Goal: Task Accomplishment & Management: Use online tool/utility

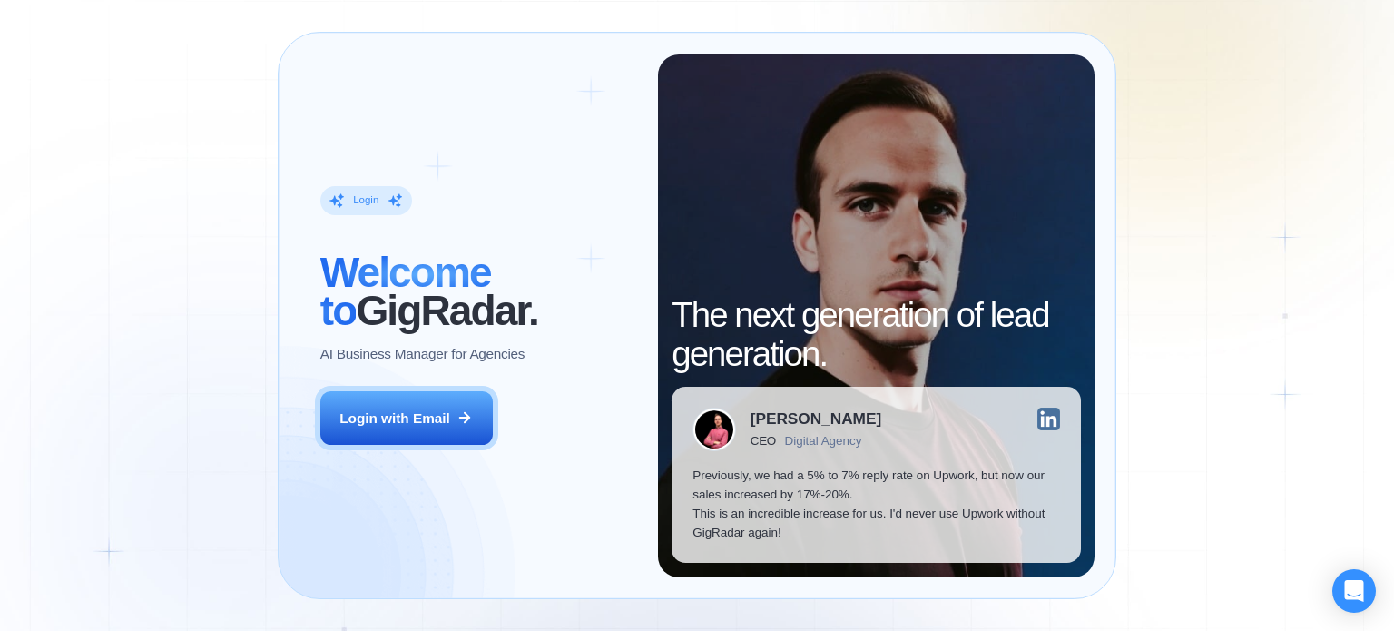
click at [157, 362] on div "Login ‍ Welcome to GigRadar. AI Business Manager for Agencies Login with Email …" at bounding box center [697, 315] width 1394 height 631
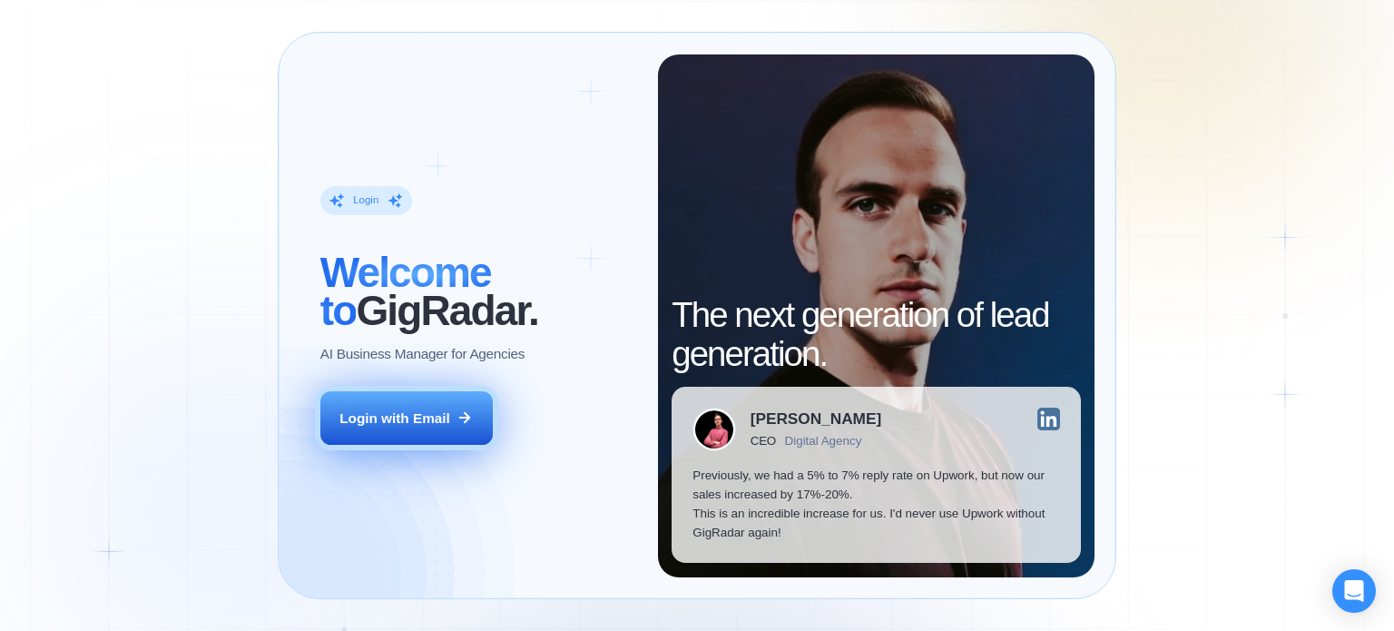
click at [454, 419] on button "Login with Email" at bounding box center [406, 418] width 172 height 54
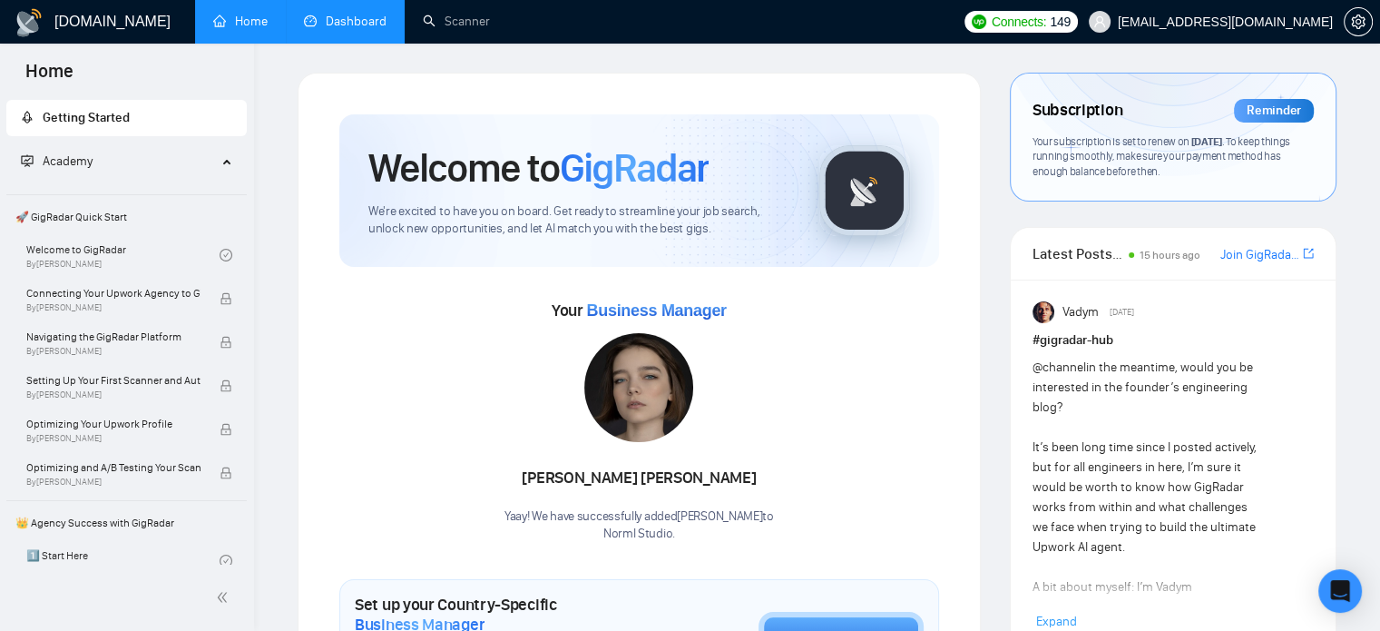
click at [337, 18] on link "Dashboard" at bounding box center [345, 21] width 83 height 15
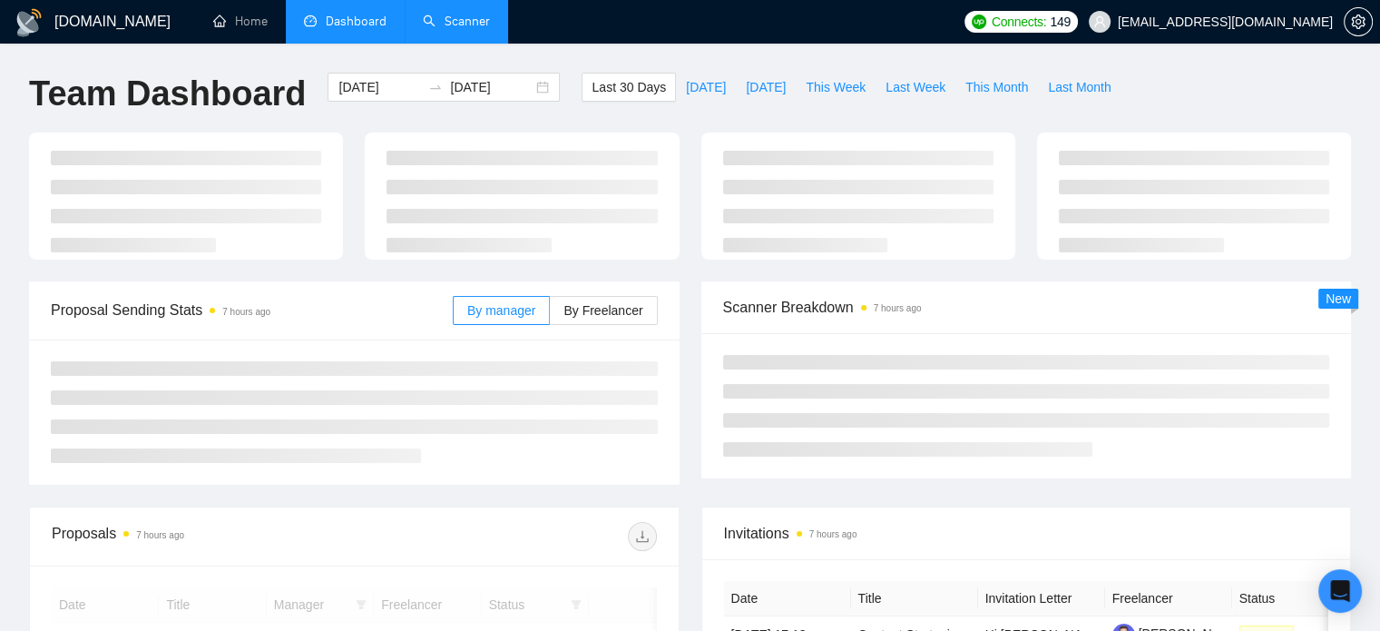
click at [445, 29] on link "Scanner" at bounding box center [456, 21] width 67 height 15
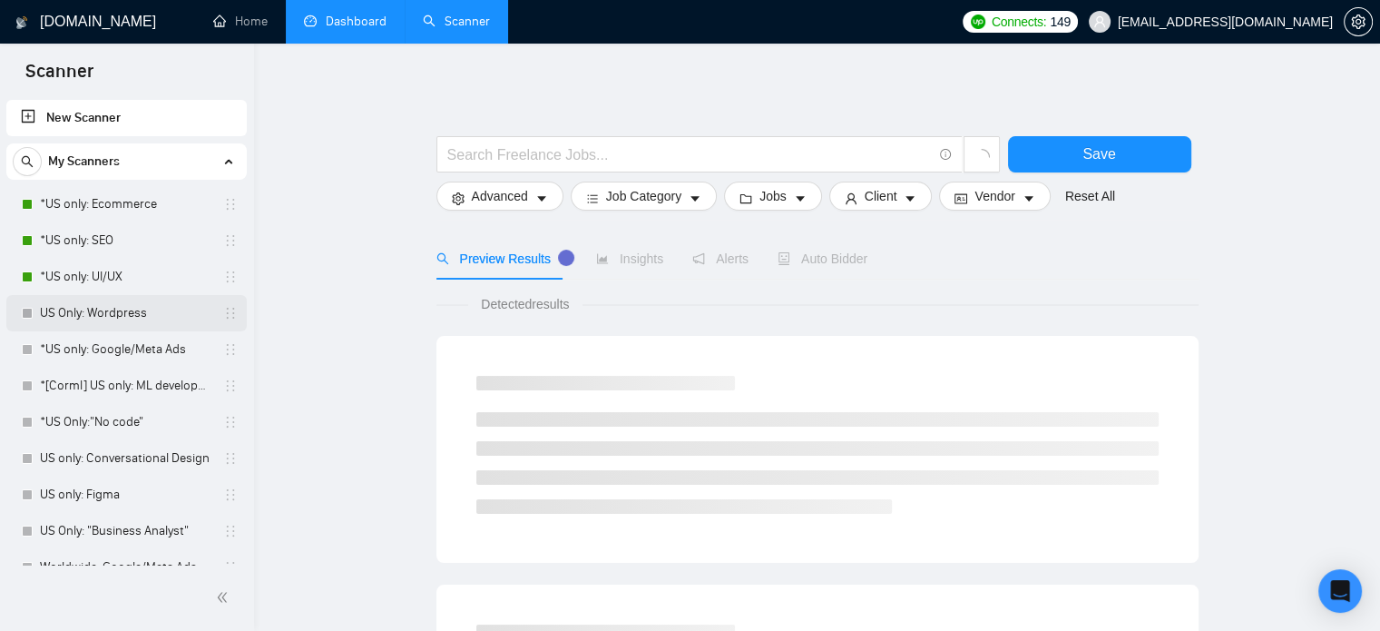
click at [137, 309] on link "US Only: Wordpress" at bounding box center [126, 313] width 172 height 36
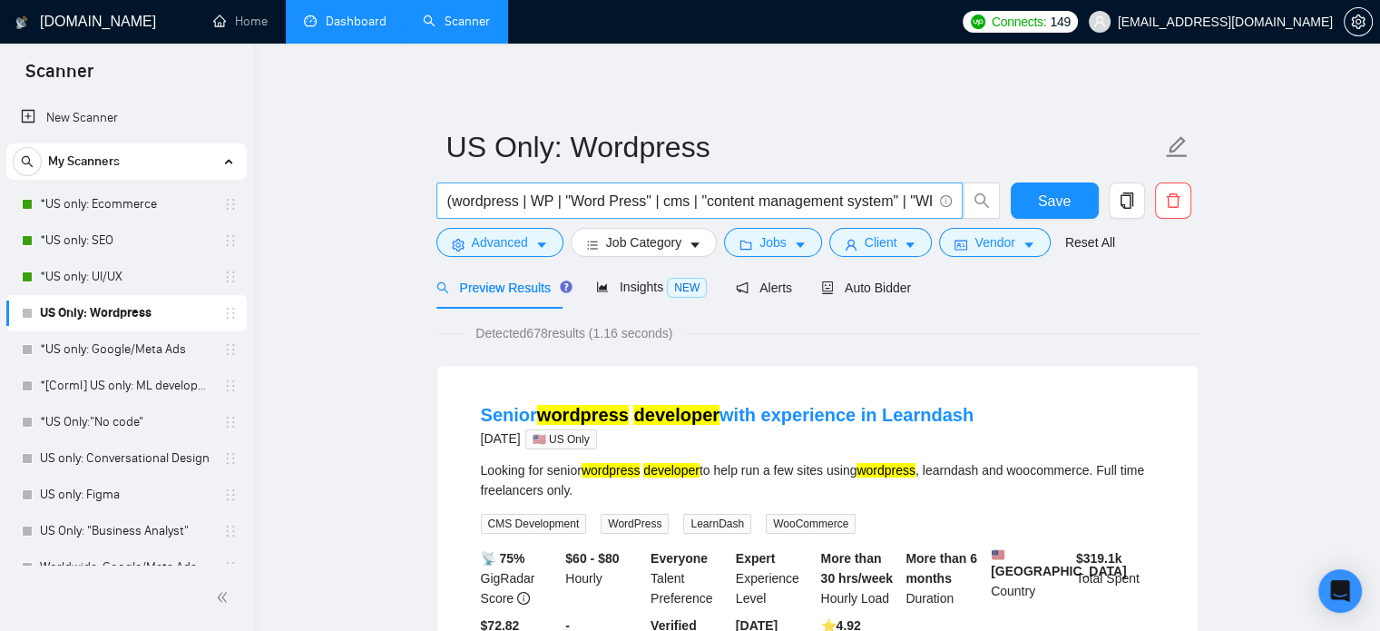
click at [635, 206] on input "(wordpress | WP | "Word Press" | cms | "content management system" | "WP Engine…" at bounding box center [689, 201] width 485 height 23
click at [603, 209] on input "(wordpress | WP | "Word Press" | cms | "content management system" | "WP Engine…" at bounding box center [689, 201] width 485 height 23
drag, startPoint x: 530, startPoint y: 206, endPoint x: 519, endPoint y: 200, distance: 12.6
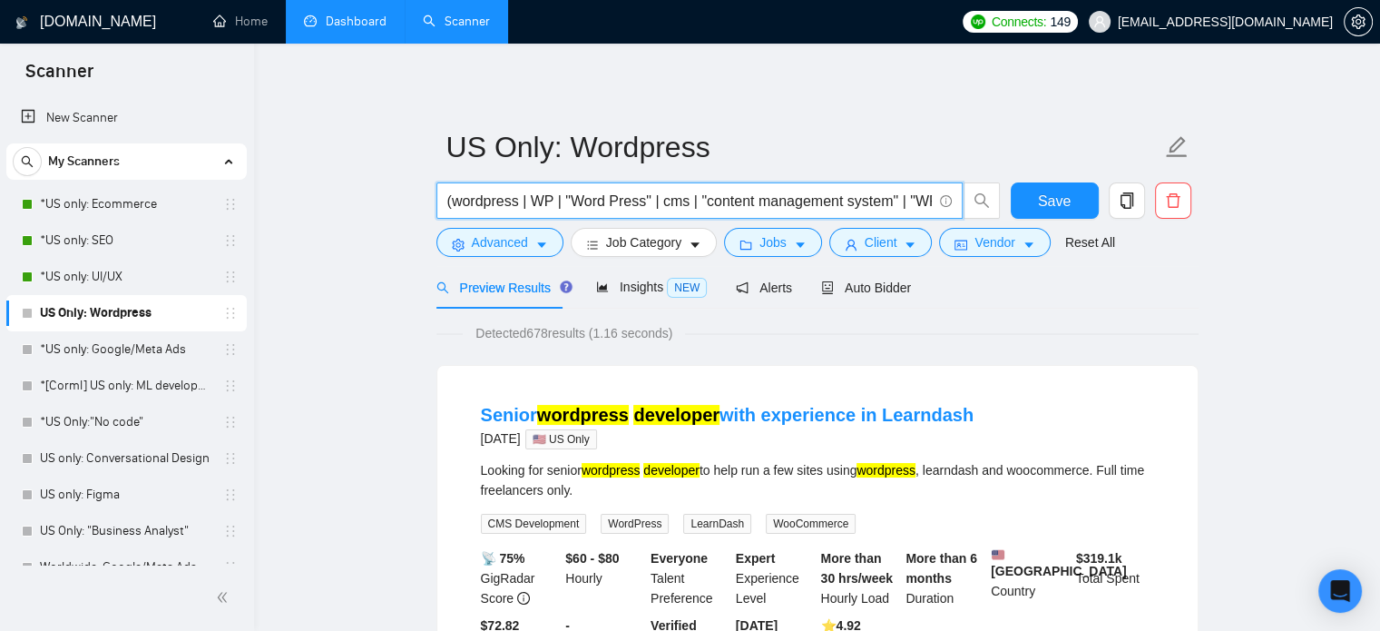
click at [570, 202] on input "(wordpress | WP | "Word Press" | cms | "content management system" | "WP Engine…" at bounding box center [689, 201] width 485 height 23
click at [652, 206] on input "(wordpress | WP | "Word Press" | cms | "content management system" | "WP Engine…" at bounding box center [689, 201] width 485 height 23
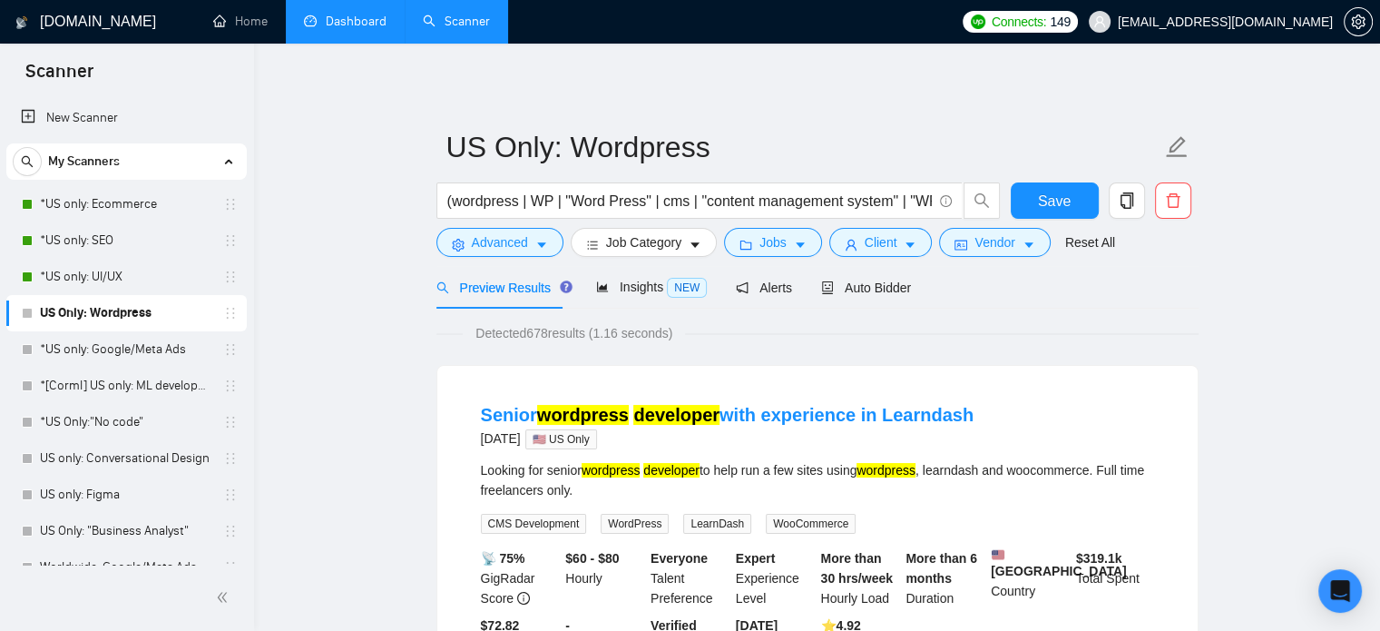
click at [541, 257] on form "US Only: Wordpress (wordpress | WP | "Word Press" | cms | "content management s…" at bounding box center [818, 192] width 762 height 148
click at [530, 246] on button "Advanced" at bounding box center [500, 242] width 127 height 29
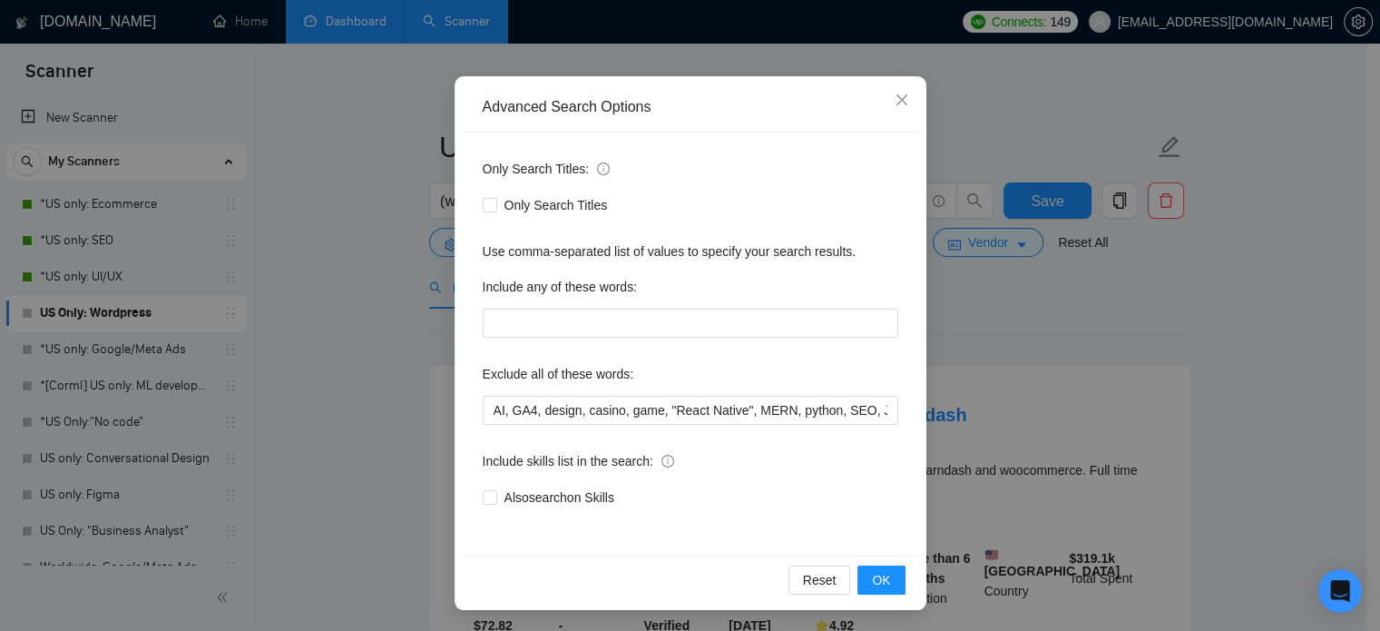
click at [409, 386] on div "Advanced Search Options Only Search Titles: Only Search Titles Use comma-separa…" at bounding box center [690, 315] width 1380 height 631
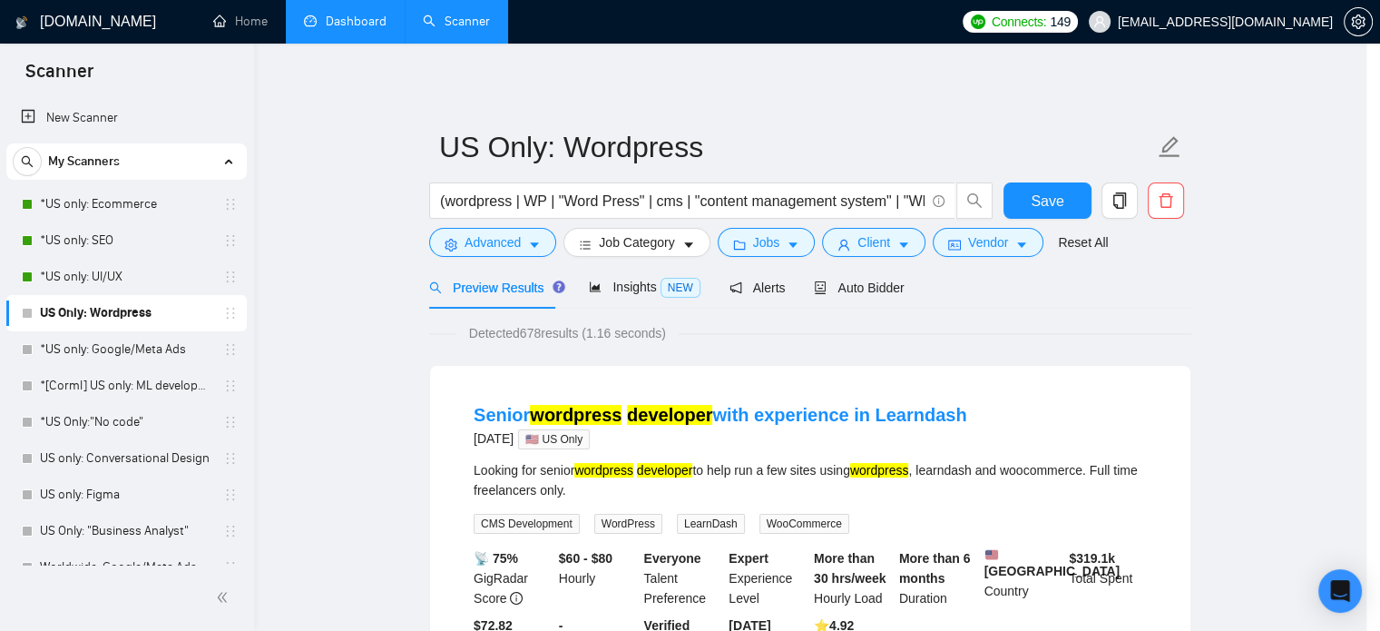
scroll to position [33, 0]
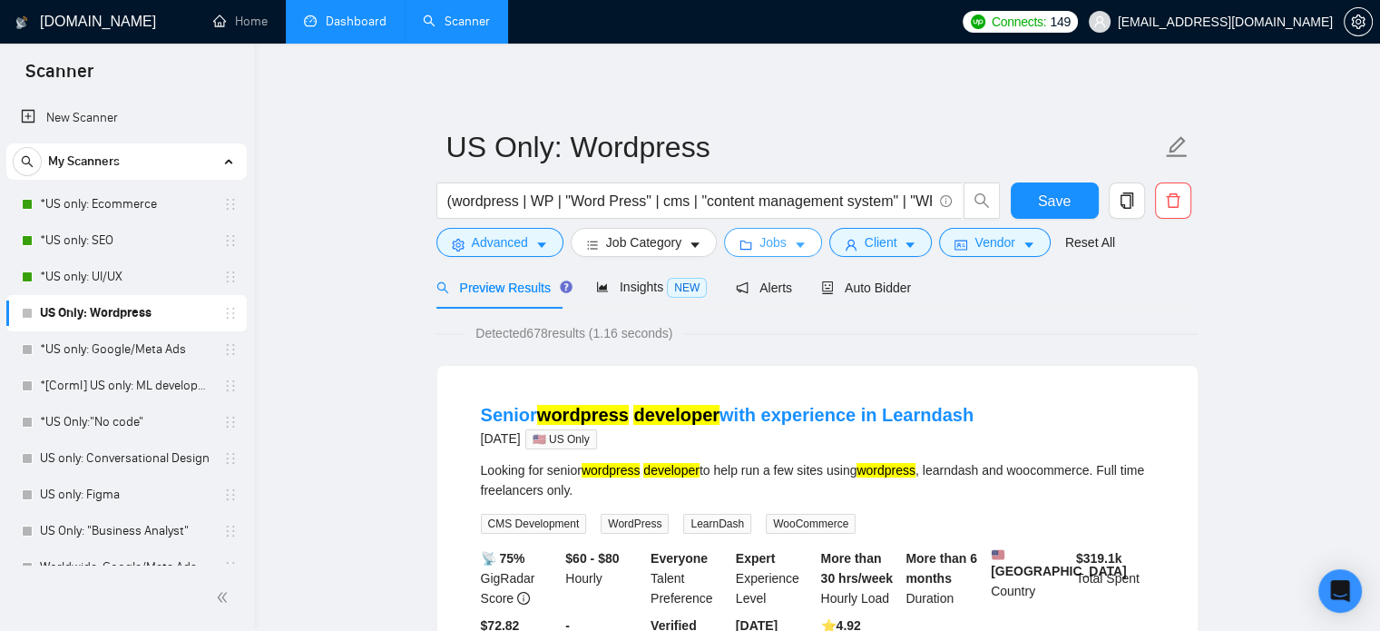
click at [790, 228] on button "Jobs" at bounding box center [773, 242] width 98 height 29
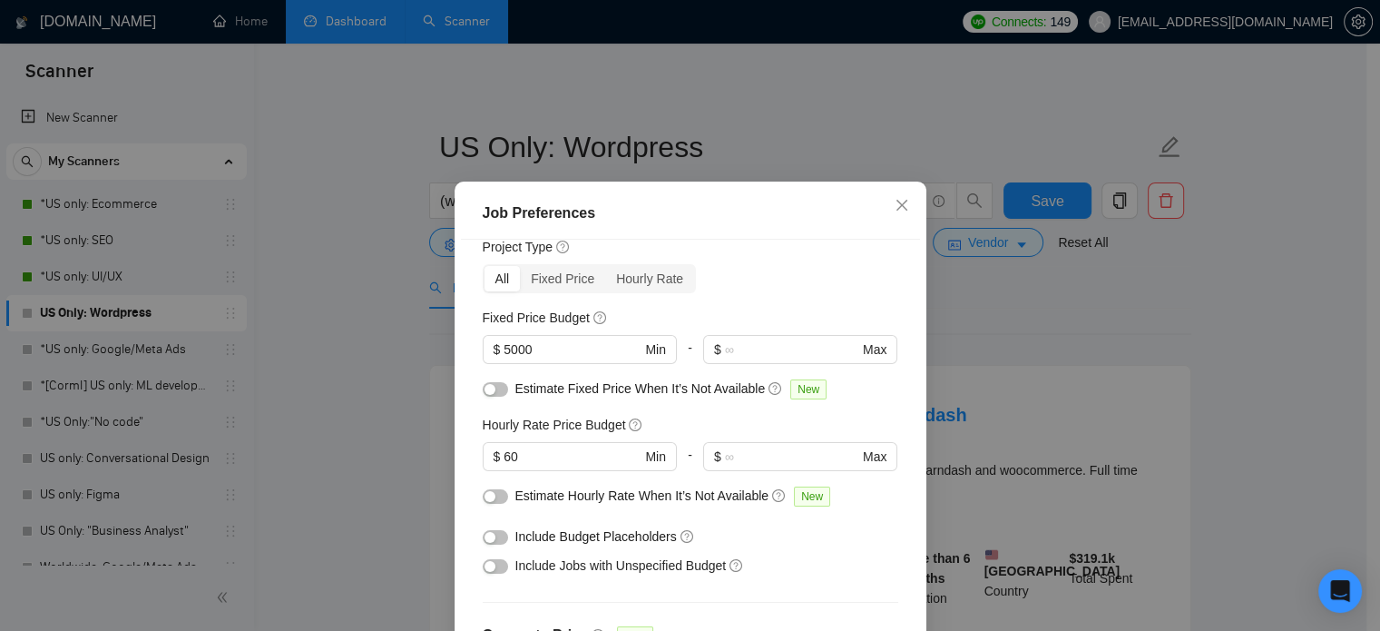
scroll to position [91, 0]
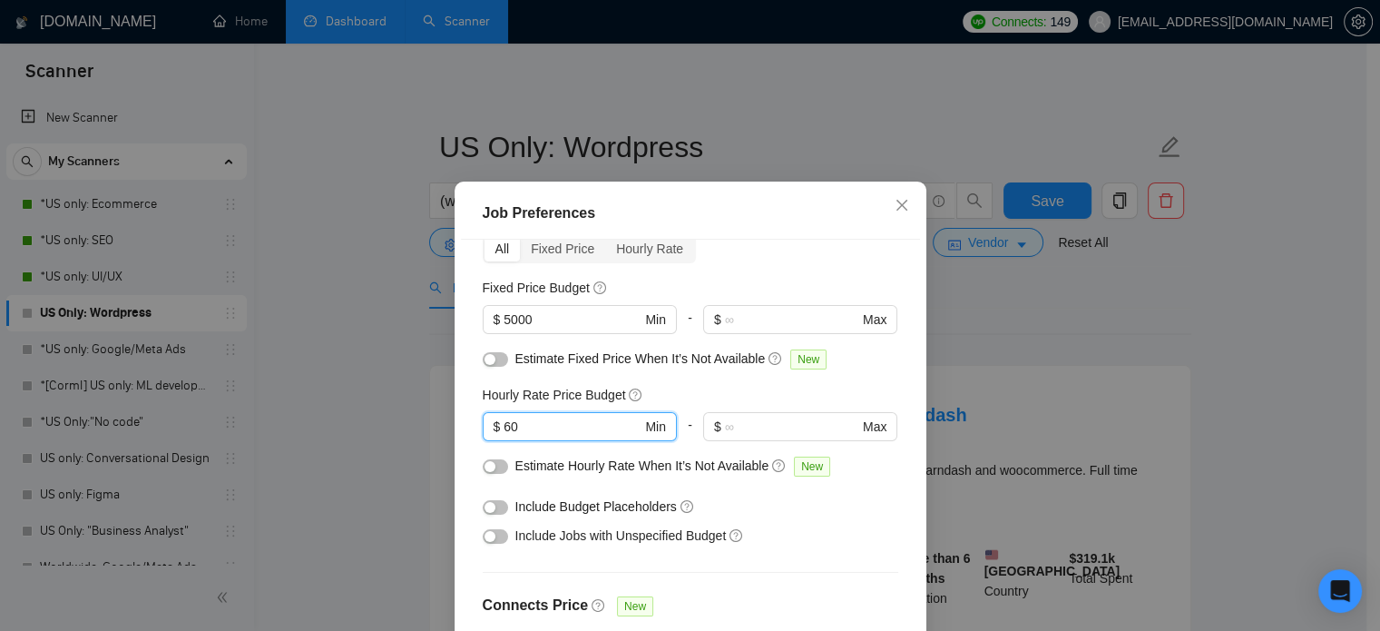
drag, startPoint x: 541, startPoint y: 427, endPoint x: 468, endPoint y: 439, distance: 73.6
click at [468, 440] on div "Budget Project Type All Fixed Price Hourly Rate Fixed Price Budget $ 5000 Min -…" at bounding box center [690, 461] width 459 height 442
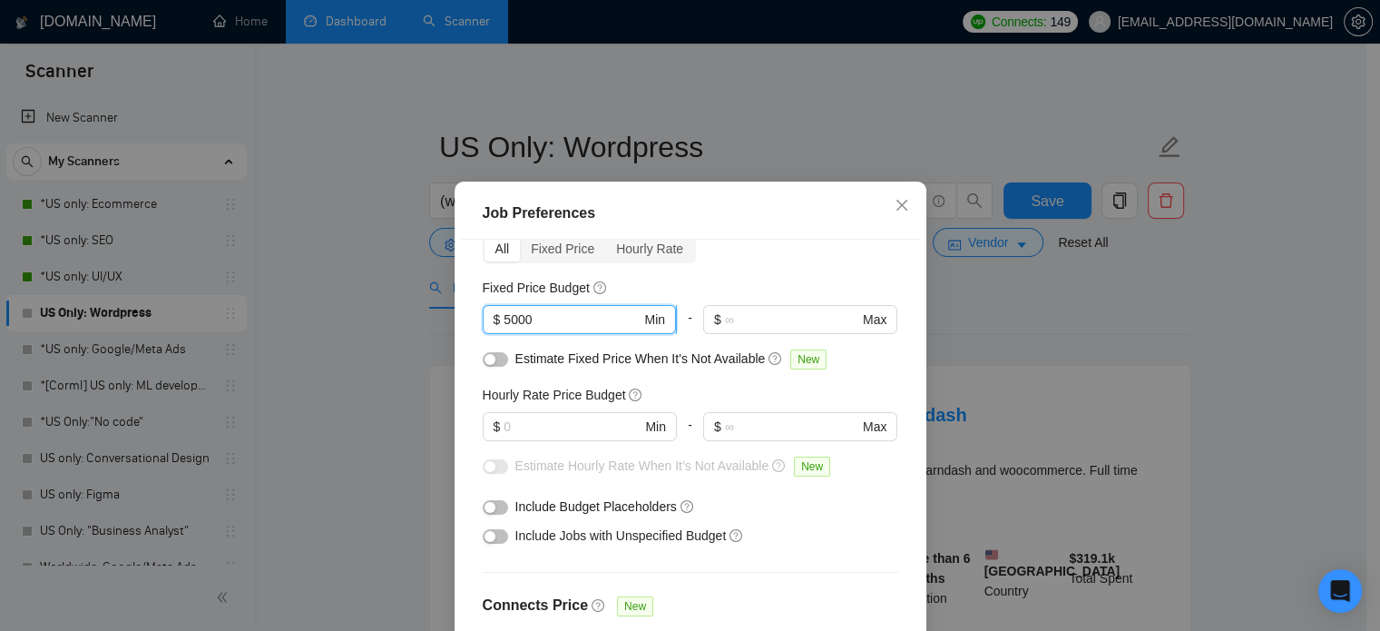
click at [522, 322] on input "5000" at bounding box center [572, 319] width 137 height 20
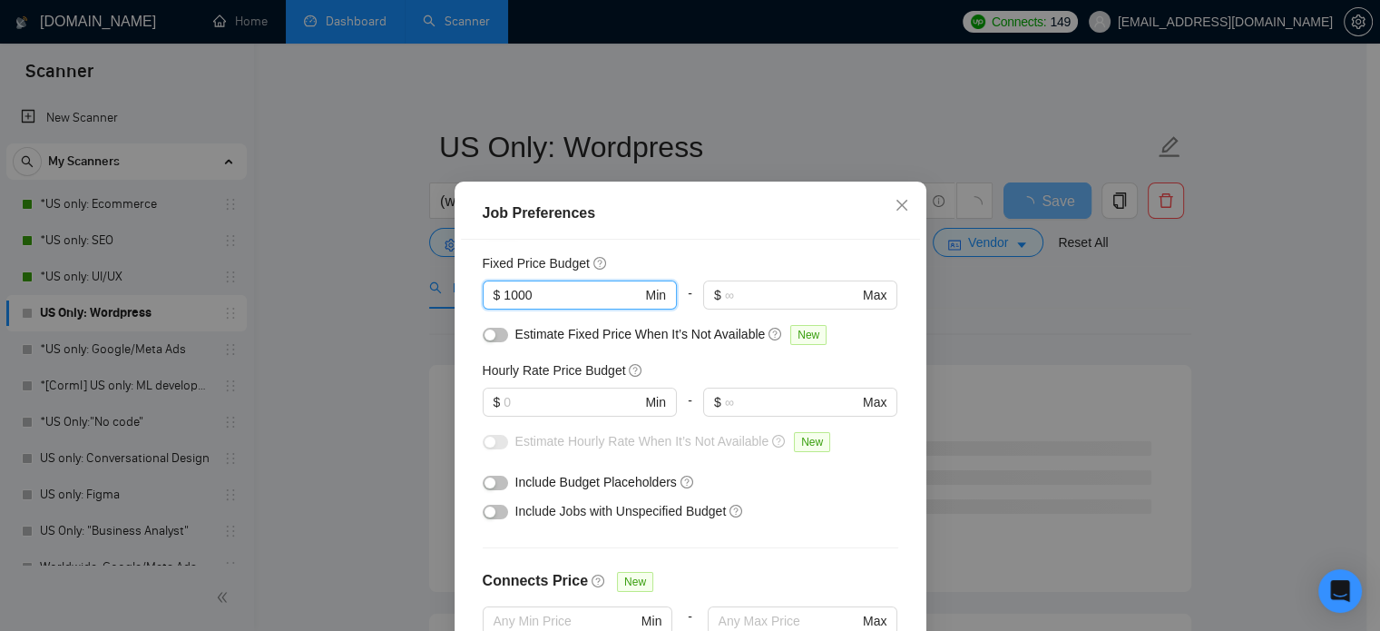
scroll to position [182, 0]
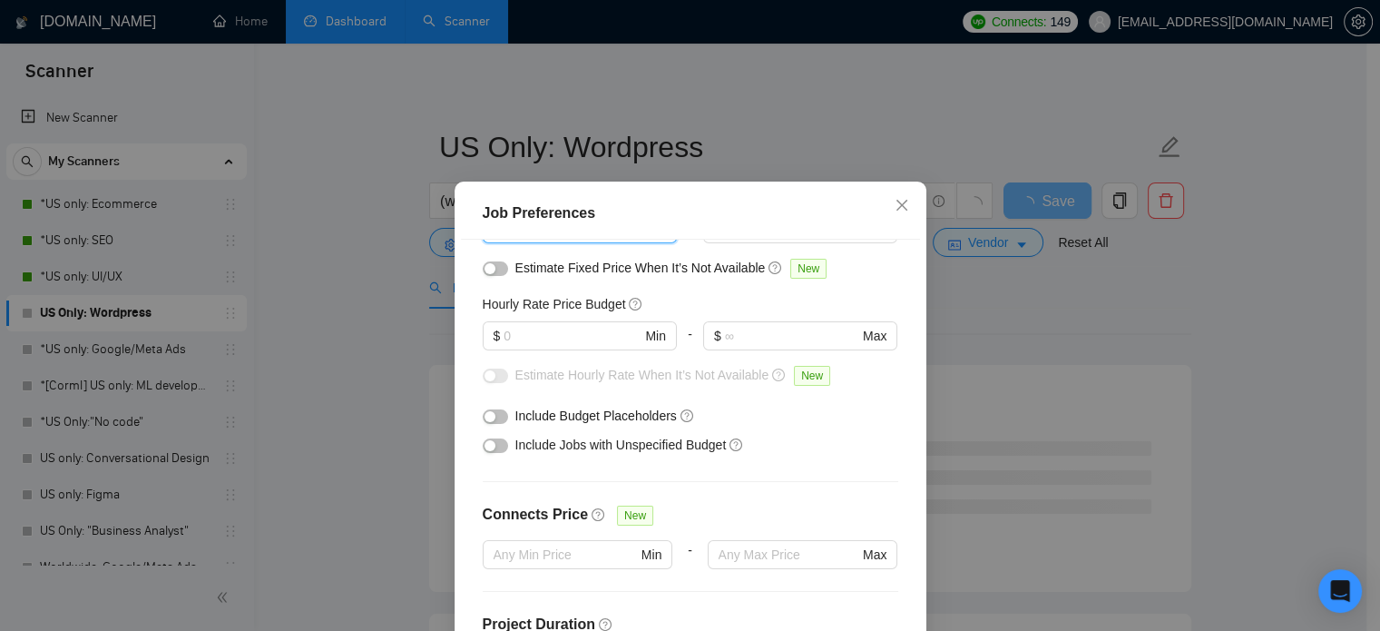
type input "1000"
click at [526, 449] on span "Include Jobs with Unspecified Budget" at bounding box center [620, 444] width 211 height 15
click at [493, 449] on button "button" at bounding box center [495, 445] width 25 height 15
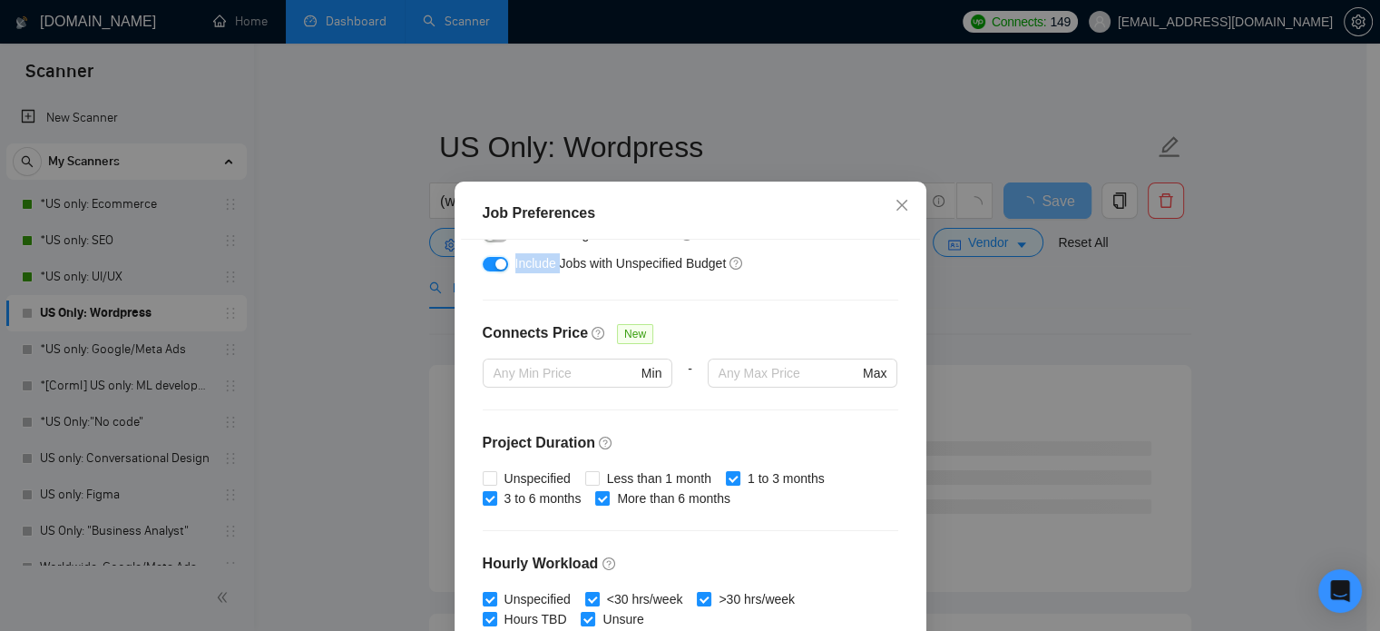
scroll to position [454, 0]
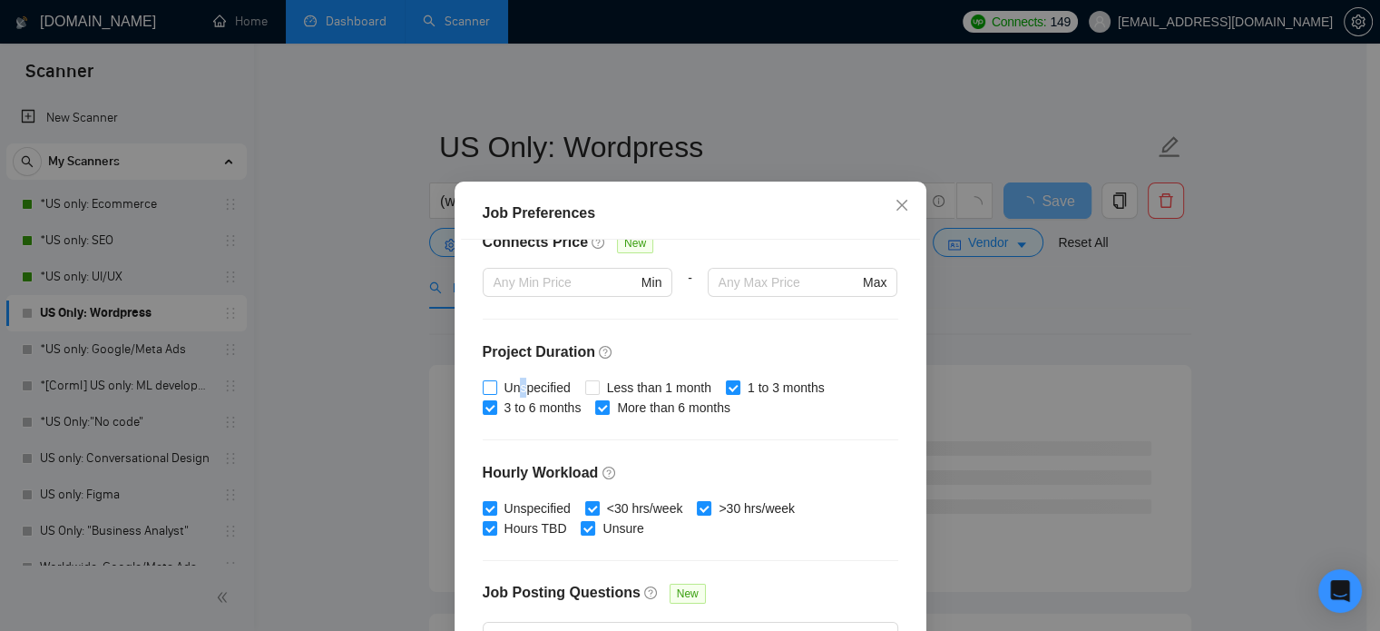
click at [515, 388] on span "Unspecified" at bounding box center [537, 388] width 81 height 20
drag, startPoint x: 477, startPoint y: 384, endPoint x: 554, endPoint y: 390, distance: 76.5
click at [483, 385] on input "Unspecified" at bounding box center [489, 386] width 13 height 13
checkbox input "true"
click at [586, 386] on input "Less than 1 month" at bounding box center [591, 386] width 13 height 13
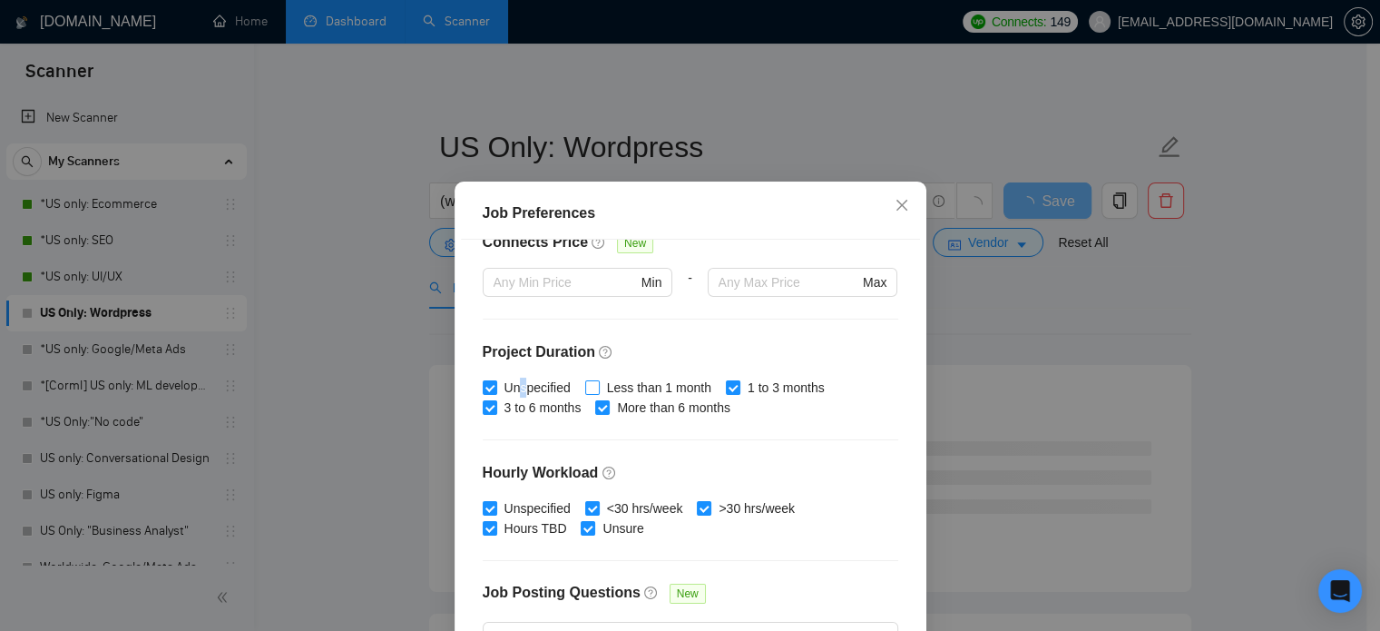
checkbox input "true"
click at [668, 450] on div "Budget Project Type All Fixed Price Hourly Rate Fixed Price Budget $ 1000 Min -…" at bounding box center [690, 461] width 459 height 442
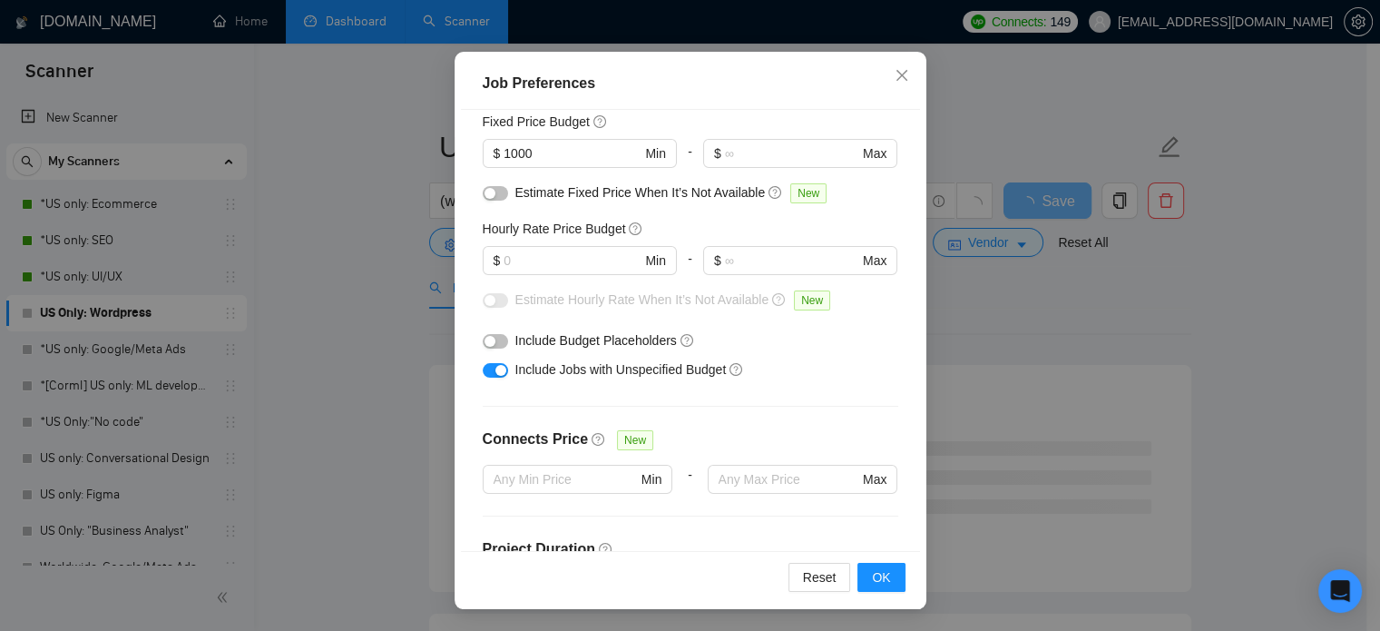
scroll to position [0, 0]
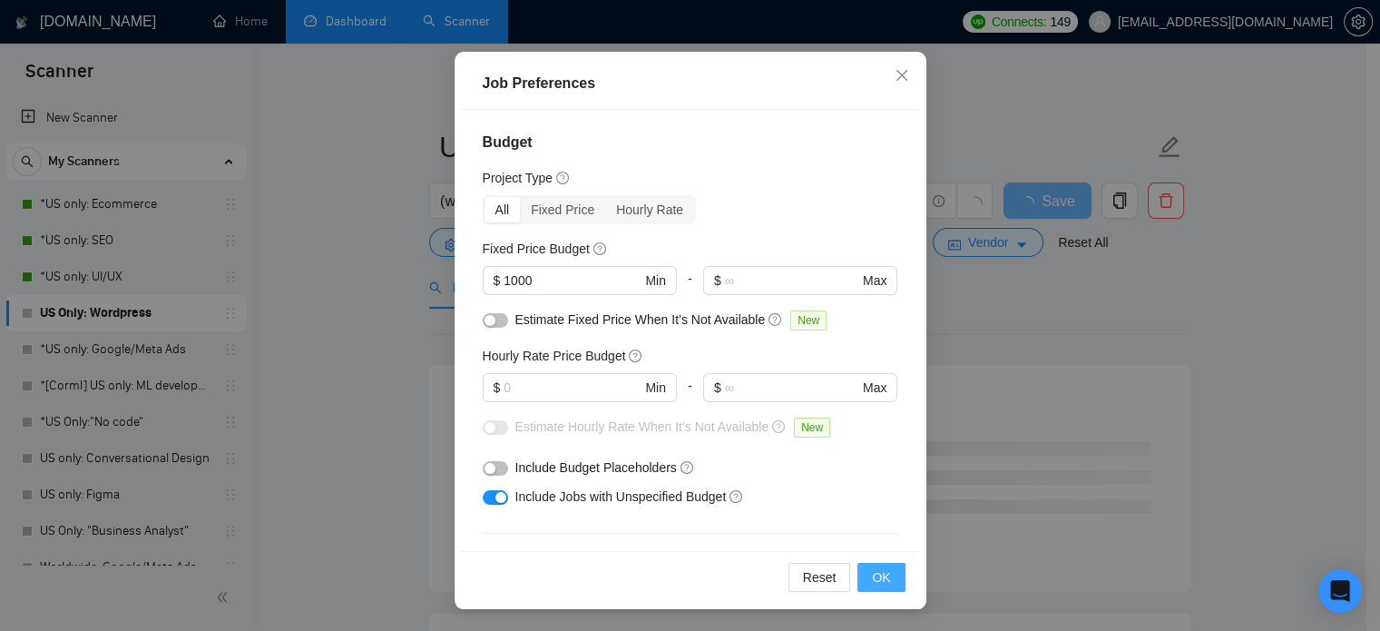
click at [886, 577] on button "OK" at bounding box center [881, 577] width 47 height 29
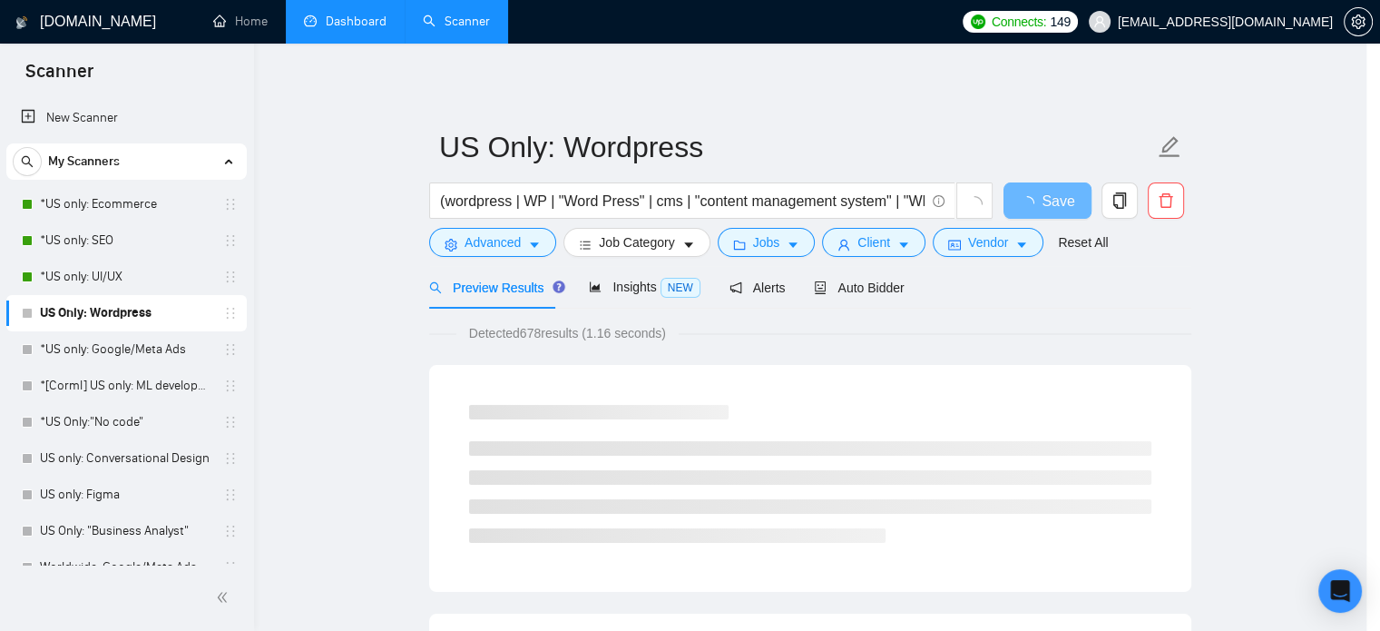
scroll to position [57, 0]
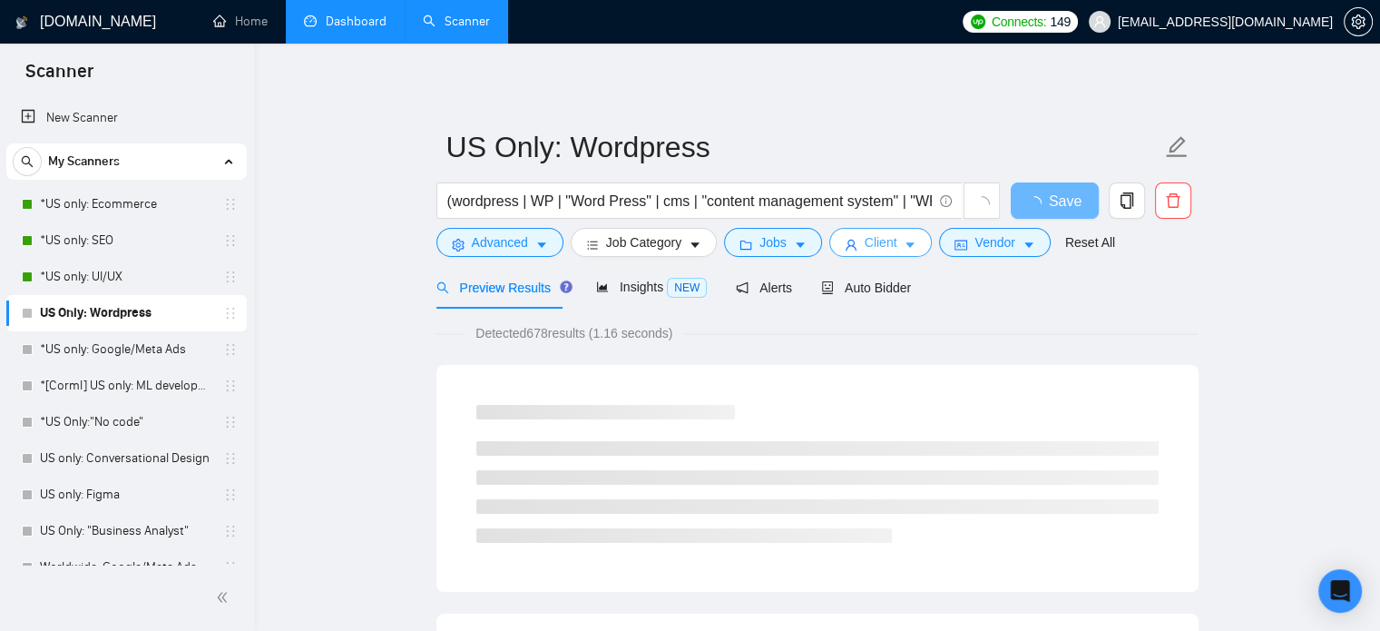
click at [865, 242] on span "Client" at bounding box center [881, 242] width 33 height 20
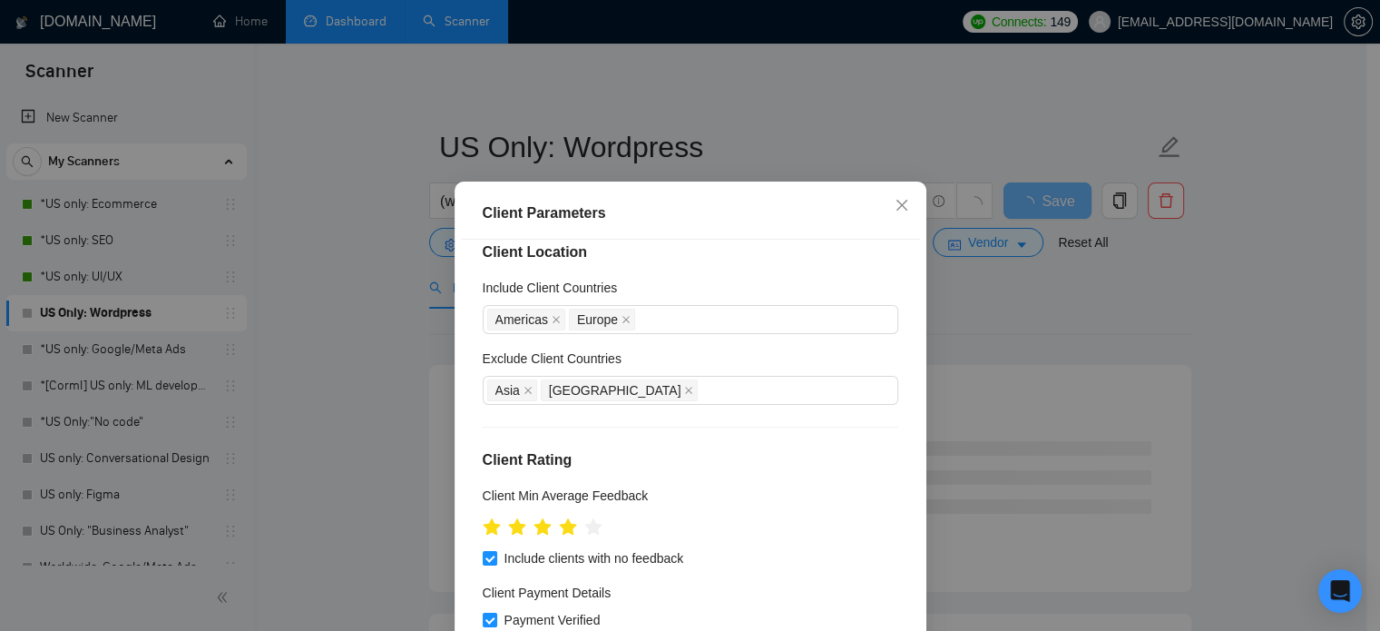
scroll to position [0, 0]
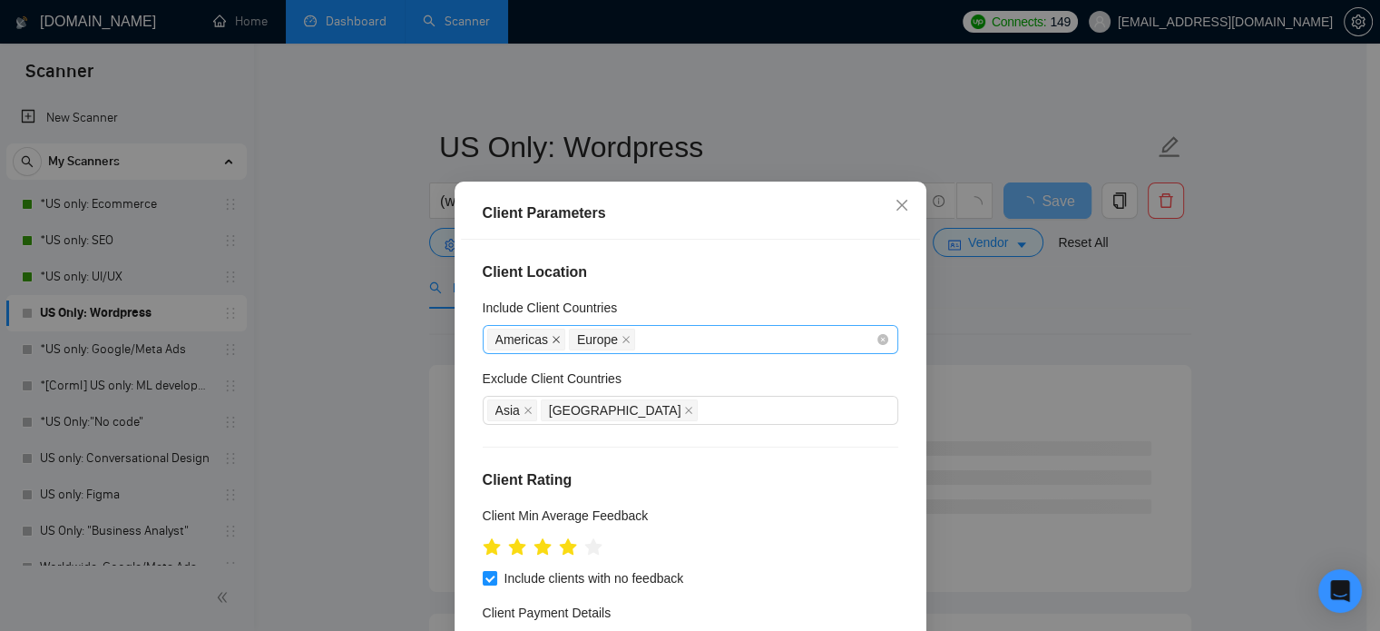
click at [553, 339] on icon "close" at bounding box center [556, 339] width 7 height 7
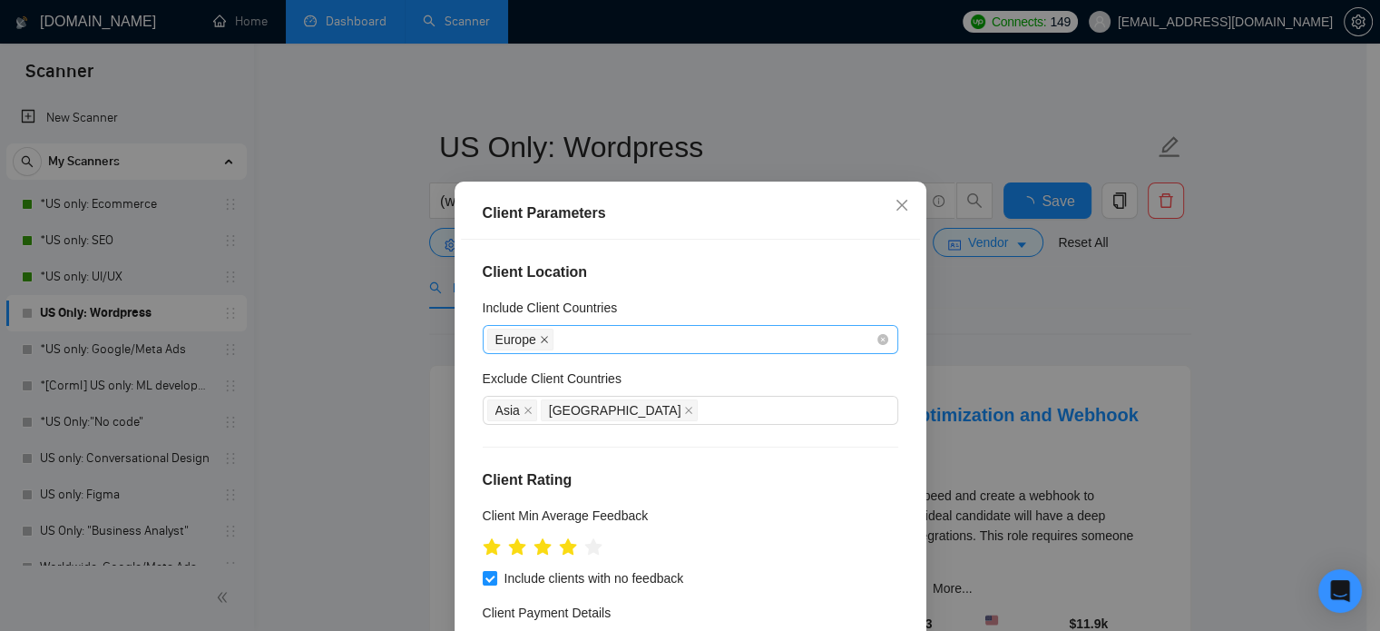
click at [540, 339] on icon "close" at bounding box center [544, 339] width 9 height 9
click at [524, 414] on span at bounding box center [528, 410] width 9 height 20
click at [631, 412] on icon "close" at bounding box center [635, 410] width 9 height 9
click at [983, 340] on div "Client Parameters Client Location Include Client Countries Select Exclude Clien…" at bounding box center [690, 315] width 1380 height 631
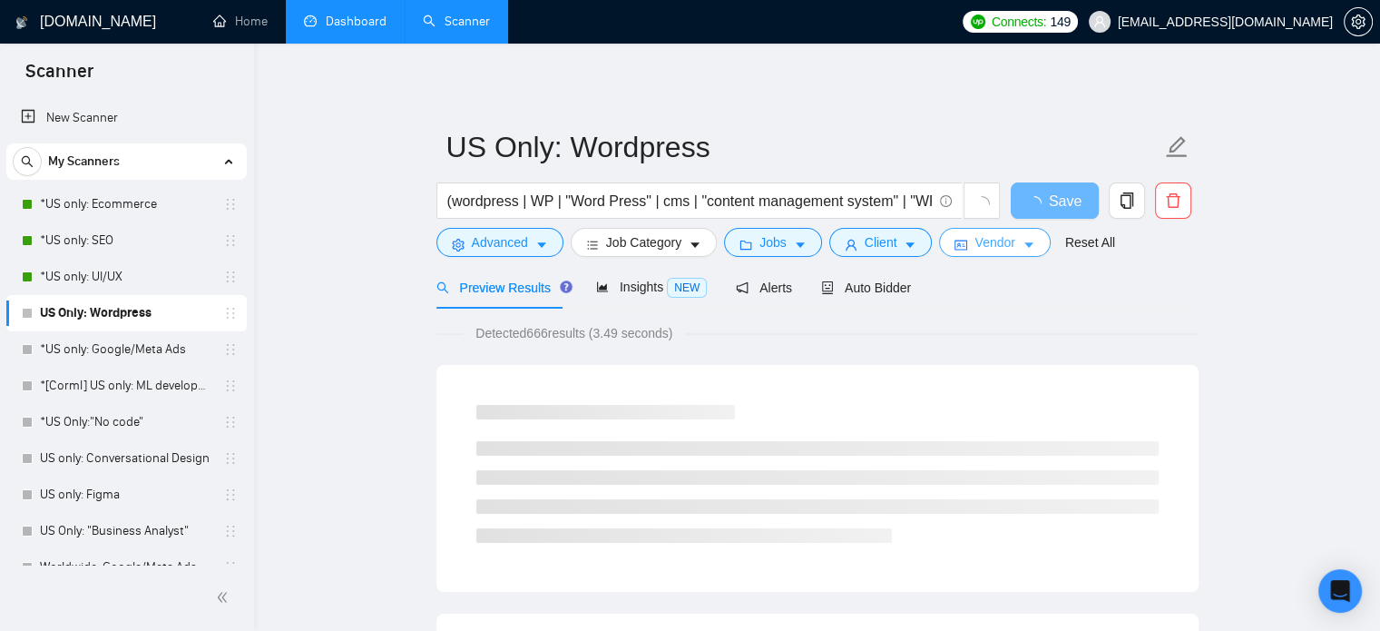
click at [996, 251] on span "Vendor" at bounding box center [995, 242] width 40 height 20
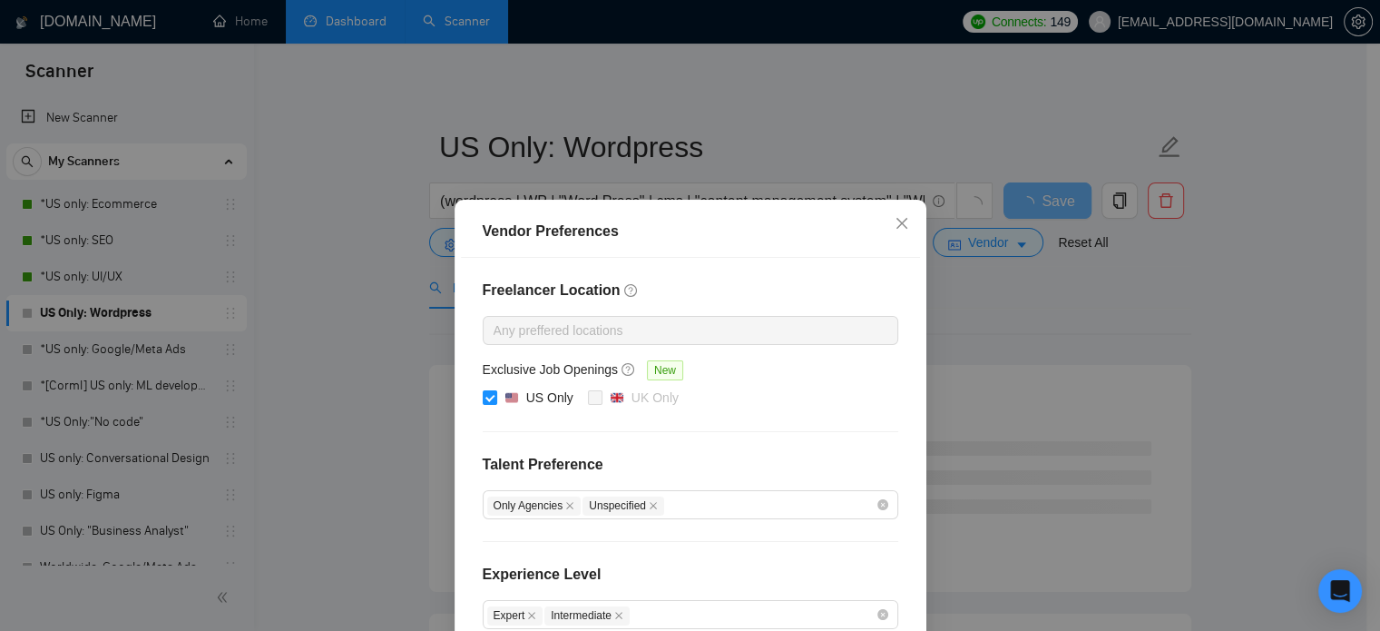
click at [1100, 327] on div "Vendor Preferences Freelancer Location Any preffered locations Exclusive Job Op…" at bounding box center [690, 315] width 1380 height 631
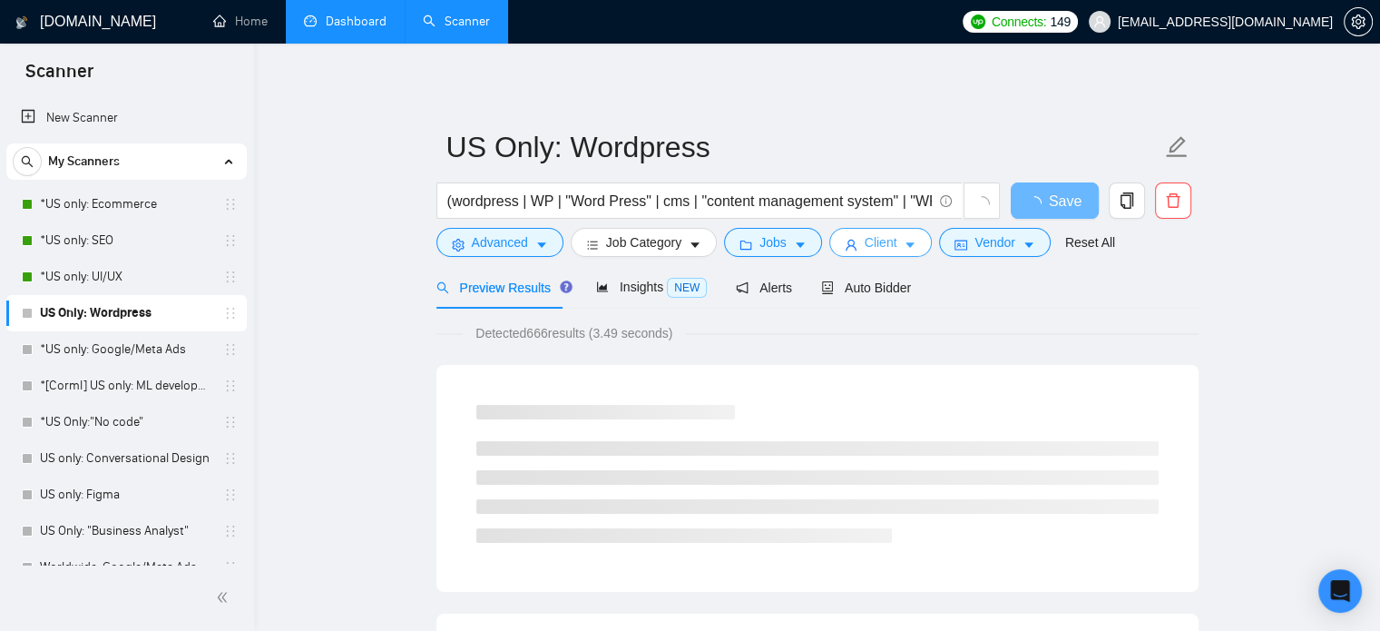
click at [904, 250] on icon "caret-down" at bounding box center [910, 245] width 13 height 13
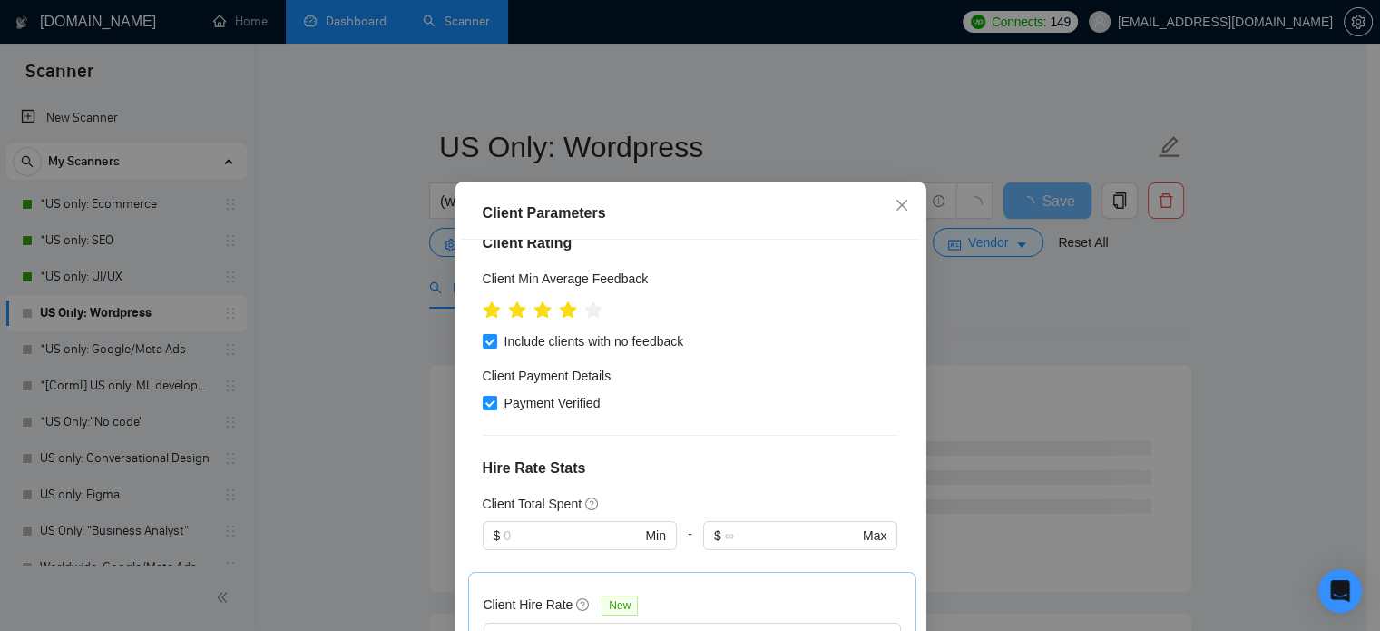
scroll to position [272, 0]
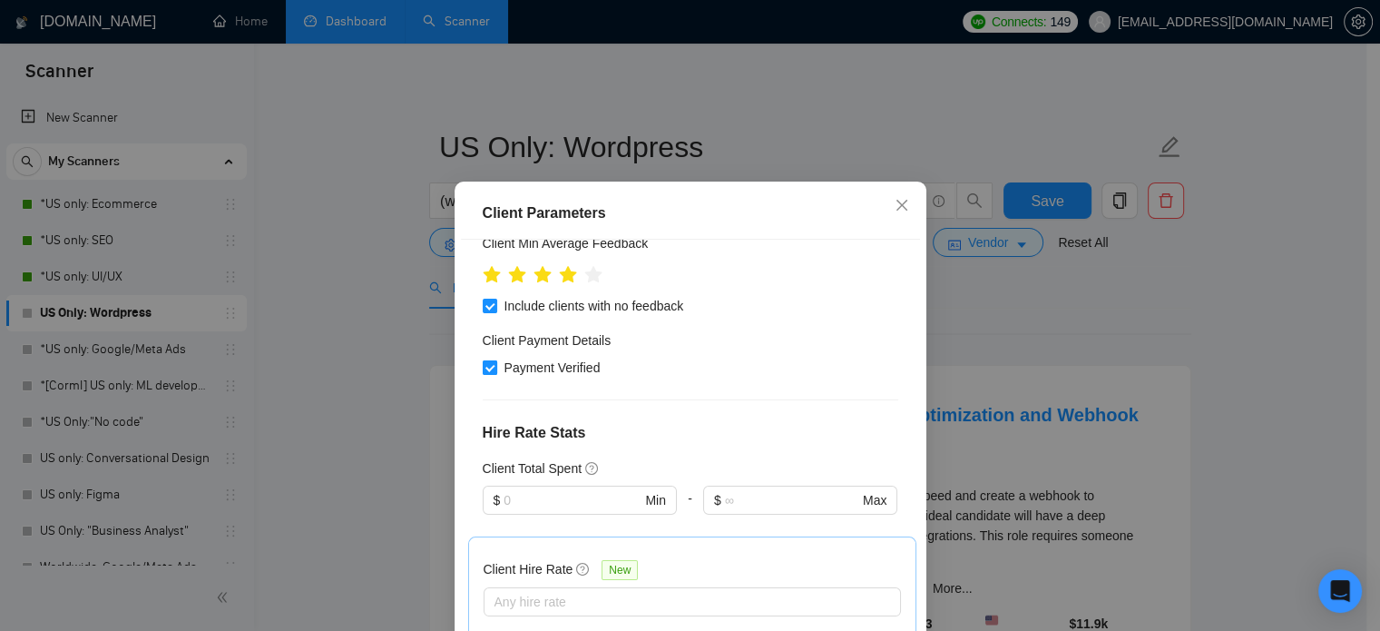
click at [486, 371] on input "Payment Verified" at bounding box center [489, 366] width 13 height 13
checkbox input "false"
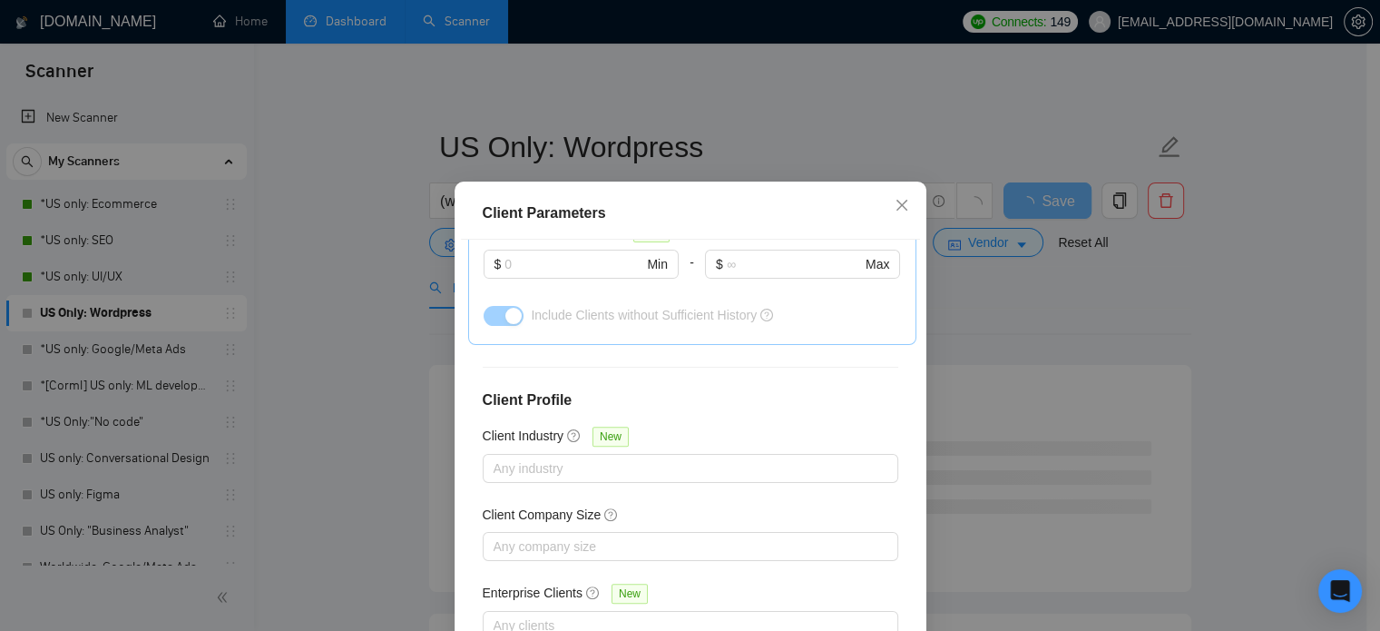
scroll to position [690, 0]
click at [407, 324] on div "Client Parameters Client Location Include Client Countries Select Exclude Clien…" at bounding box center [690, 315] width 1380 height 631
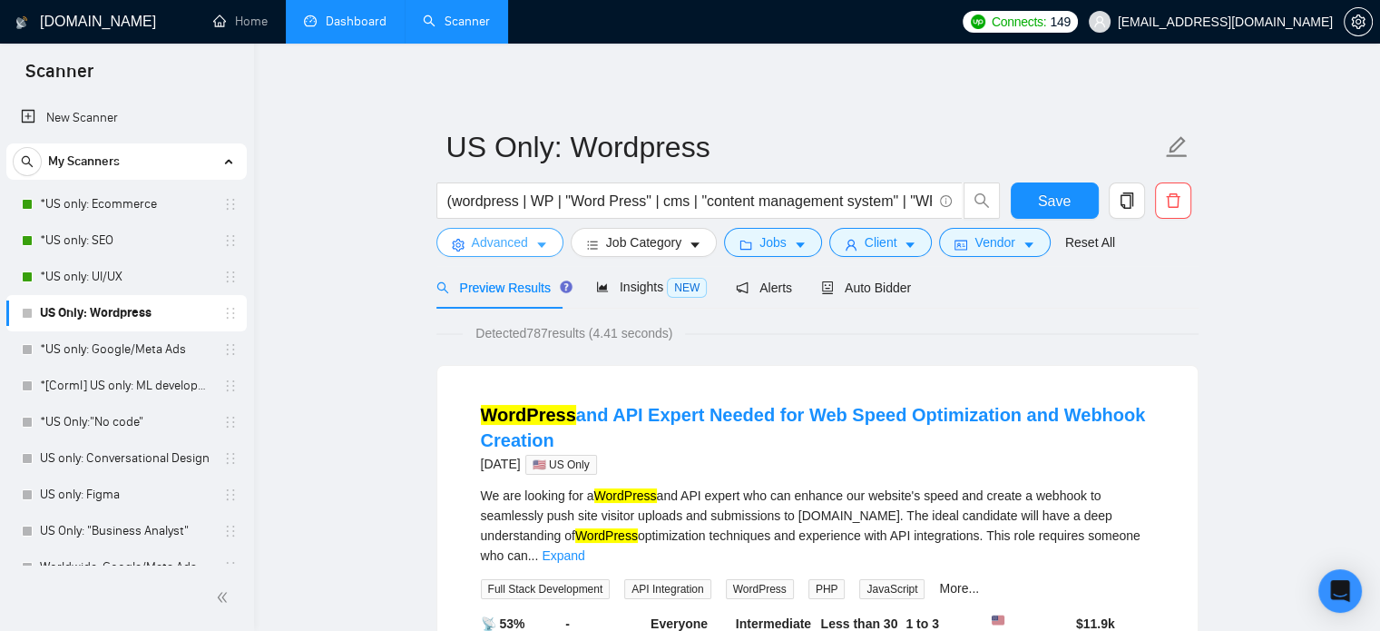
click at [541, 239] on icon "caret-down" at bounding box center [541, 245] width 13 height 13
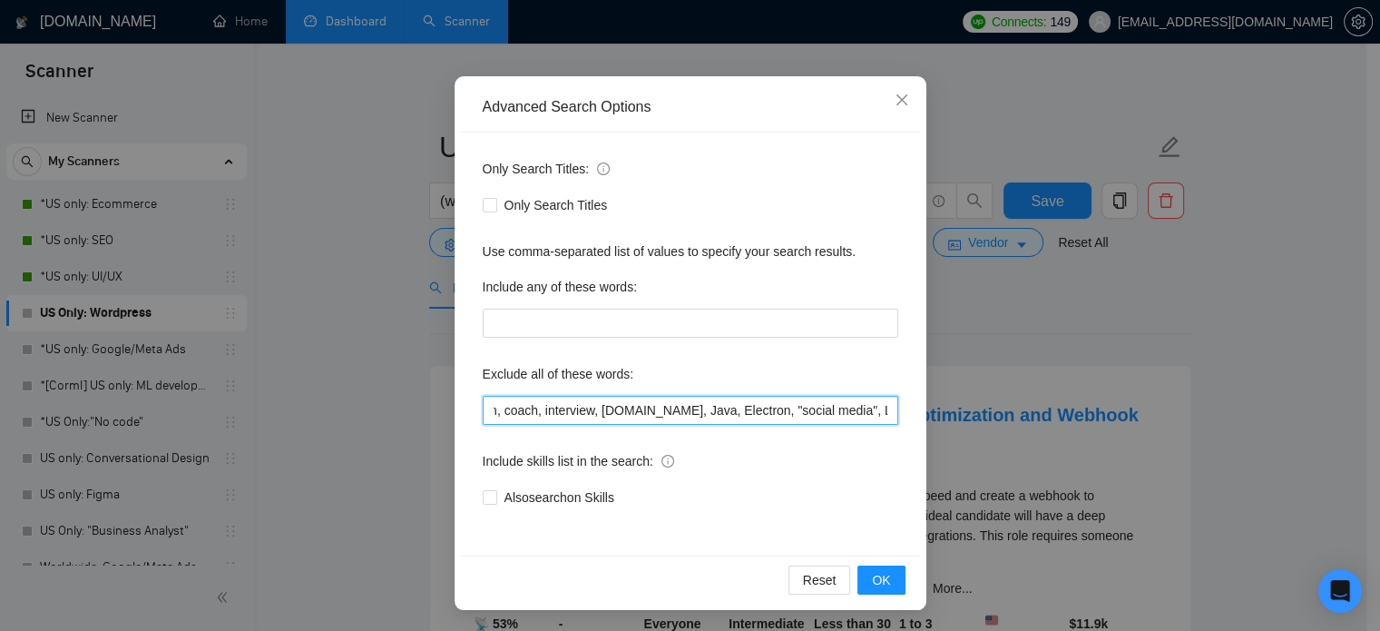
scroll to position [0, 1431]
drag, startPoint x: 624, startPoint y: 408, endPoint x: 894, endPoint y: 407, distance: 269.5
click at [894, 407] on div "Only Search Titles: Only Search Titles Use comma-separated list of values to sp…" at bounding box center [690, 344] width 459 height 423
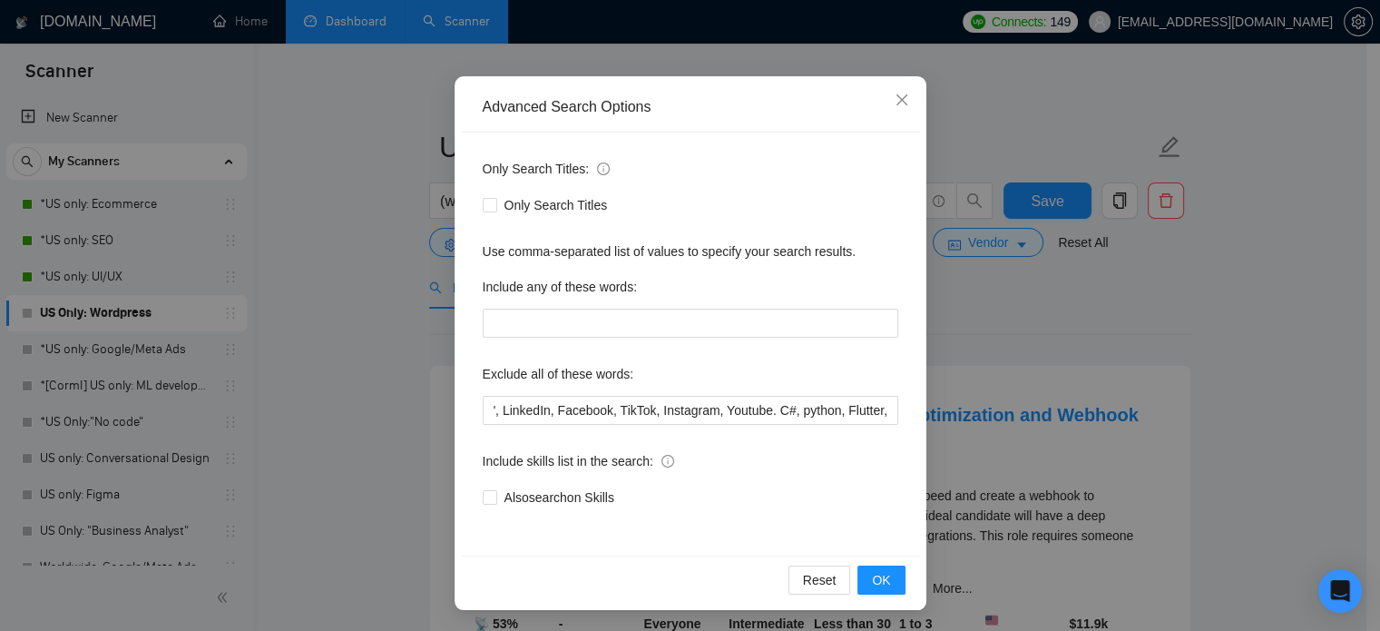
click at [950, 339] on div "Advanced Search Options Only Search Titles: Only Search Titles Use comma-separa…" at bounding box center [690, 315] width 1380 height 631
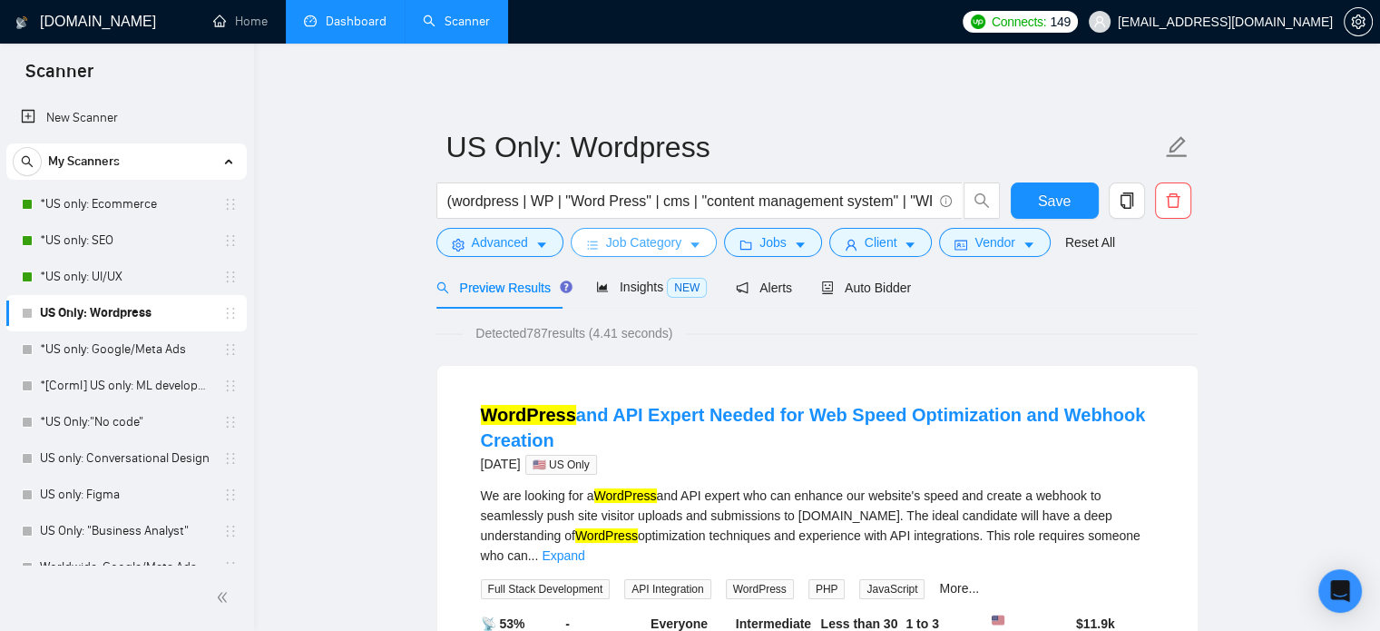
click at [663, 246] on span "Job Category" at bounding box center [643, 242] width 75 height 20
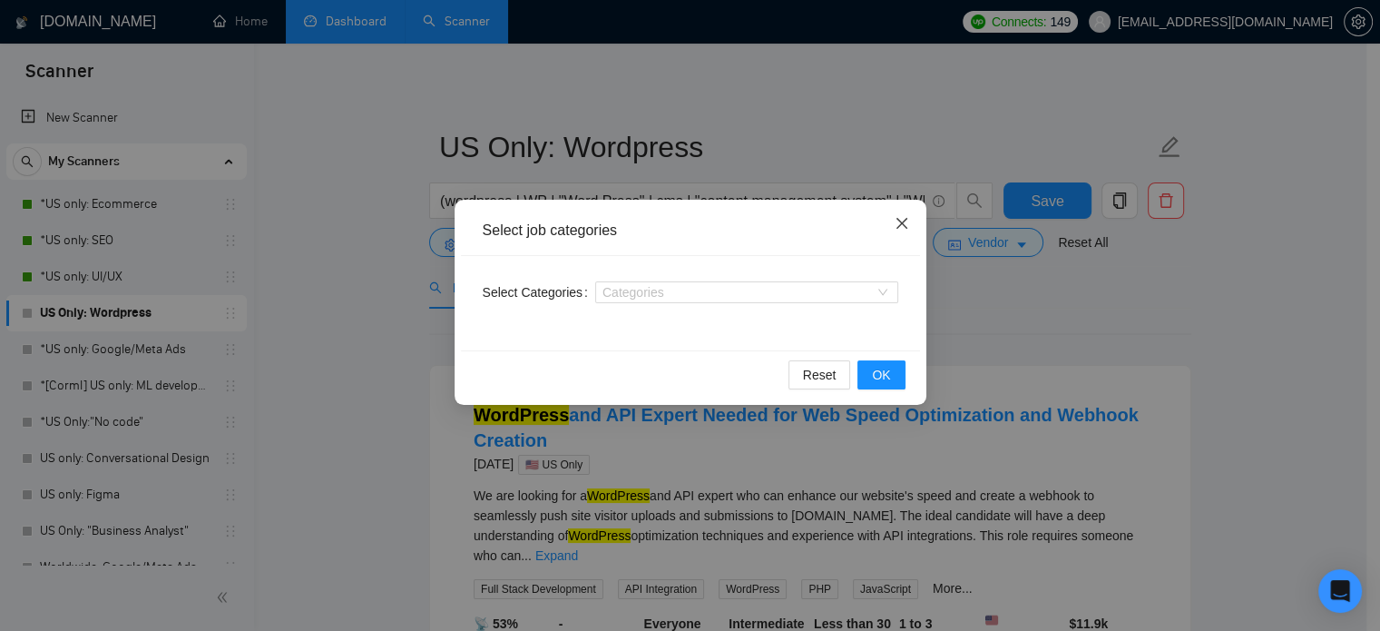
click at [888, 224] on span "Close" at bounding box center [902, 224] width 49 height 49
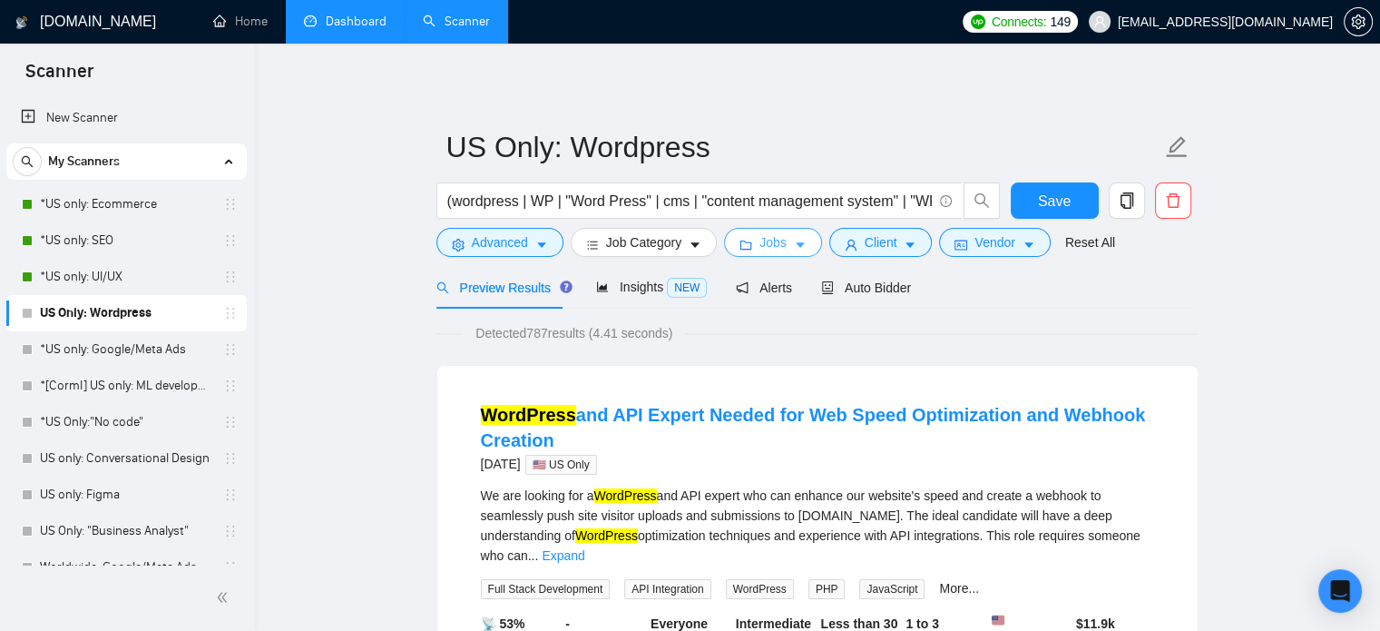
click at [740, 250] on icon "folder" at bounding box center [746, 245] width 13 height 13
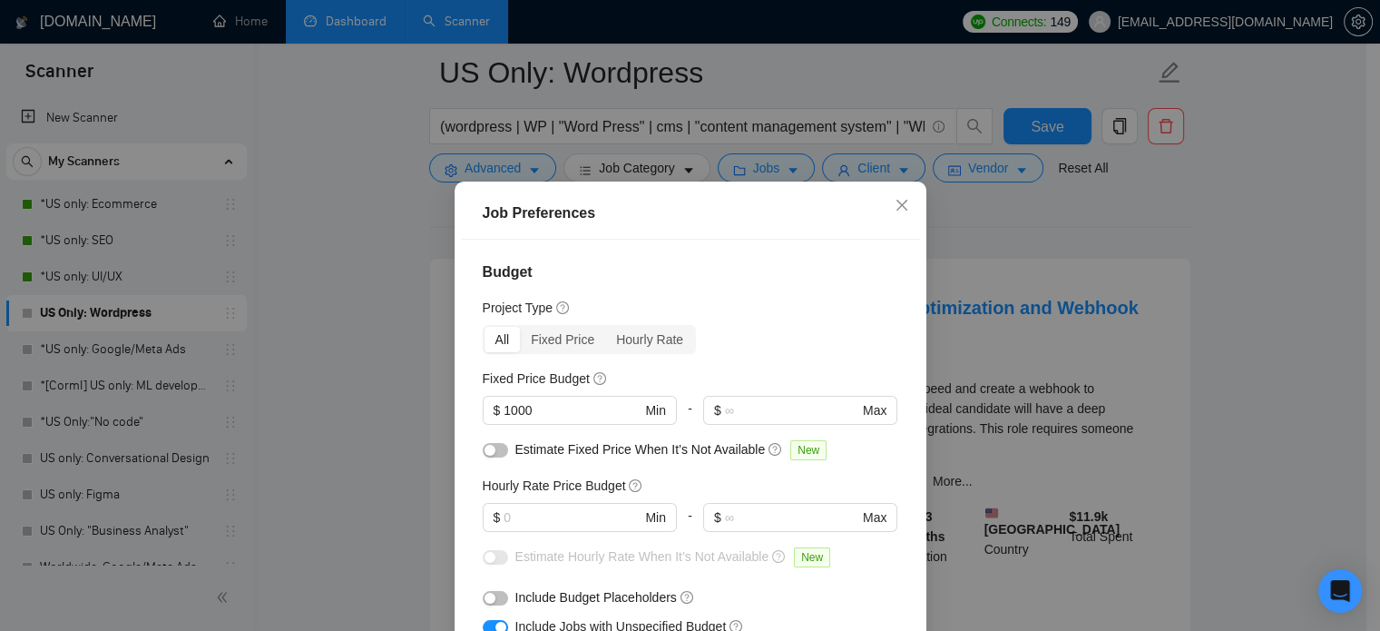
scroll to position [91, 0]
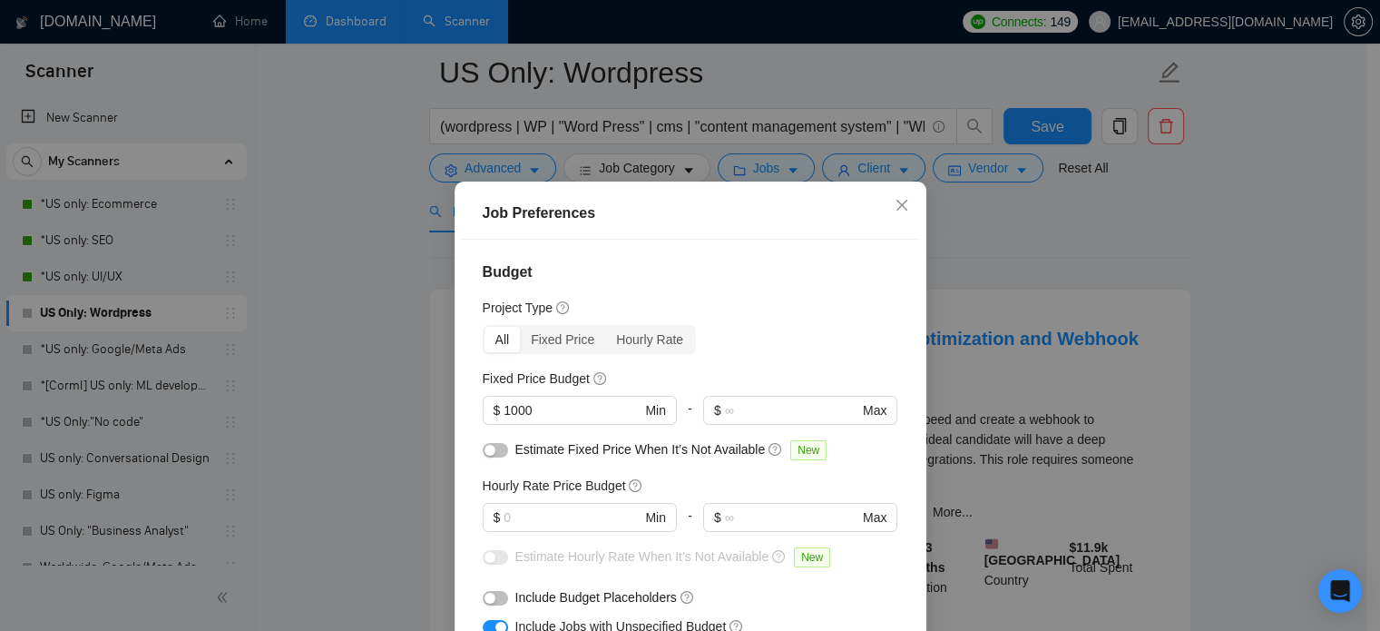
click at [370, 329] on div "Job Preferences Budget Project Type All Fixed Price Hourly Rate Fixed Price Bud…" at bounding box center [690, 315] width 1380 height 631
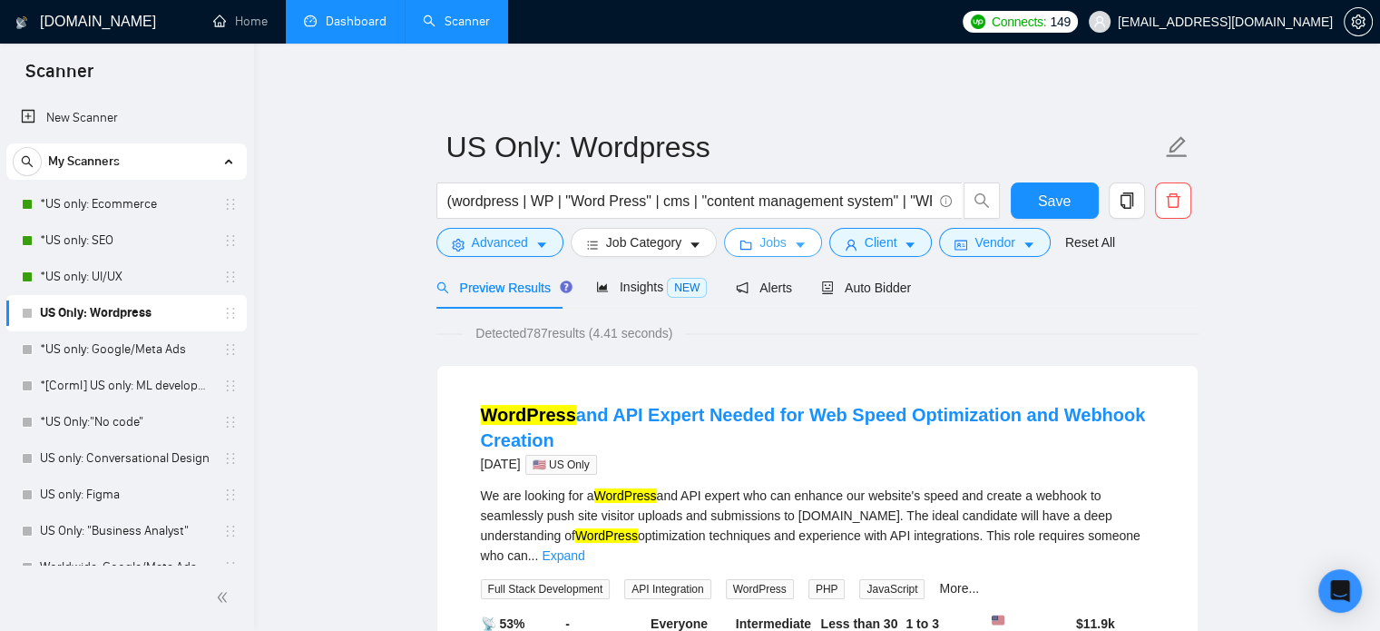
scroll to position [0, 0]
click at [849, 240] on icon "user" at bounding box center [851, 245] width 13 height 13
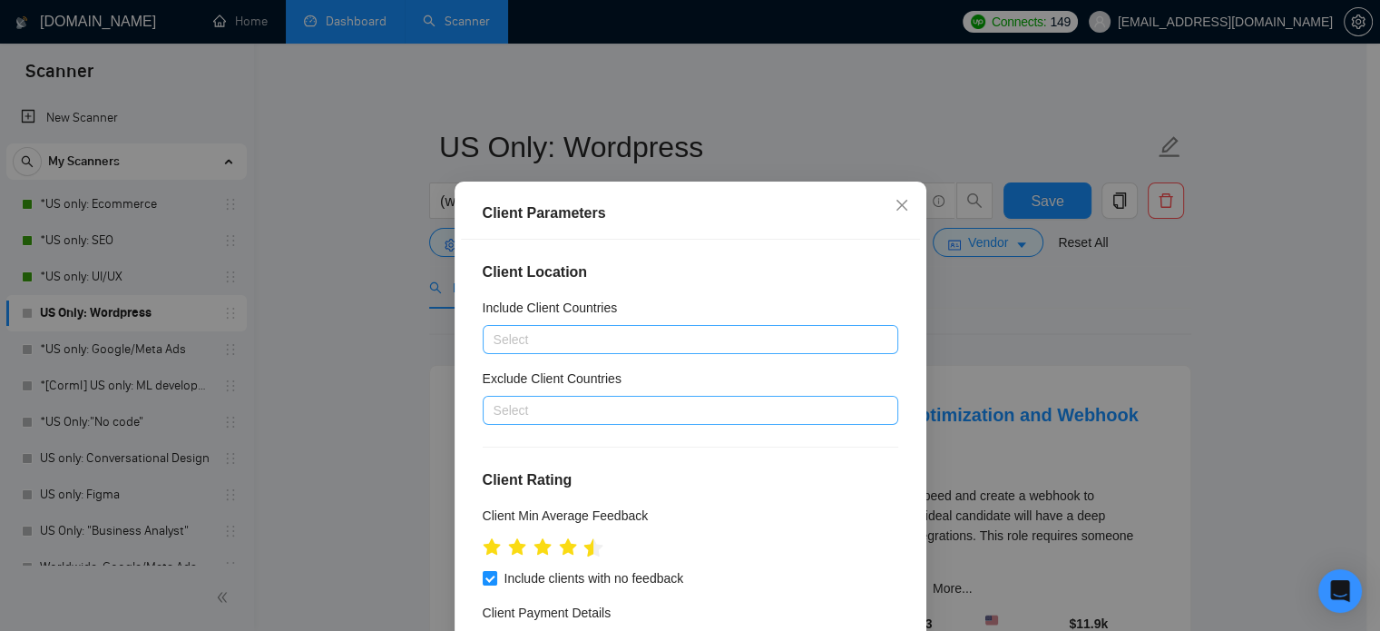
click at [584, 550] on icon "star" at bounding box center [593, 547] width 19 height 18
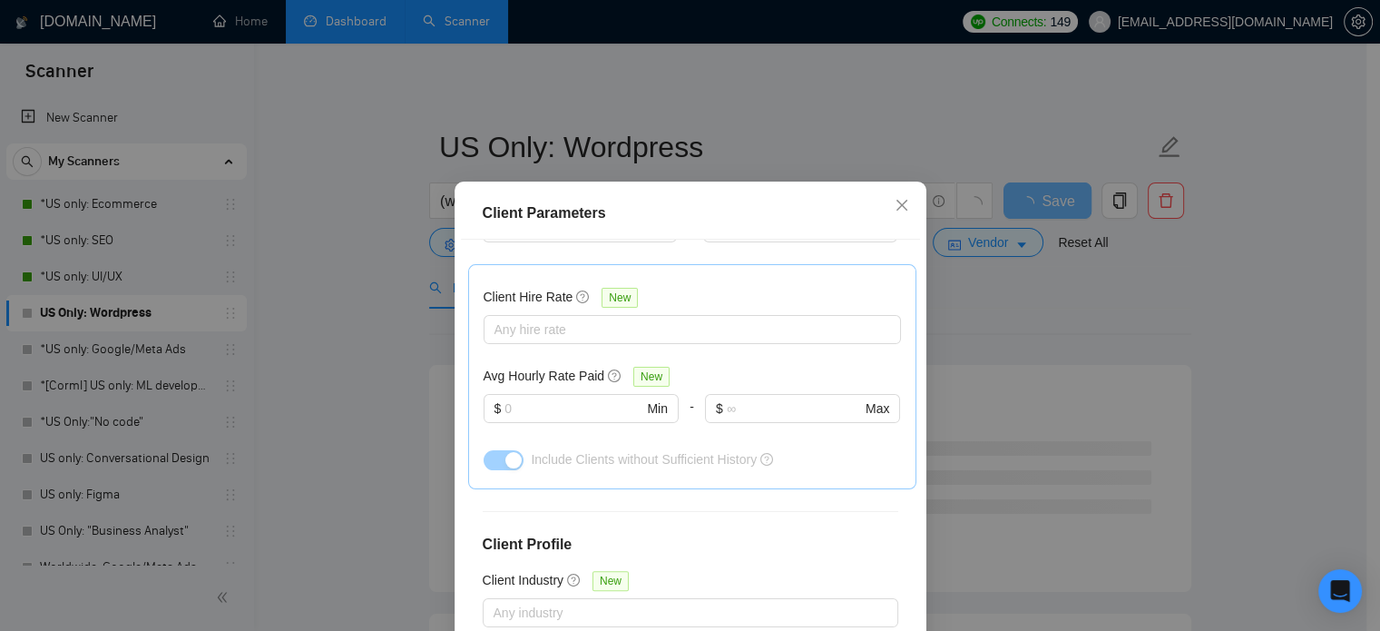
scroll to position [690, 0]
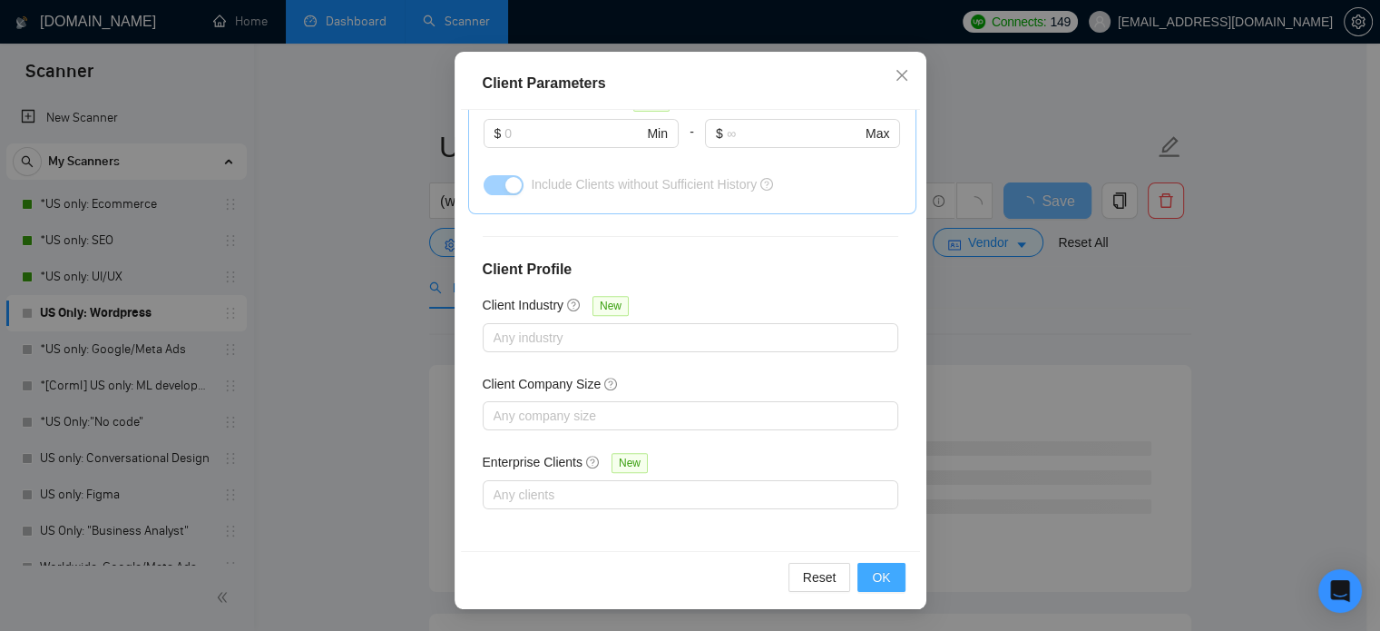
click at [875, 571] on span "OK" at bounding box center [881, 577] width 18 height 20
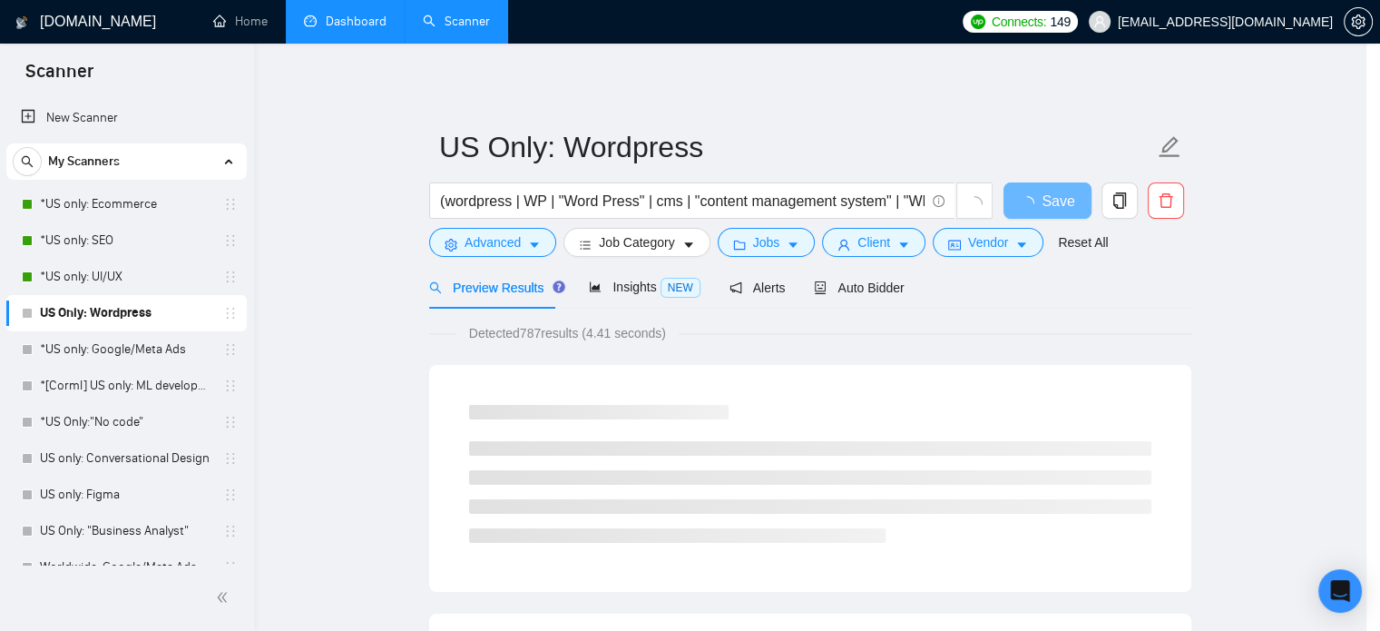
scroll to position [57, 0]
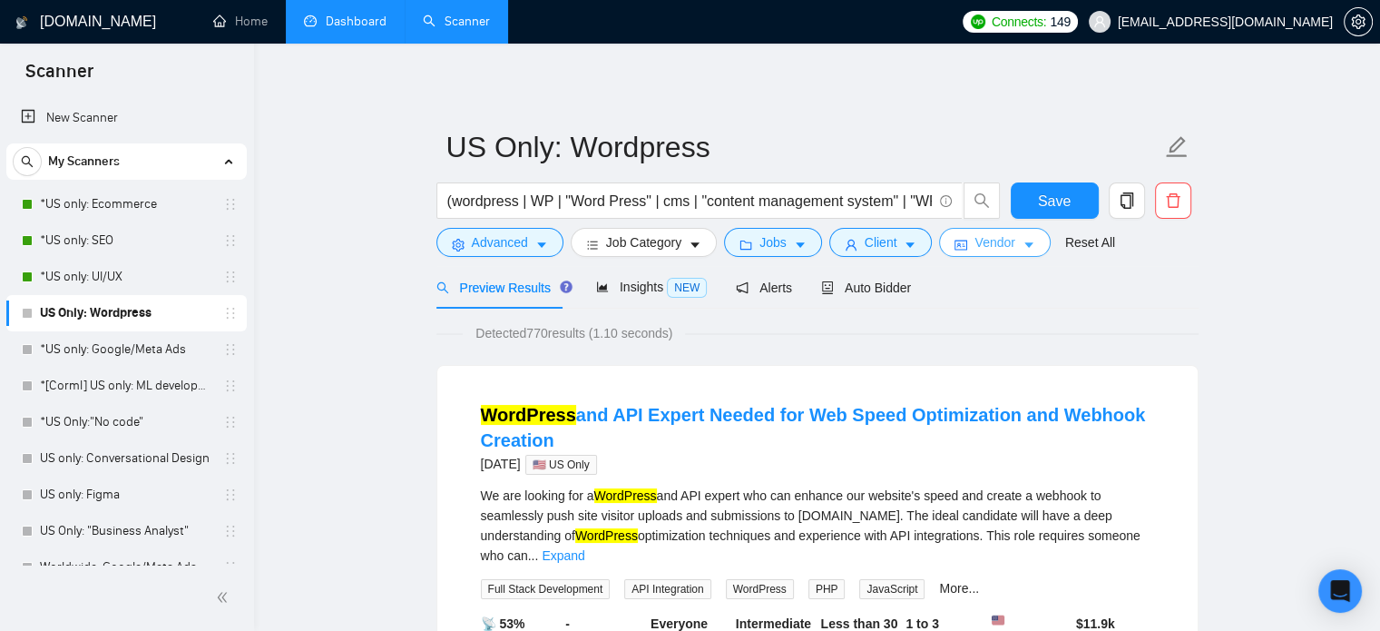
click at [1002, 244] on span "Vendor" at bounding box center [995, 242] width 40 height 20
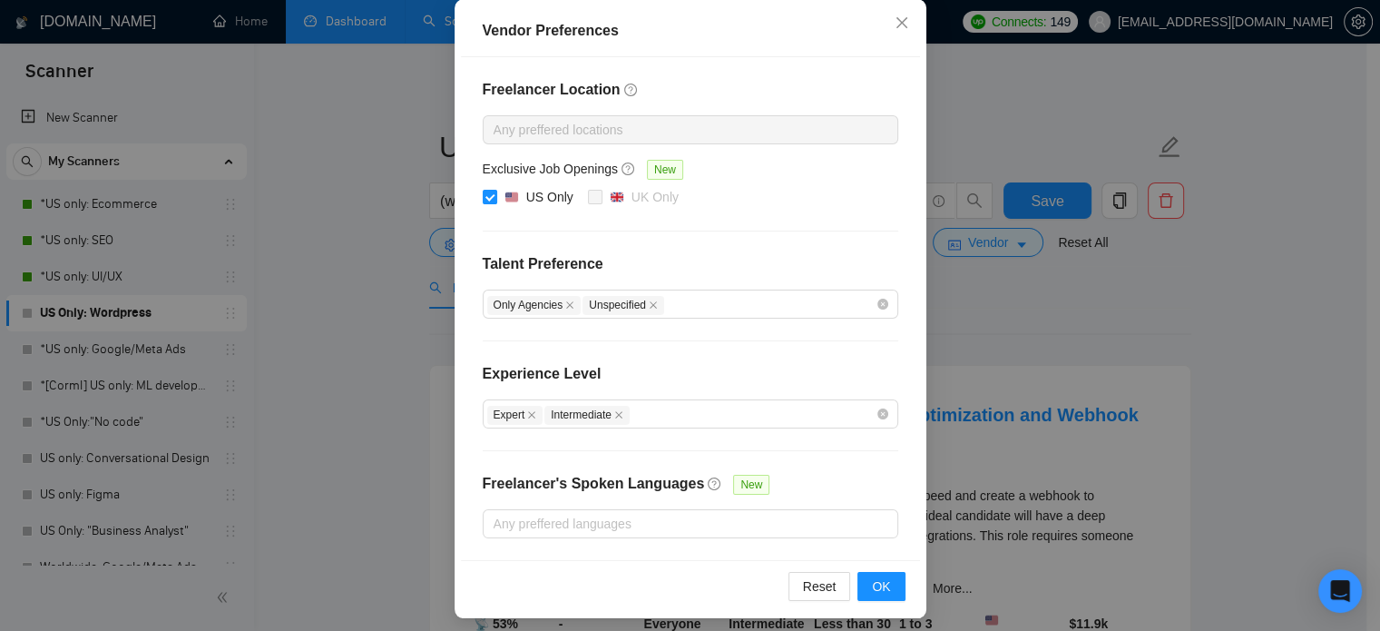
scroll to position [207, 0]
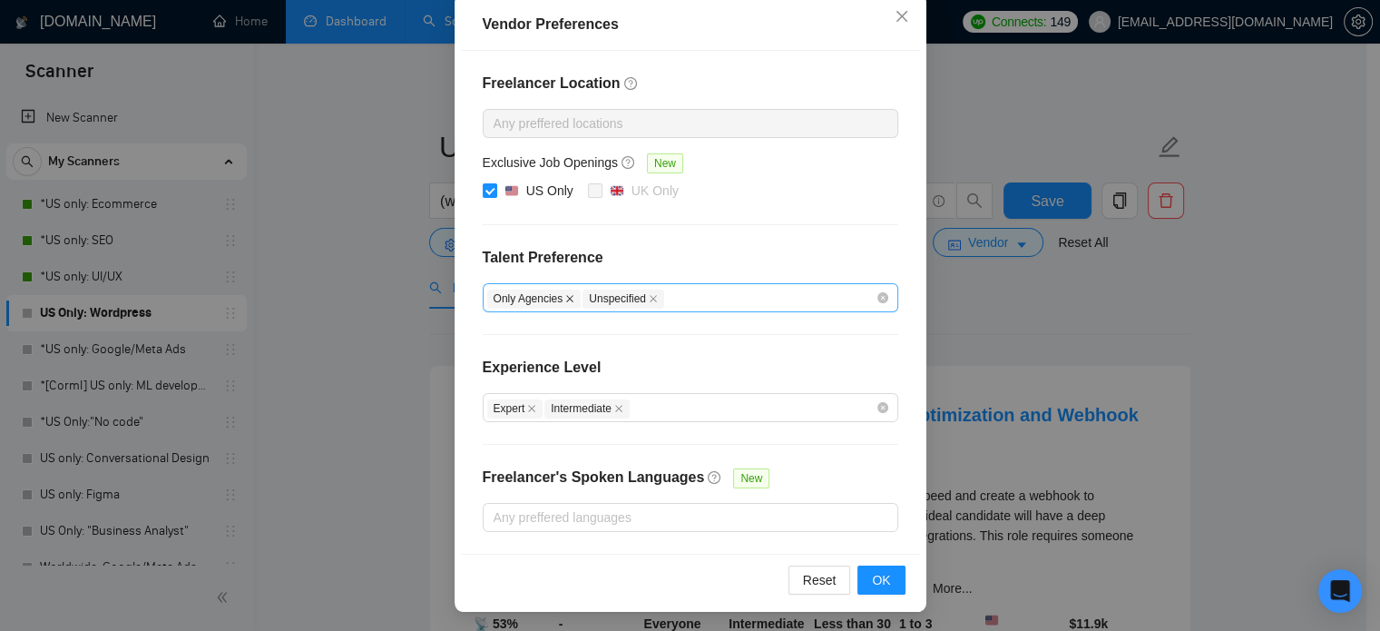
click at [565, 297] on icon "close" at bounding box center [569, 298] width 9 height 9
click at [544, 297] on span "Unspecified" at bounding box center [528, 299] width 82 height 19
click at [553, 296] on icon "close" at bounding box center [557, 298] width 9 height 9
click at [527, 406] on icon "close" at bounding box center [531, 408] width 9 height 9
click at [556, 404] on icon "close" at bounding box center [560, 408] width 9 height 9
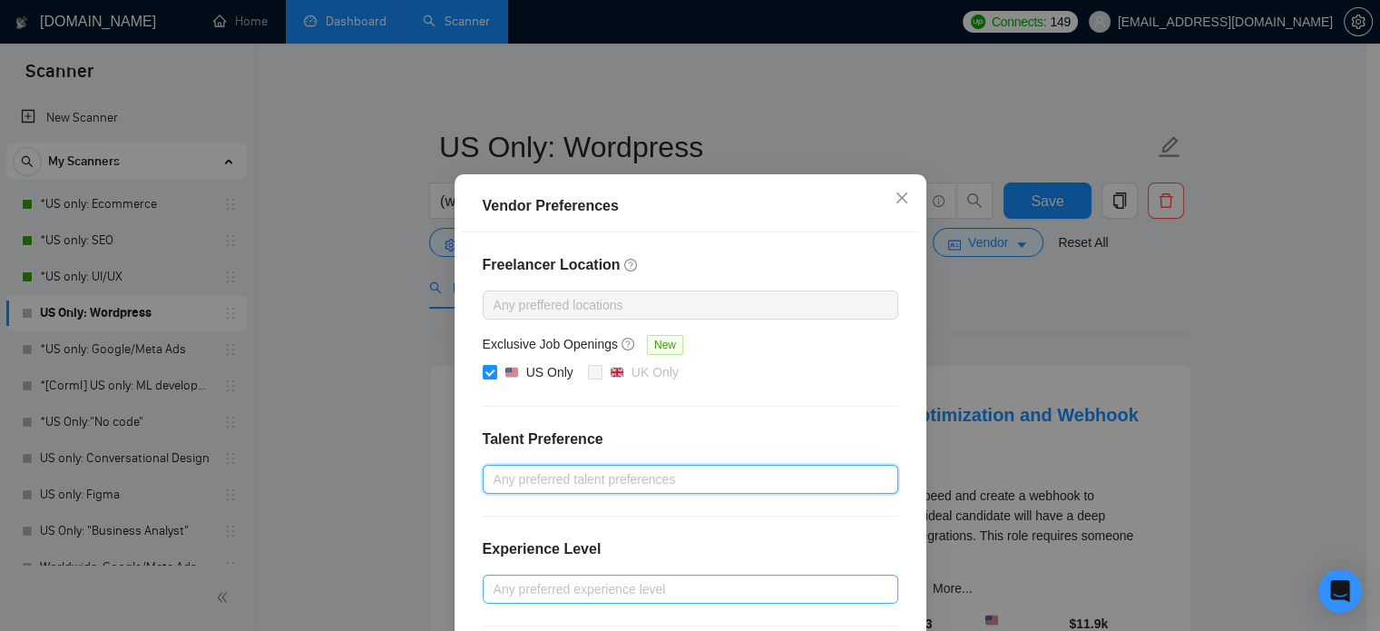
scroll to position [0, 0]
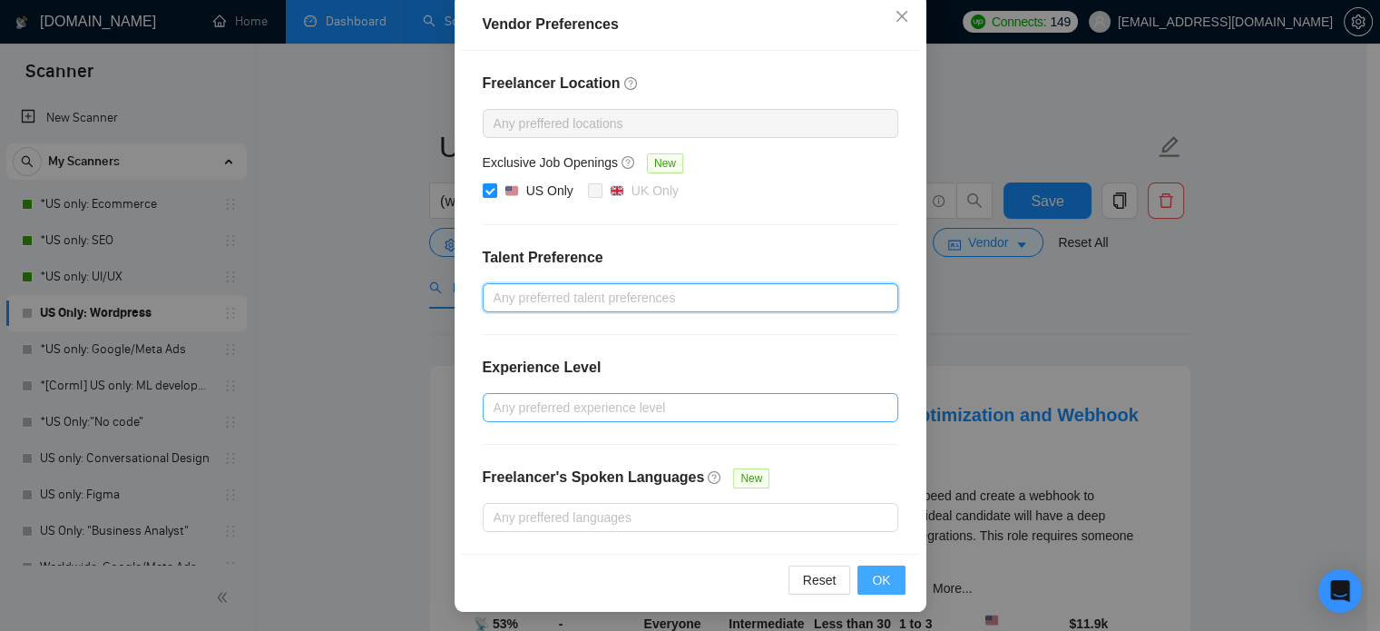
click at [886, 584] on button "OK" at bounding box center [881, 579] width 47 height 29
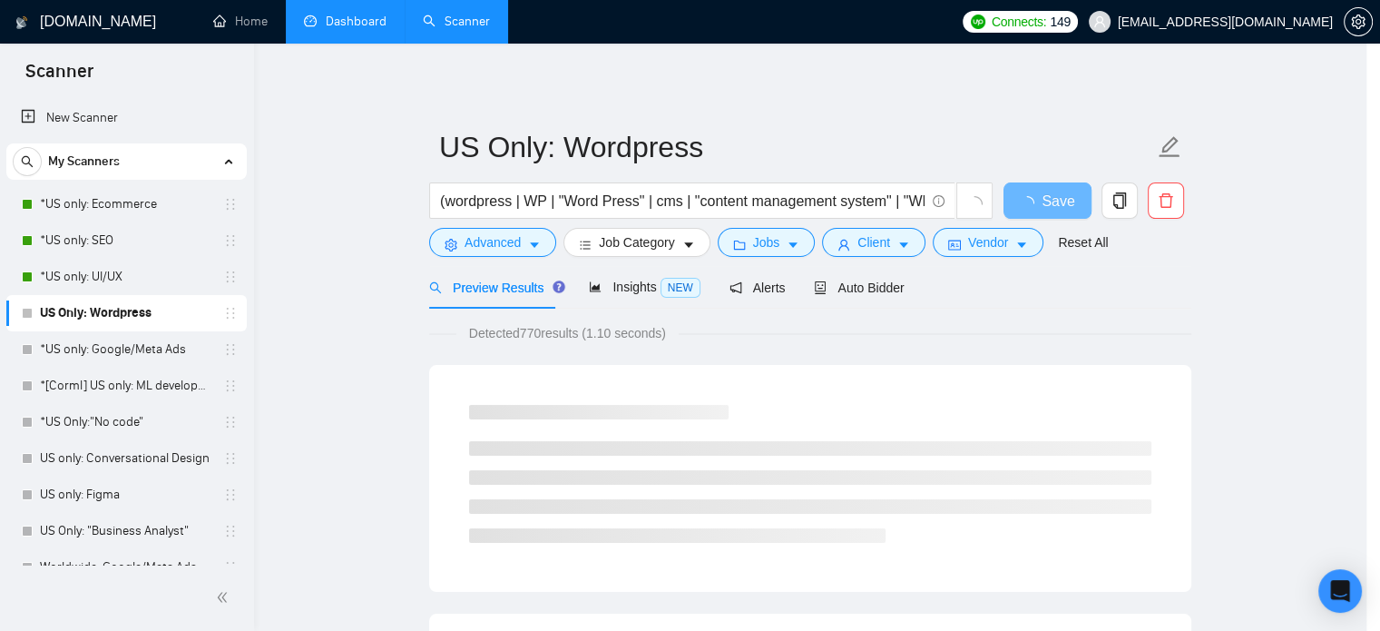
scroll to position [116, 0]
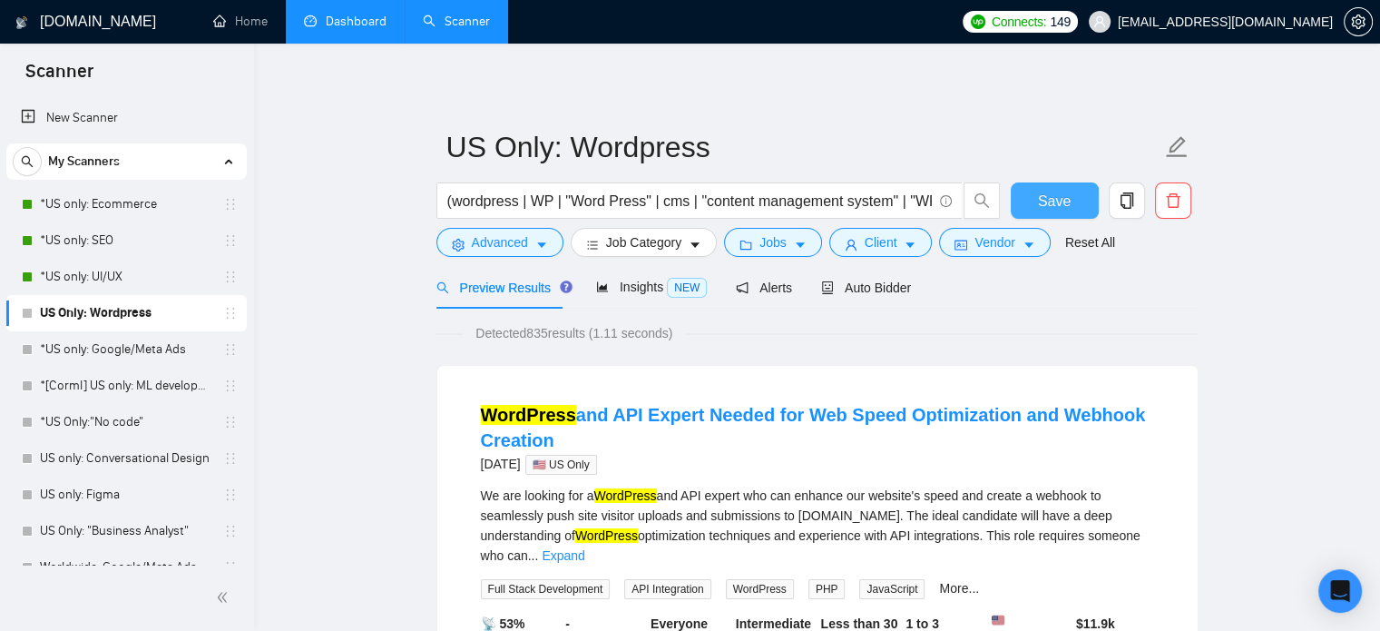
click at [1075, 196] on button "Save" at bounding box center [1055, 200] width 88 height 36
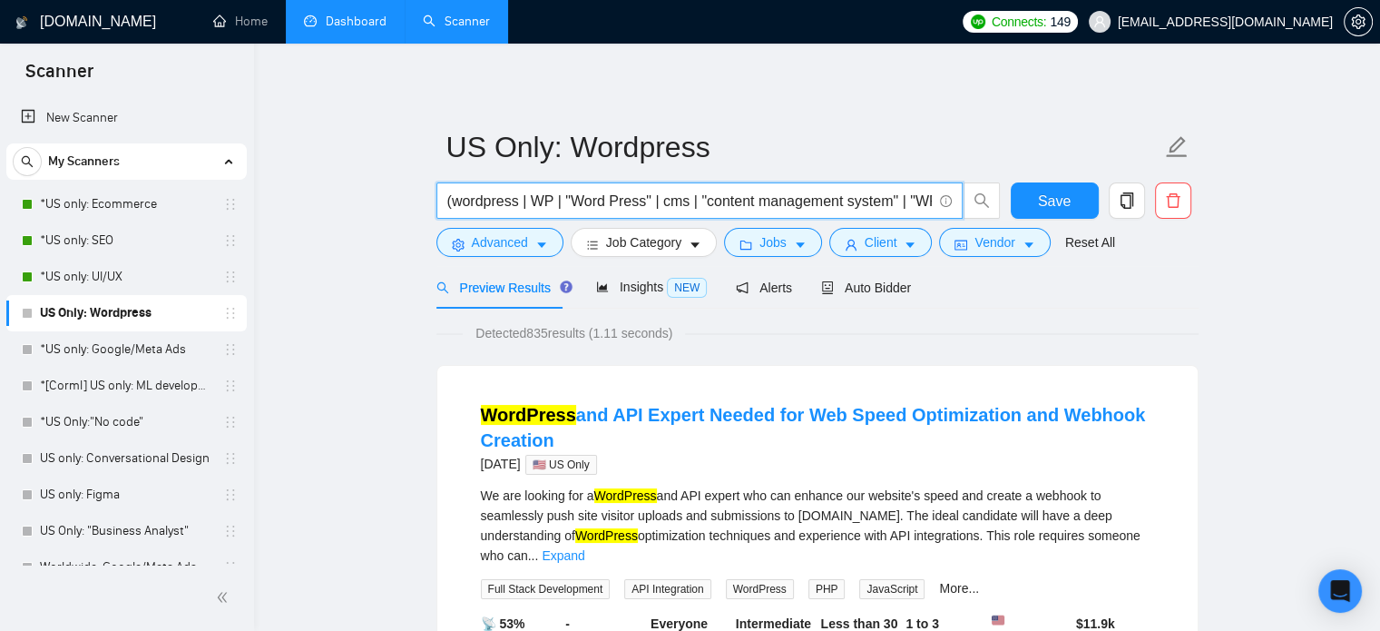
click at [635, 197] on input "(wordpress | WP | "Word Press" | cms | "content management system" | "WP Engine…" at bounding box center [689, 201] width 485 height 23
click at [617, 201] on input "(wordpress | WP | "Word Press" | cms | "content management system" | "WP Engine…" at bounding box center [689, 201] width 485 height 23
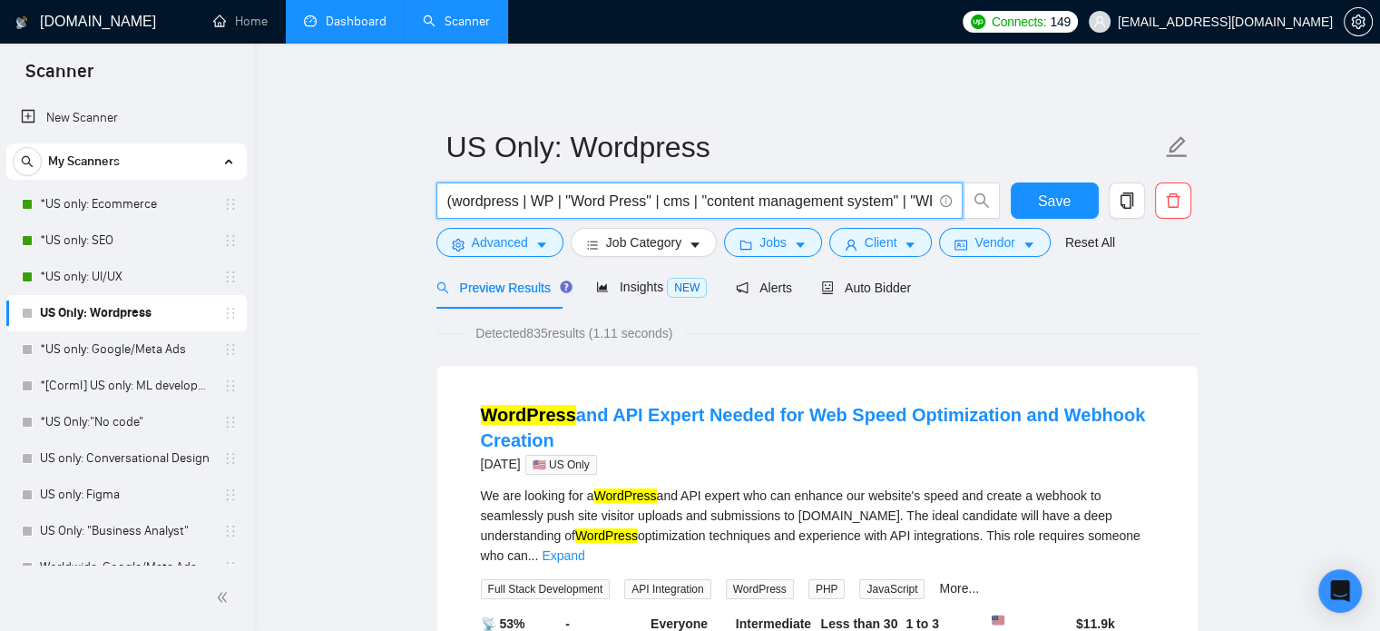
click at [617, 201] on input "(wordpress | WP | "Word Press" | cms | "content management system" | "WP Engine…" at bounding box center [689, 201] width 485 height 23
paste input "| "WooCommerce" | "Woo Commerce" | "WooCommerce plugin" | "WooCommerce store" |…"
type input "(wordpress | WP | "Word Press" | cms | "content management system" | "WP Engine…"
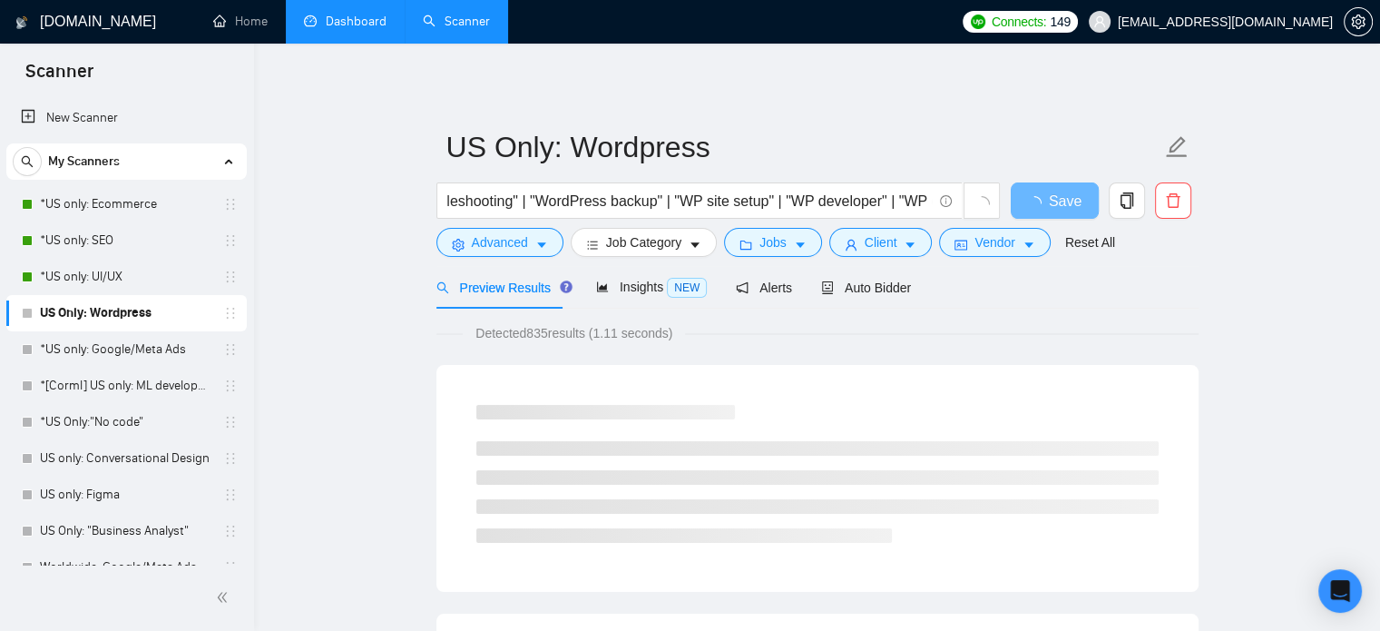
scroll to position [0, 0]
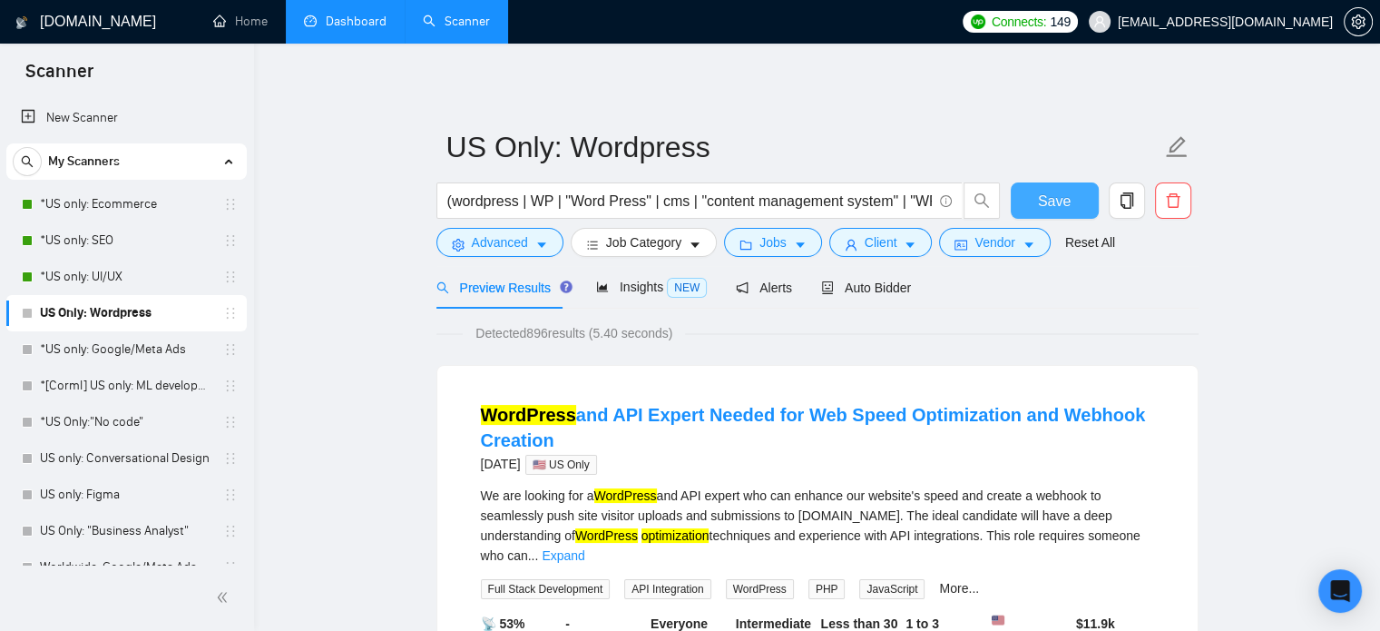
click at [1050, 202] on span "Save" at bounding box center [1054, 201] width 33 height 23
click at [760, 250] on span "Jobs" at bounding box center [773, 242] width 27 height 20
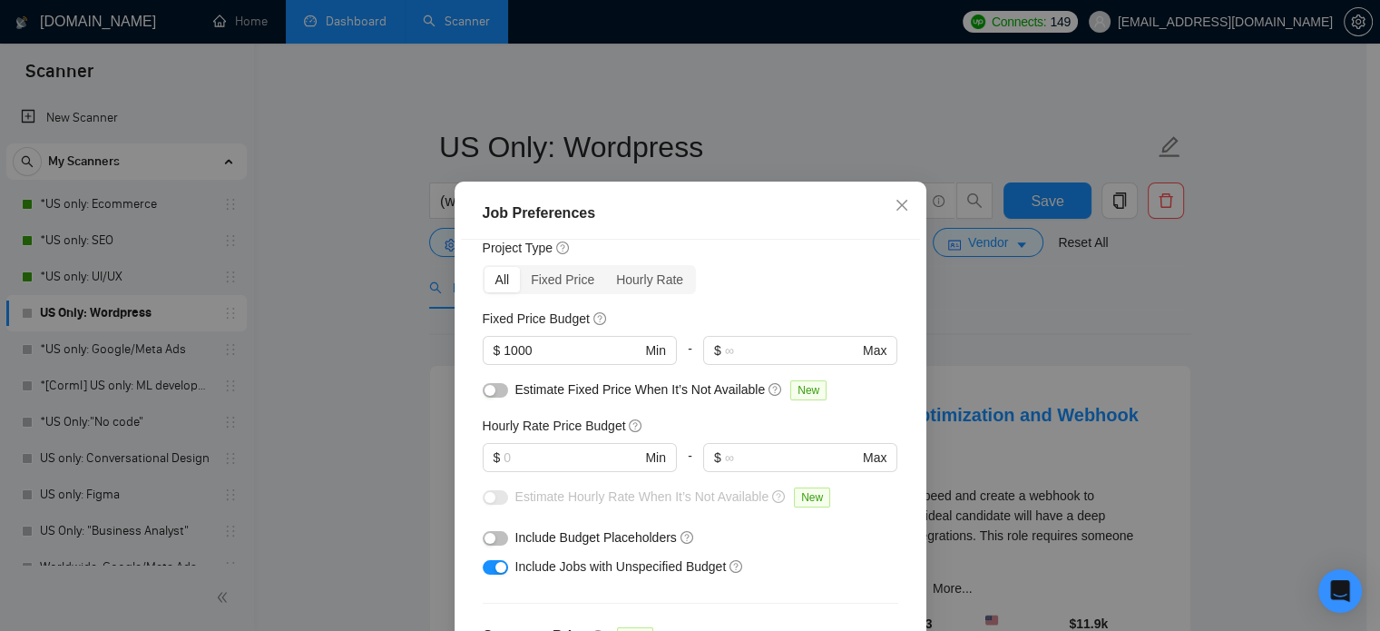
scroll to position [36, 0]
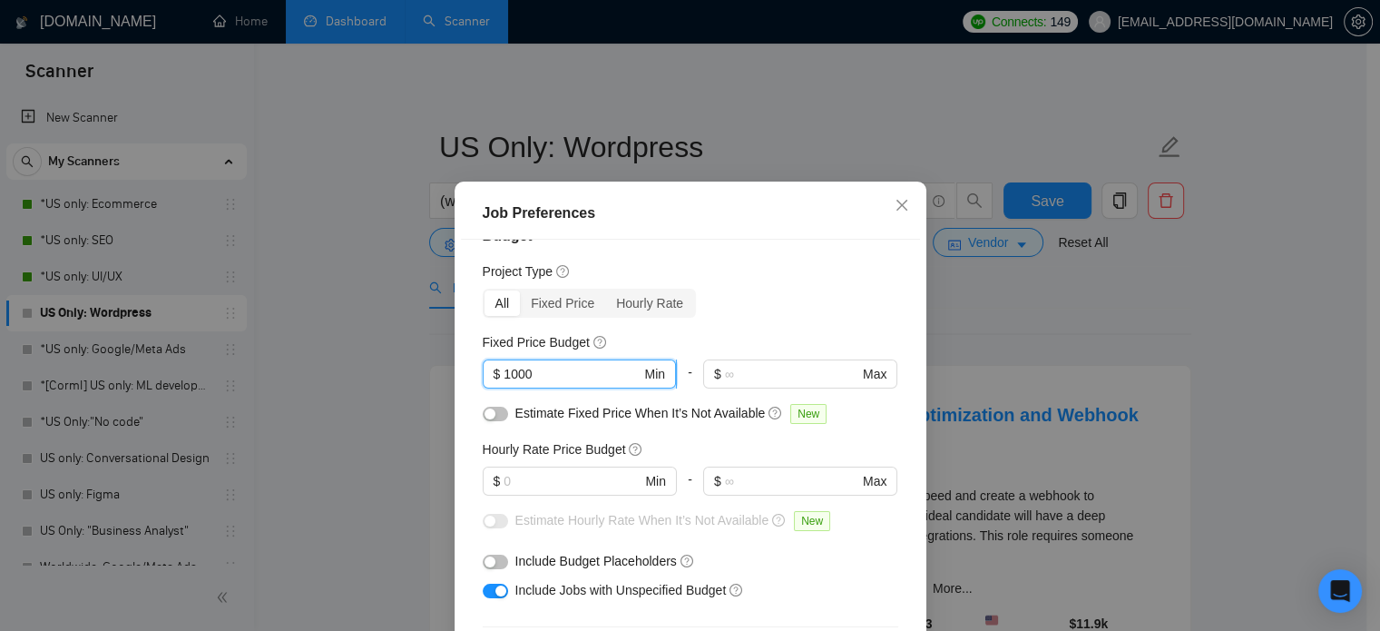
drag, startPoint x: 491, startPoint y: 376, endPoint x: 479, endPoint y: 376, distance: 11.8
click at [483, 376] on span "$ 1000 Min" at bounding box center [579, 373] width 193 height 29
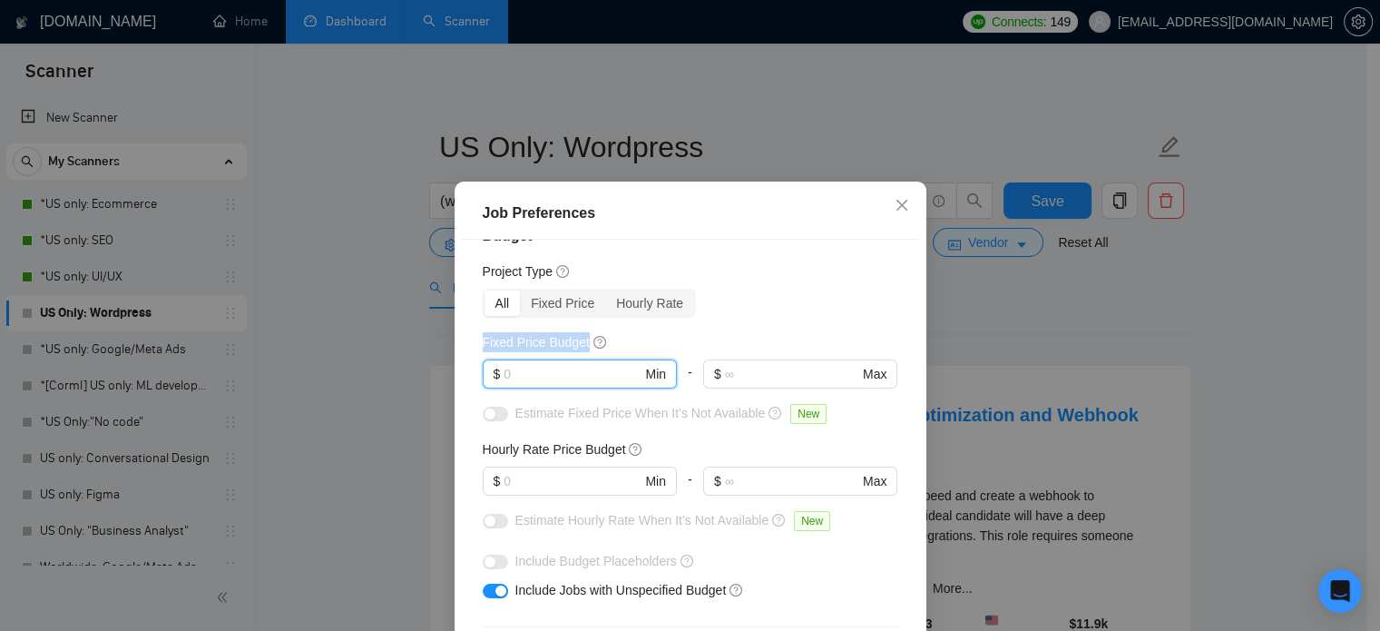
click at [780, 315] on div "Budget Project Type All Fixed Price Hourly Rate Fixed Price Budget $ Min - $ Ma…" at bounding box center [690, 461] width 459 height 442
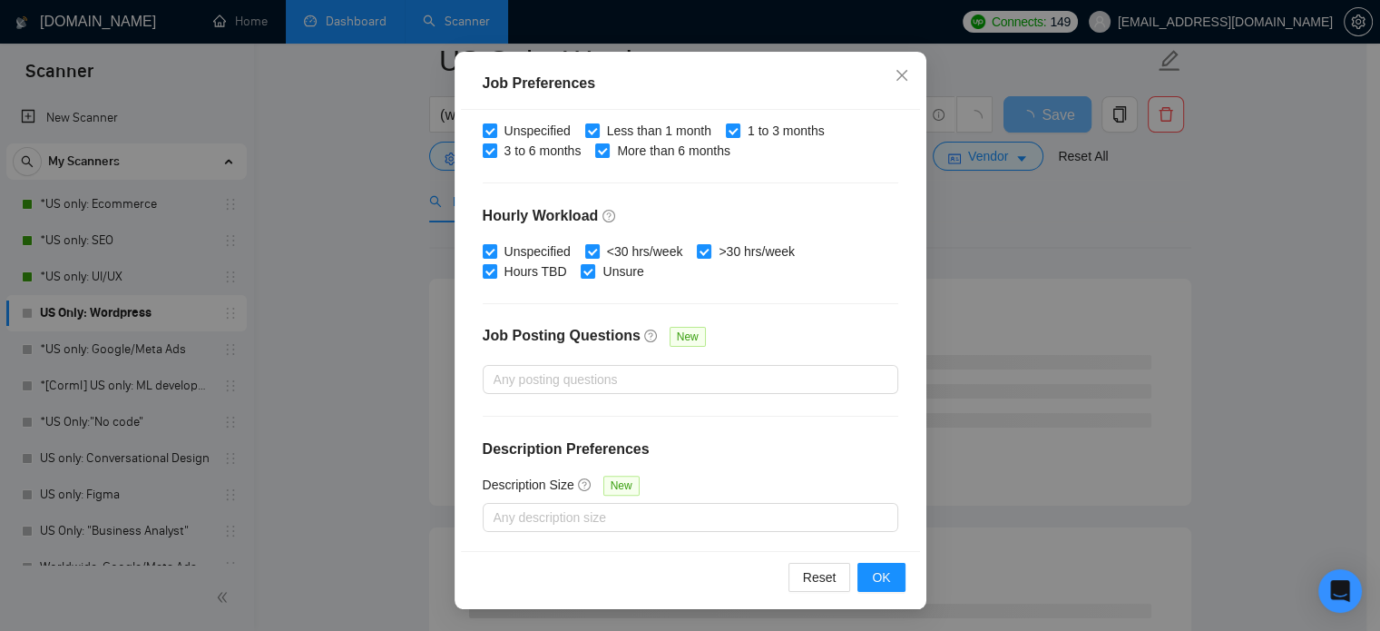
scroll to position [182, 0]
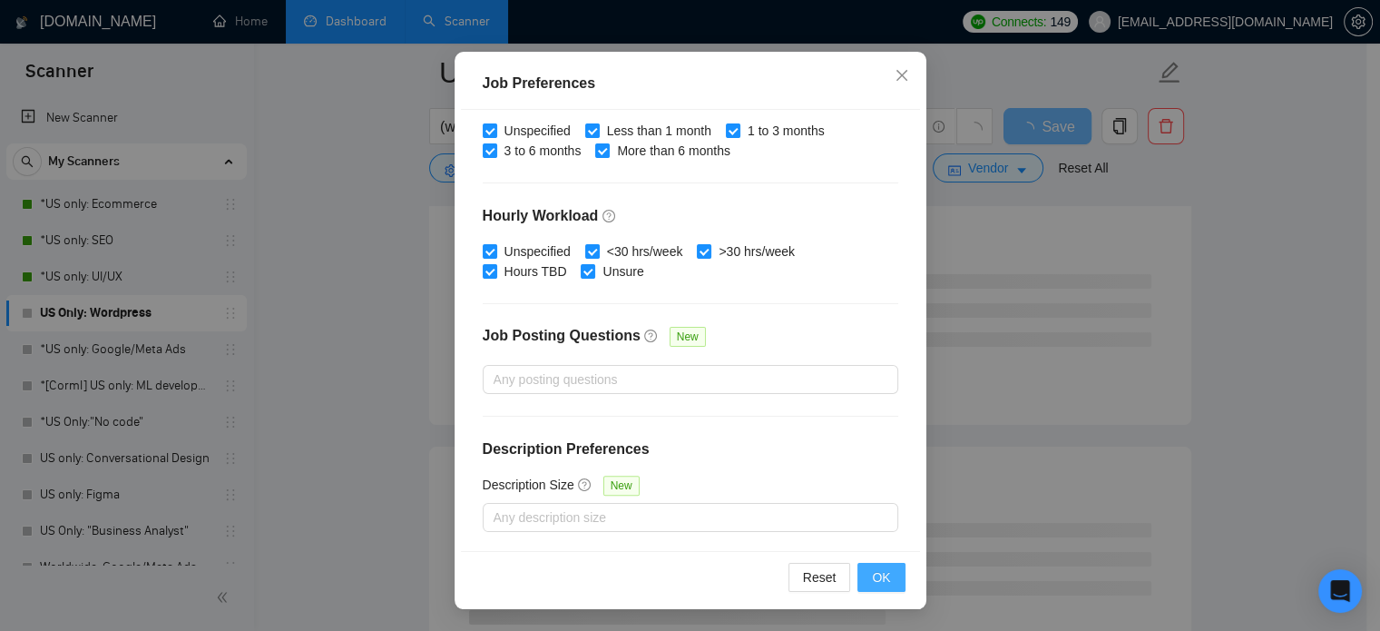
click at [888, 574] on button "OK" at bounding box center [881, 577] width 47 height 29
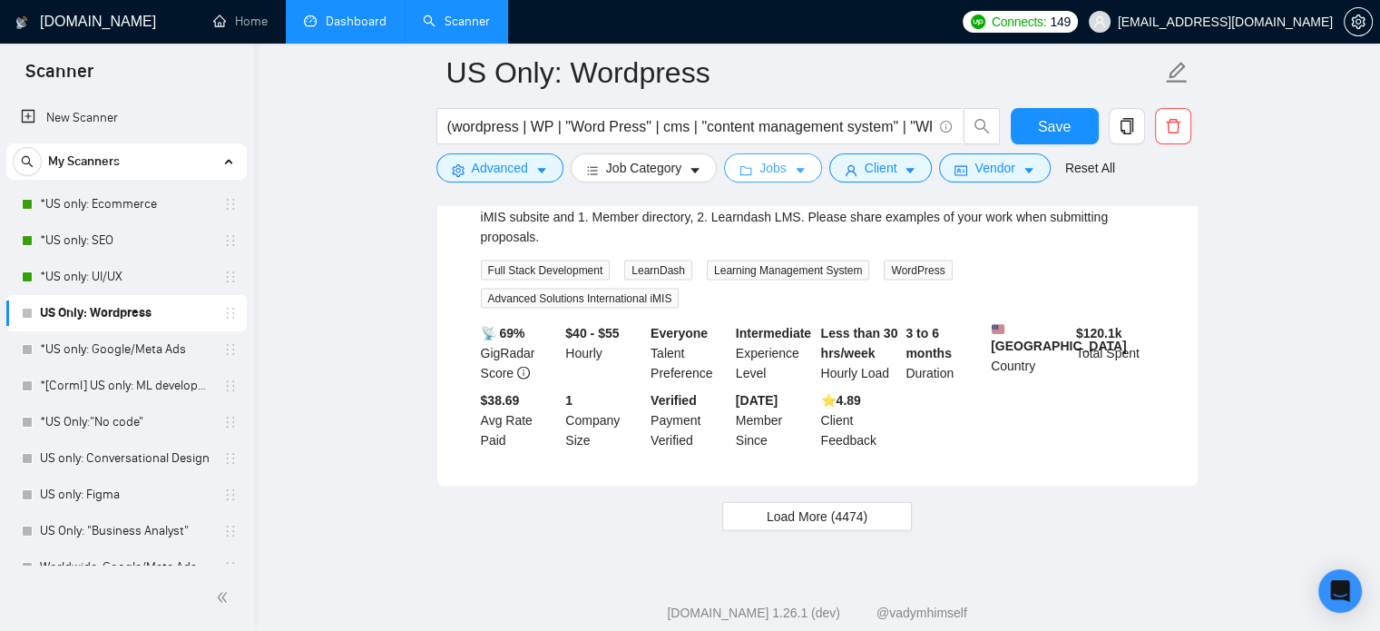
scroll to position [3955, 0]
click at [780, 505] on span "Load More (4474)" at bounding box center [817, 515] width 101 height 20
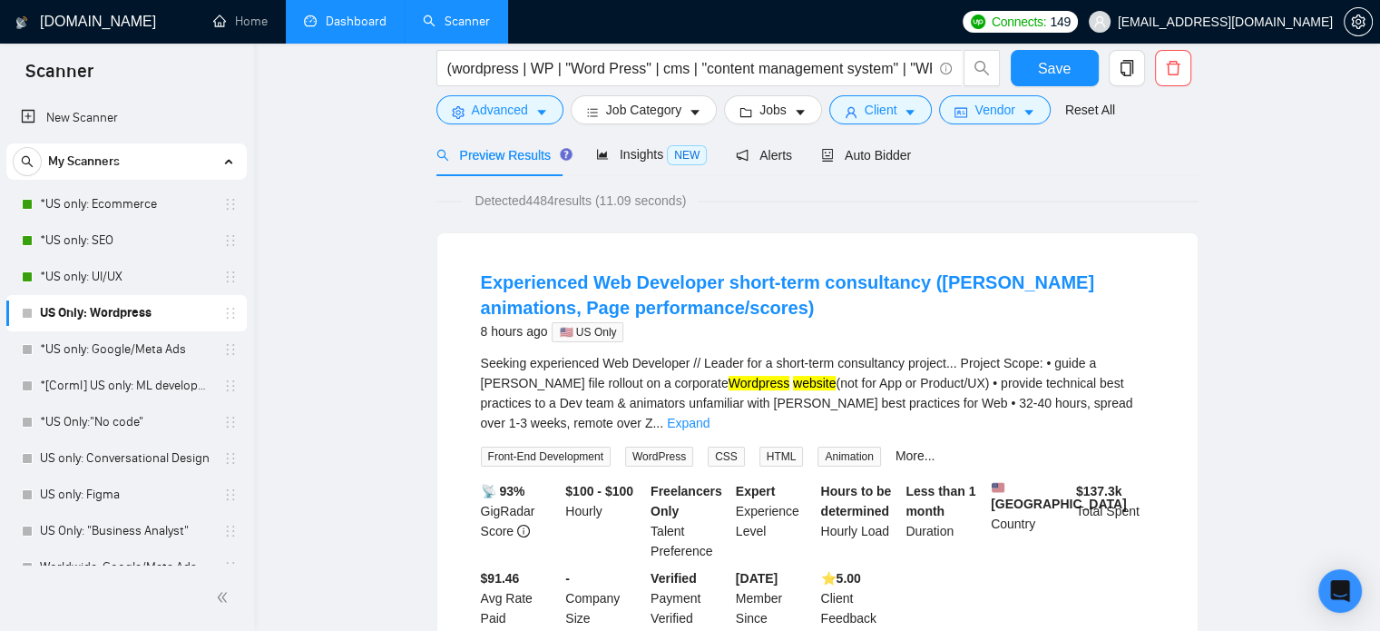
scroll to position [0, 0]
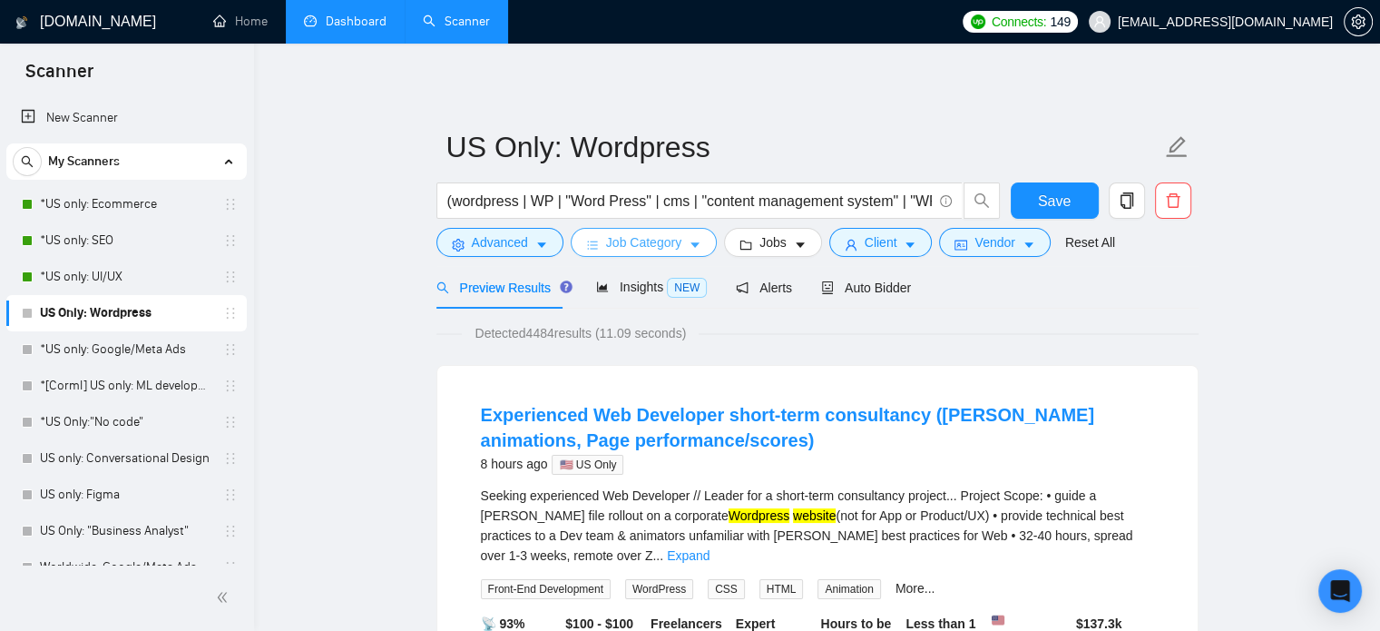
click at [670, 255] on button "Job Category" at bounding box center [644, 242] width 146 height 29
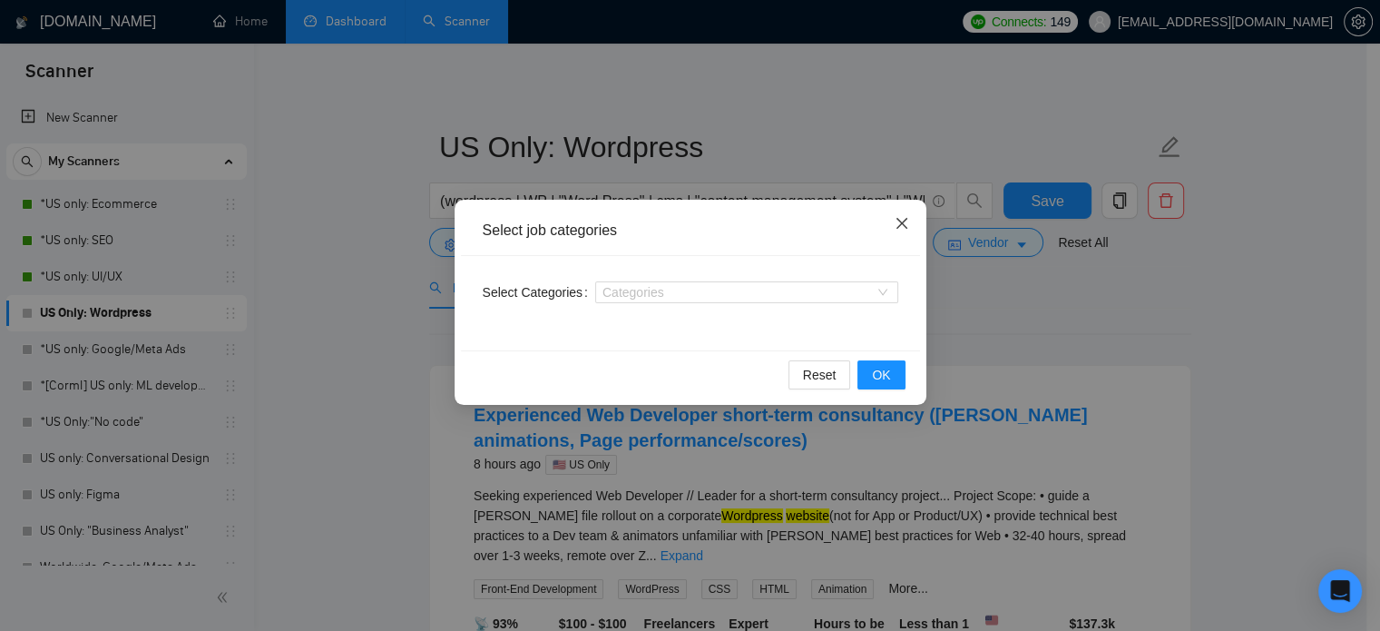
click at [906, 229] on icon "close" at bounding box center [901, 223] width 11 height 11
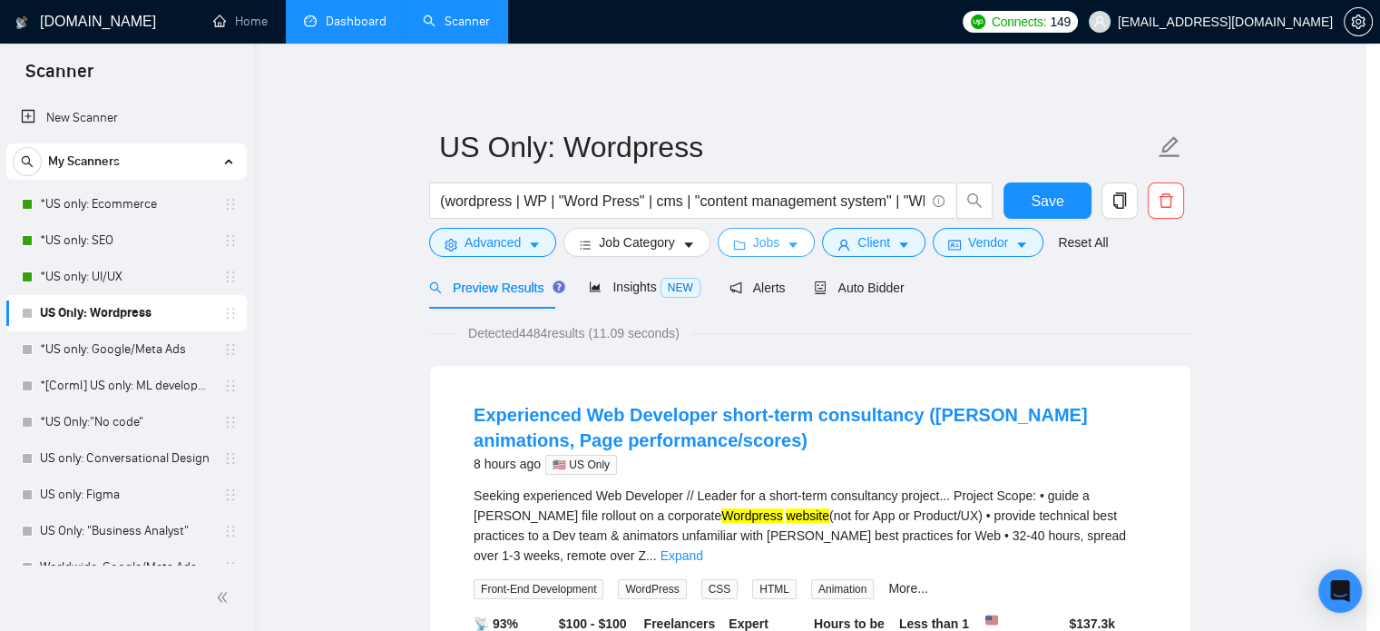
click at [764, 246] on span "Jobs" at bounding box center [766, 242] width 27 height 20
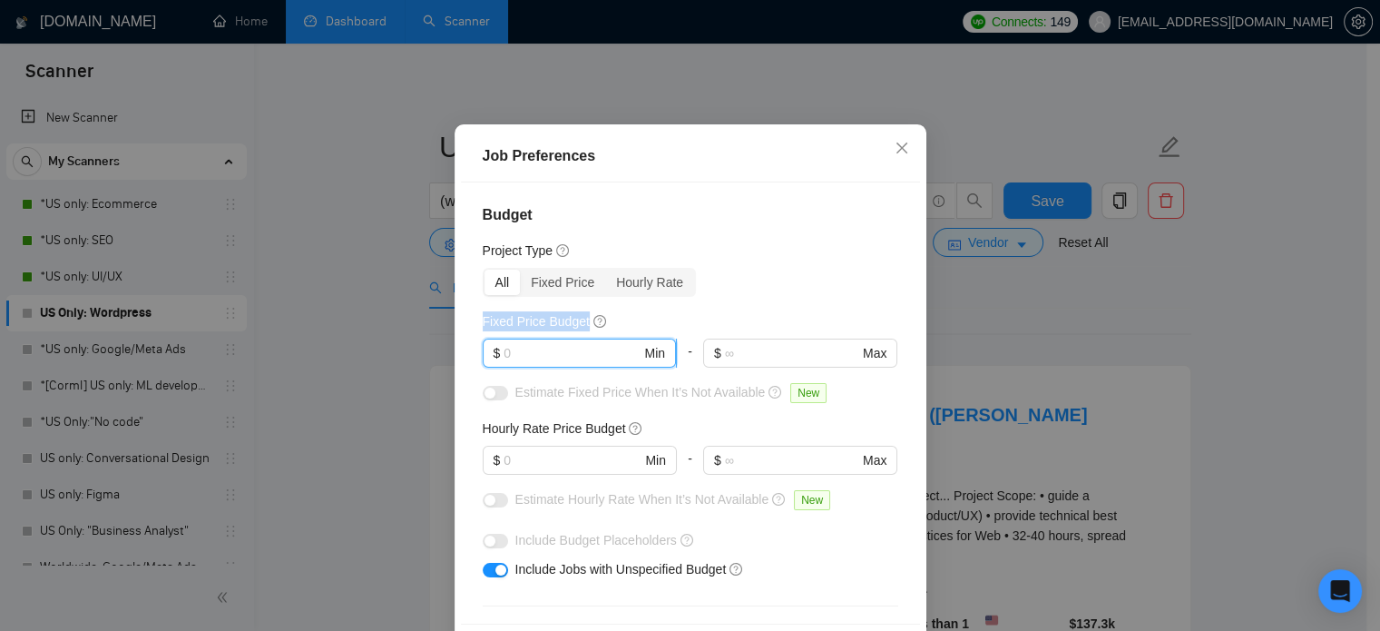
click at [558, 363] on input "text" at bounding box center [572, 353] width 137 height 20
type input "1000"
click at [733, 297] on div "All Fixed Price Hourly Rate" at bounding box center [691, 282] width 416 height 29
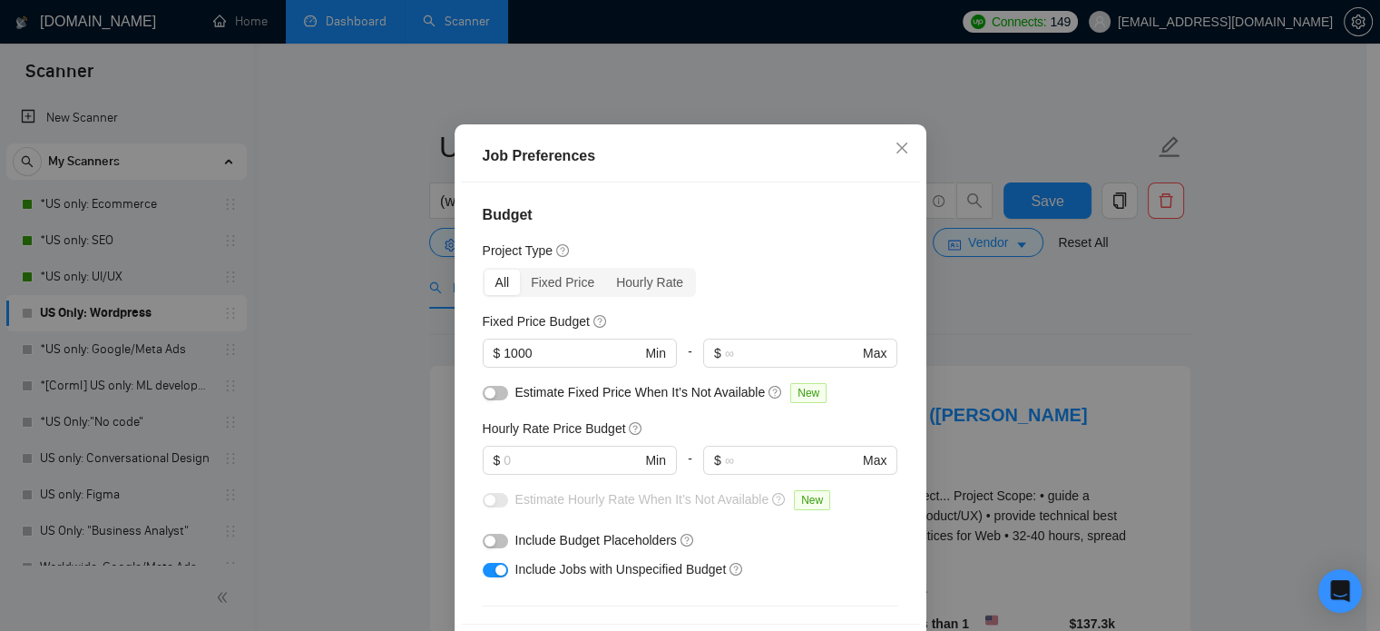
click at [966, 287] on div "Job Preferences Budget Project Type All Fixed Price Hourly Rate Fixed Price Bud…" at bounding box center [690, 315] width 1380 height 631
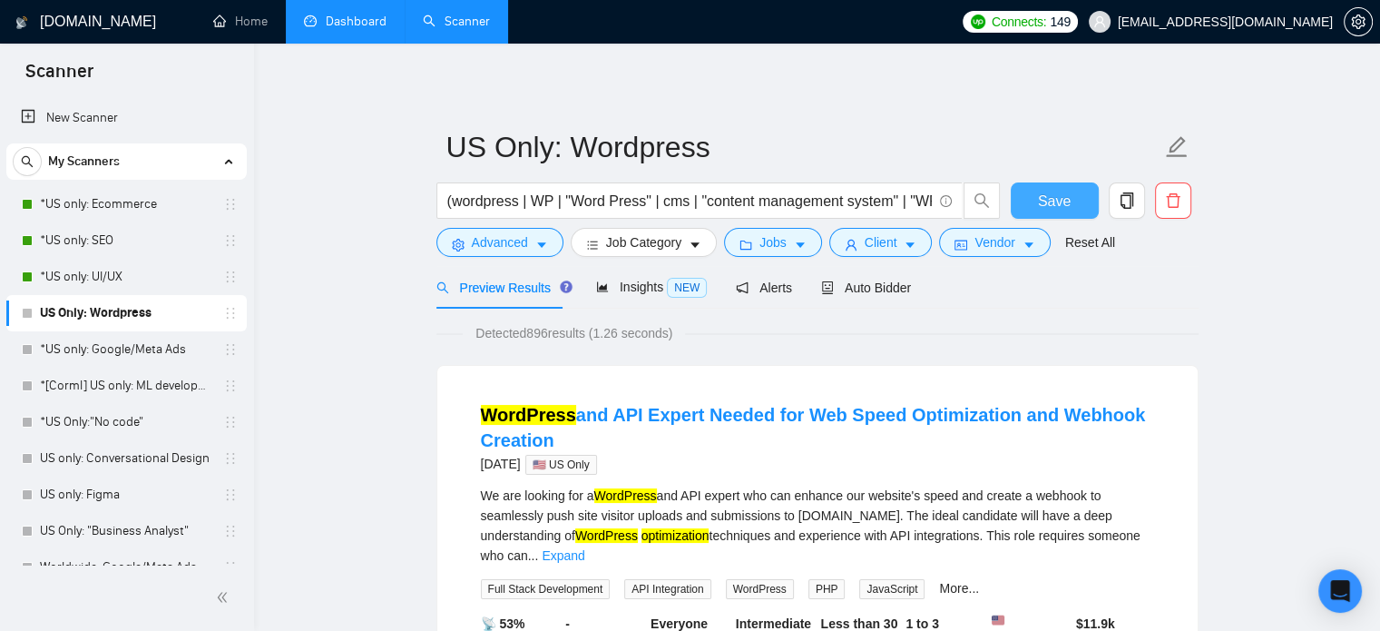
click at [1046, 205] on span "Save" at bounding box center [1054, 201] width 33 height 23
click at [105, 247] on link "*US only: SEO" at bounding box center [126, 240] width 172 height 36
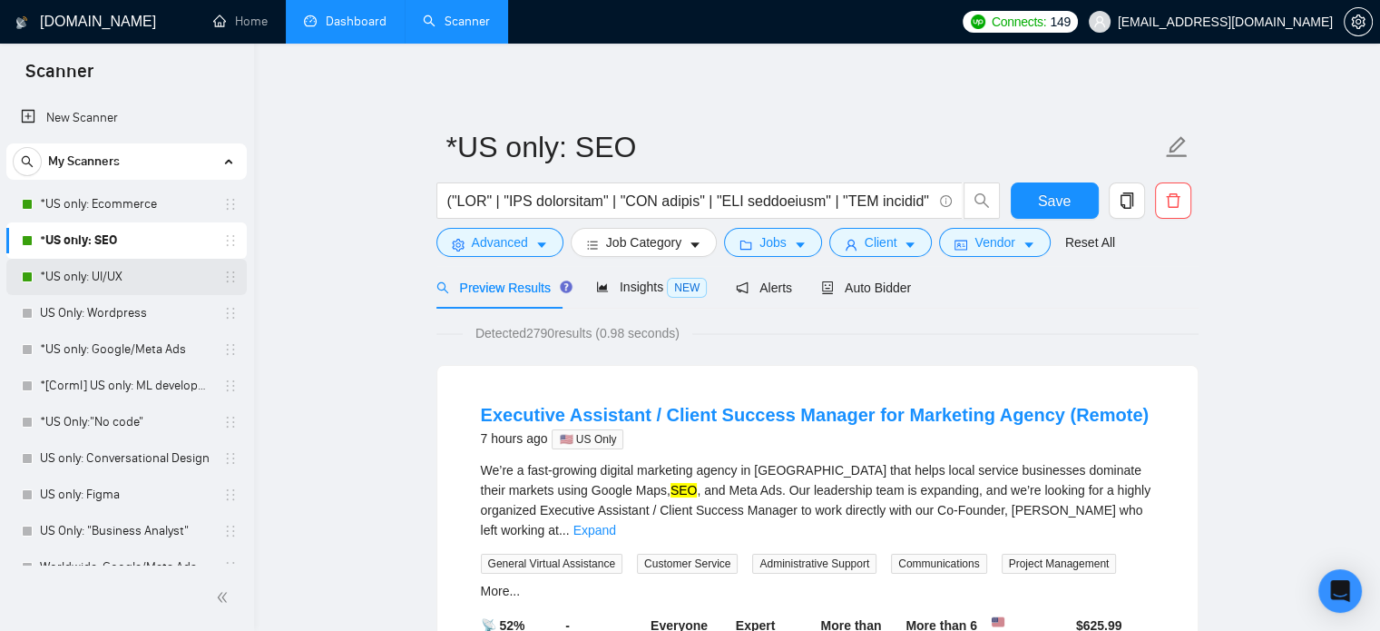
click at [109, 270] on link "*US only: UI/UX" at bounding box center [126, 277] width 172 height 36
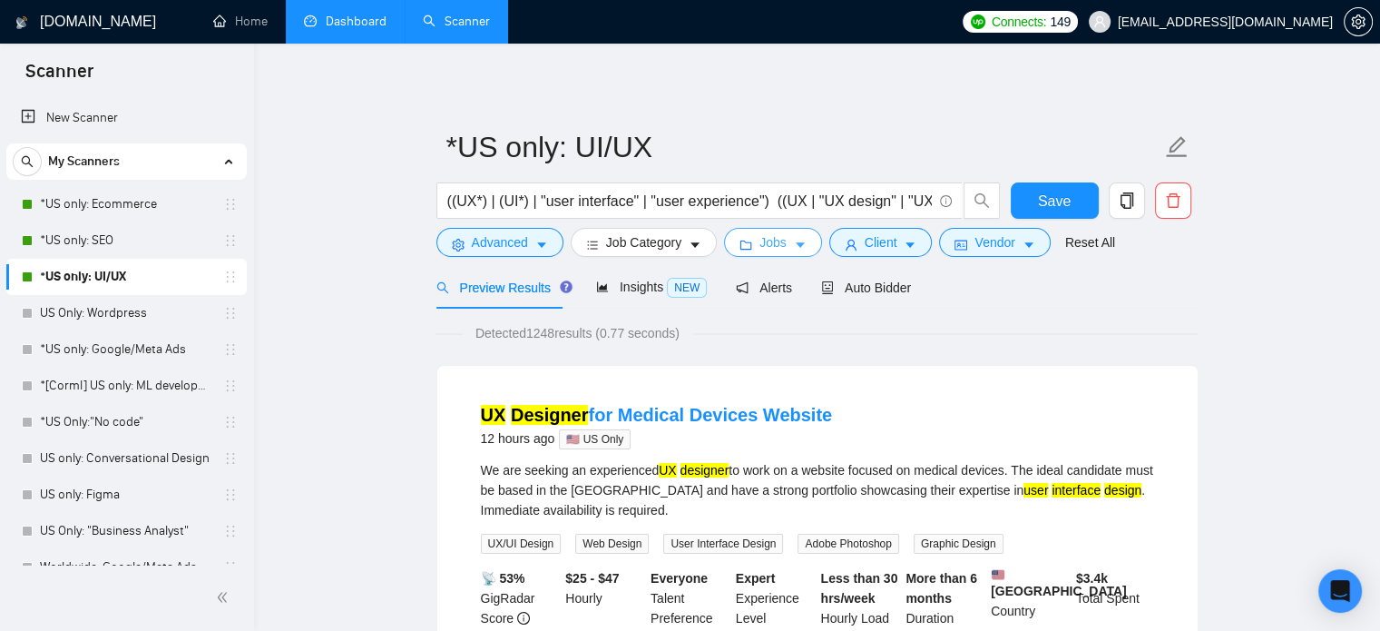
click at [748, 245] on icon "folder" at bounding box center [746, 245] width 13 height 13
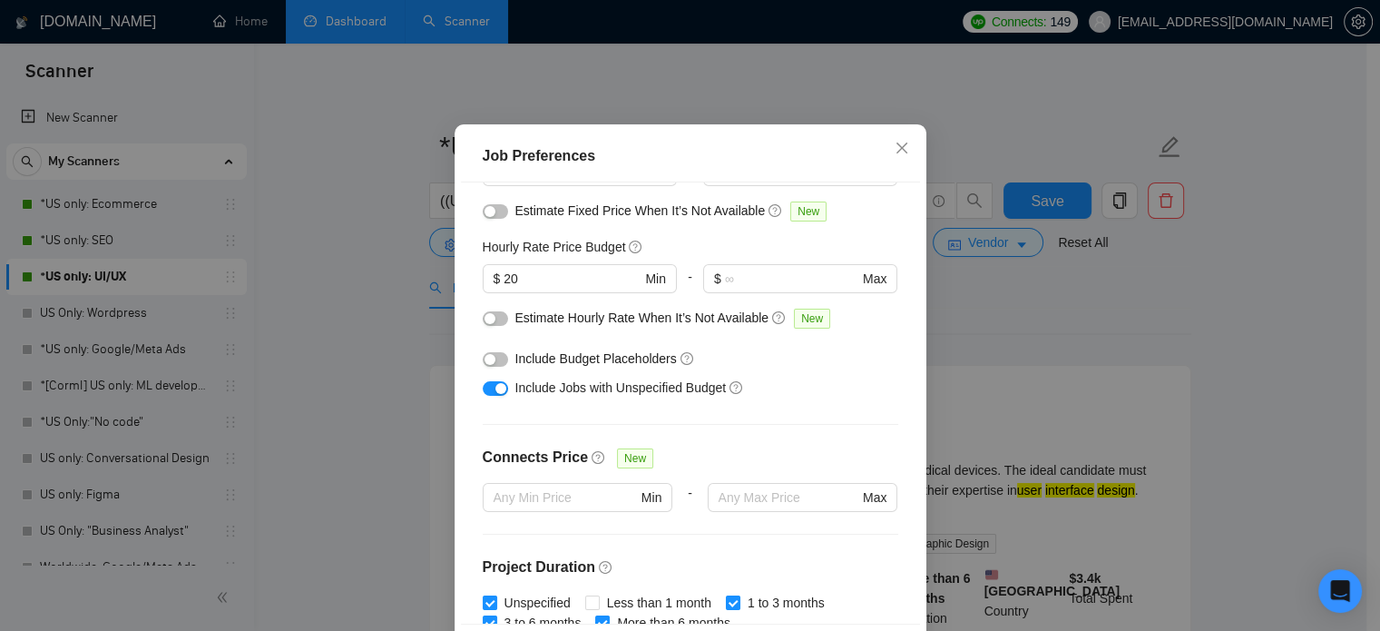
scroll to position [91, 0]
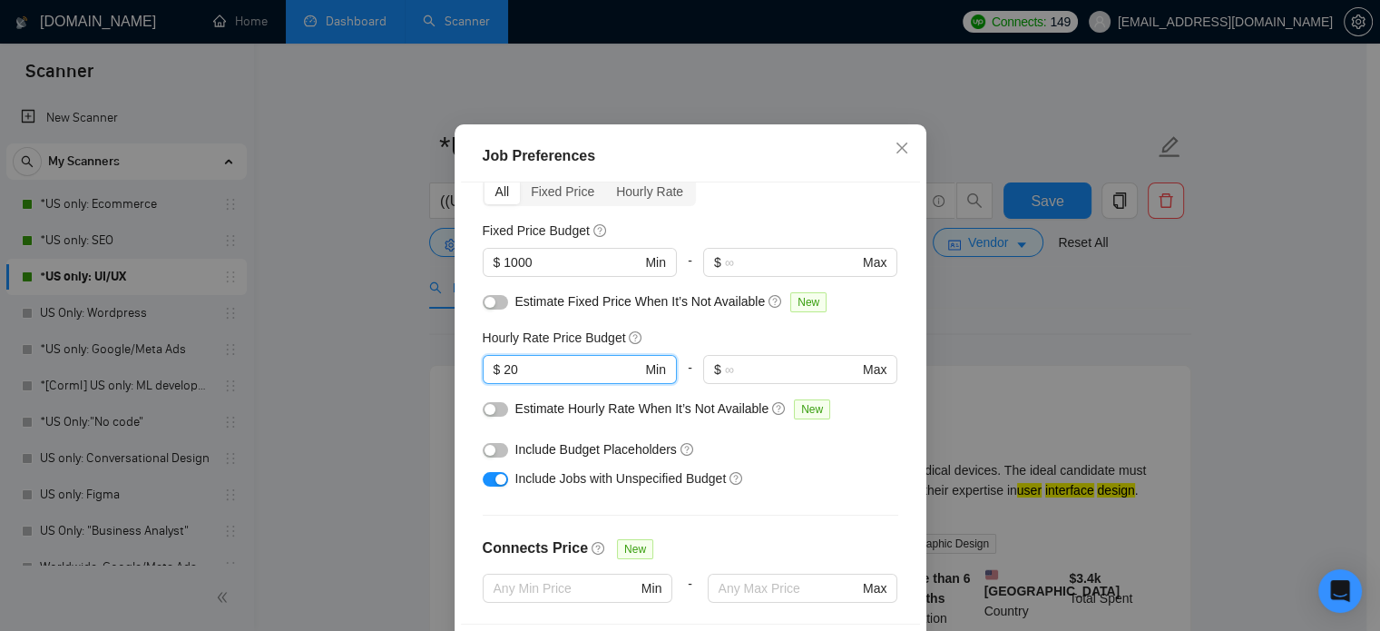
drag, startPoint x: 550, startPoint y: 427, endPoint x: 465, endPoint y: 428, distance: 85.3
click at [466, 428] on div "Budget Project Type All Fixed Price Hourly Rate Fixed Price Budget $ 1000 Min -…" at bounding box center [690, 403] width 459 height 442
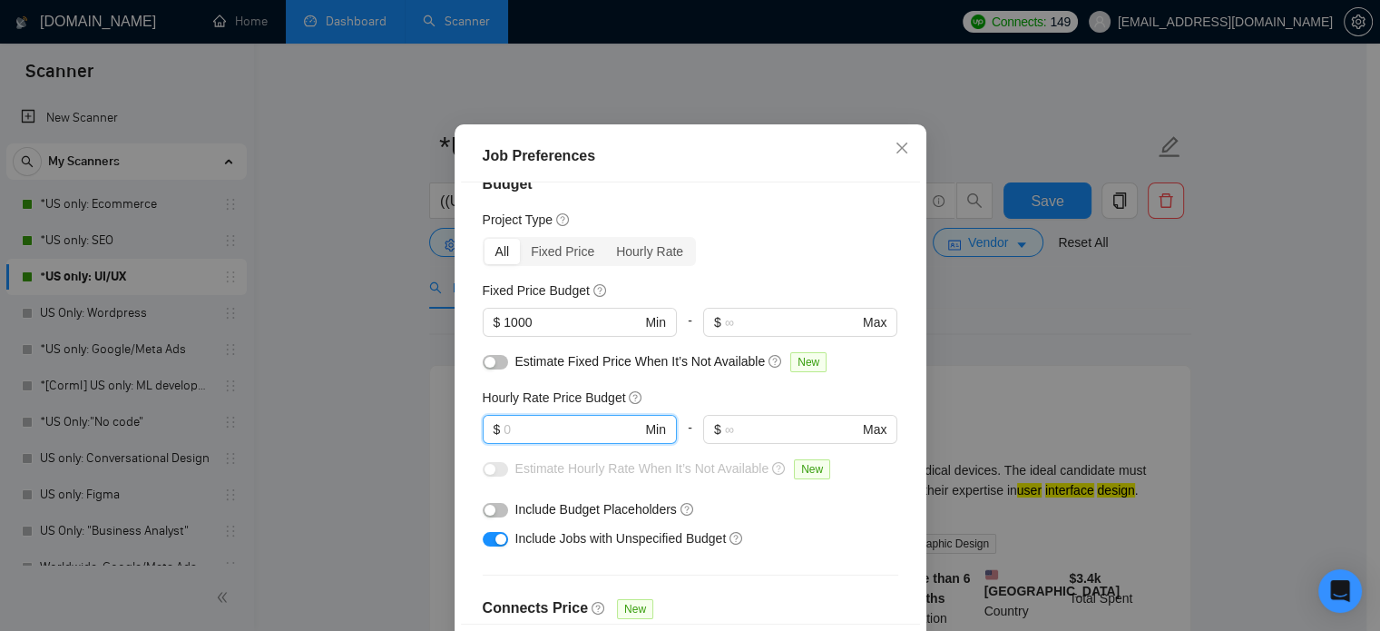
scroll to position [0, 0]
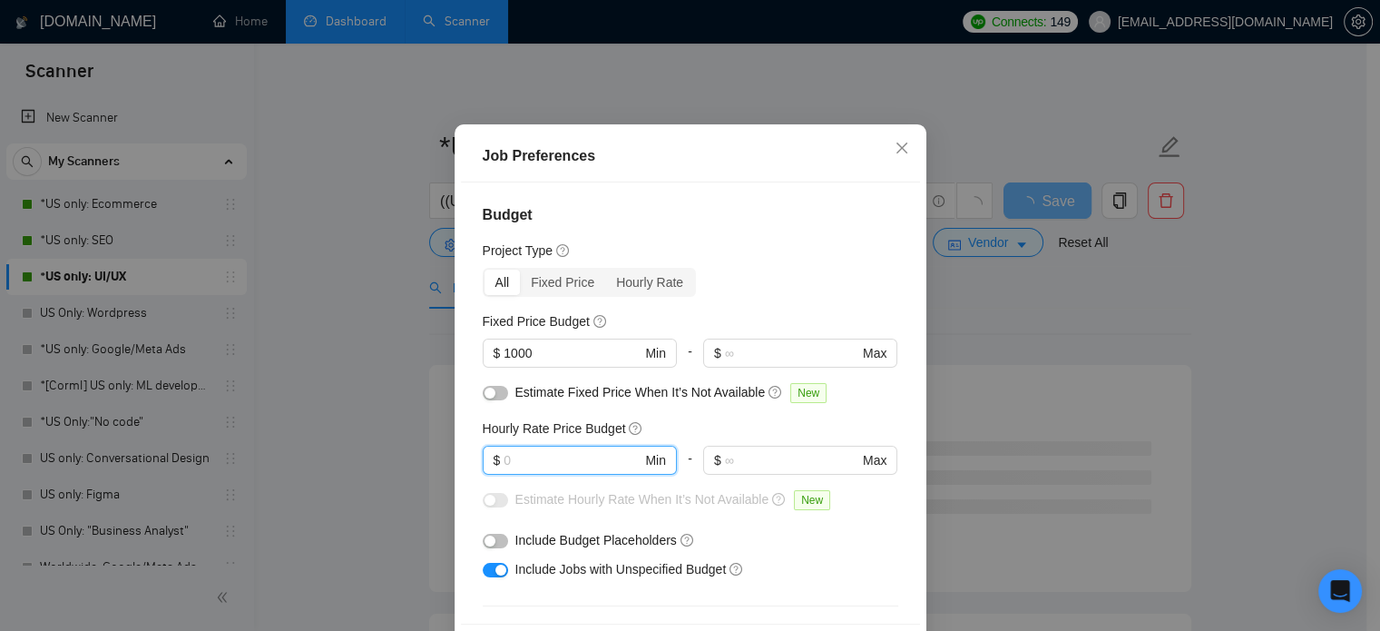
click at [748, 297] on div "All Fixed Price Hourly Rate" at bounding box center [691, 282] width 416 height 29
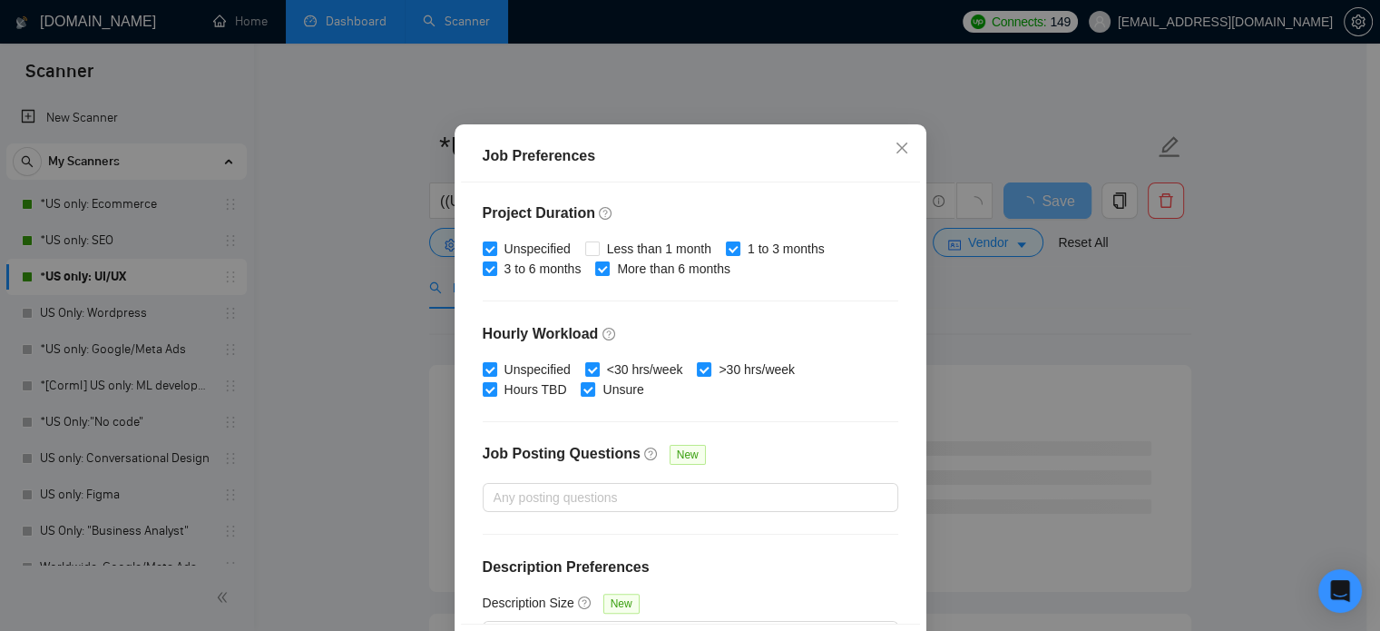
scroll to position [545, 0]
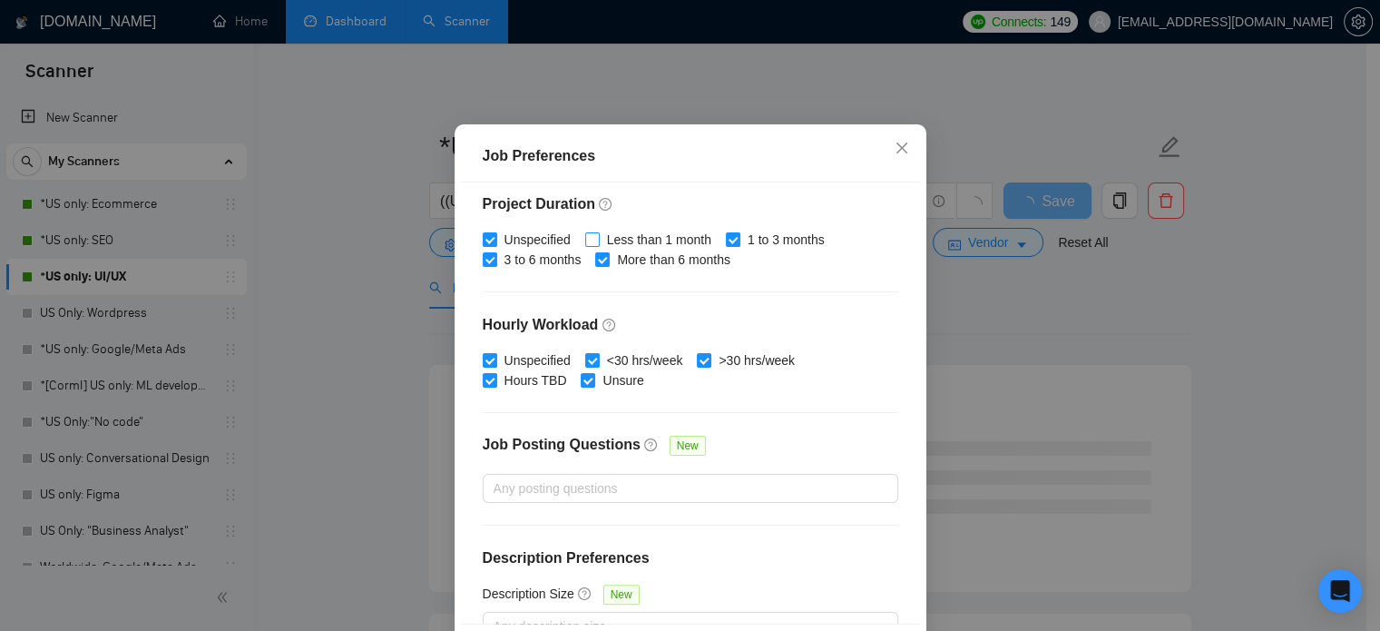
click at [610, 250] on span "Less than 1 month" at bounding box center [659, 240] width 119 height 20
click at [598, 245] on input "Less than 1 month" at bounding box center [591, 238] width 13 height 13
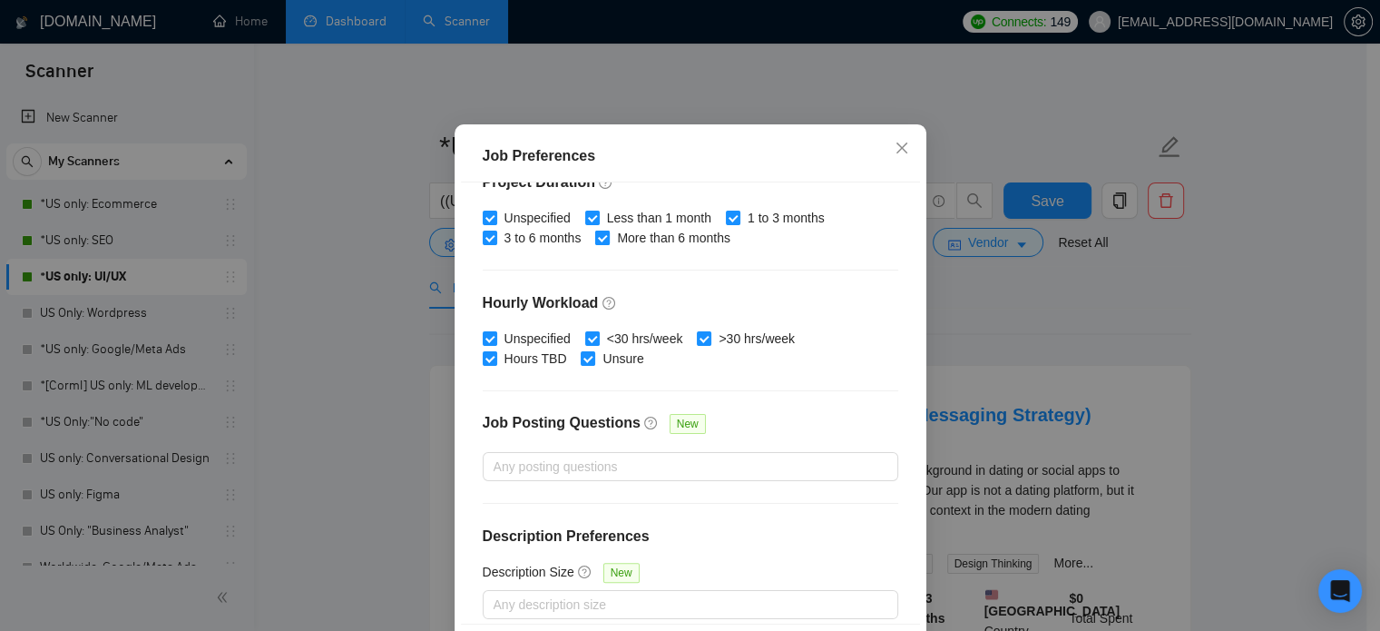
scroll to position [581, 0]
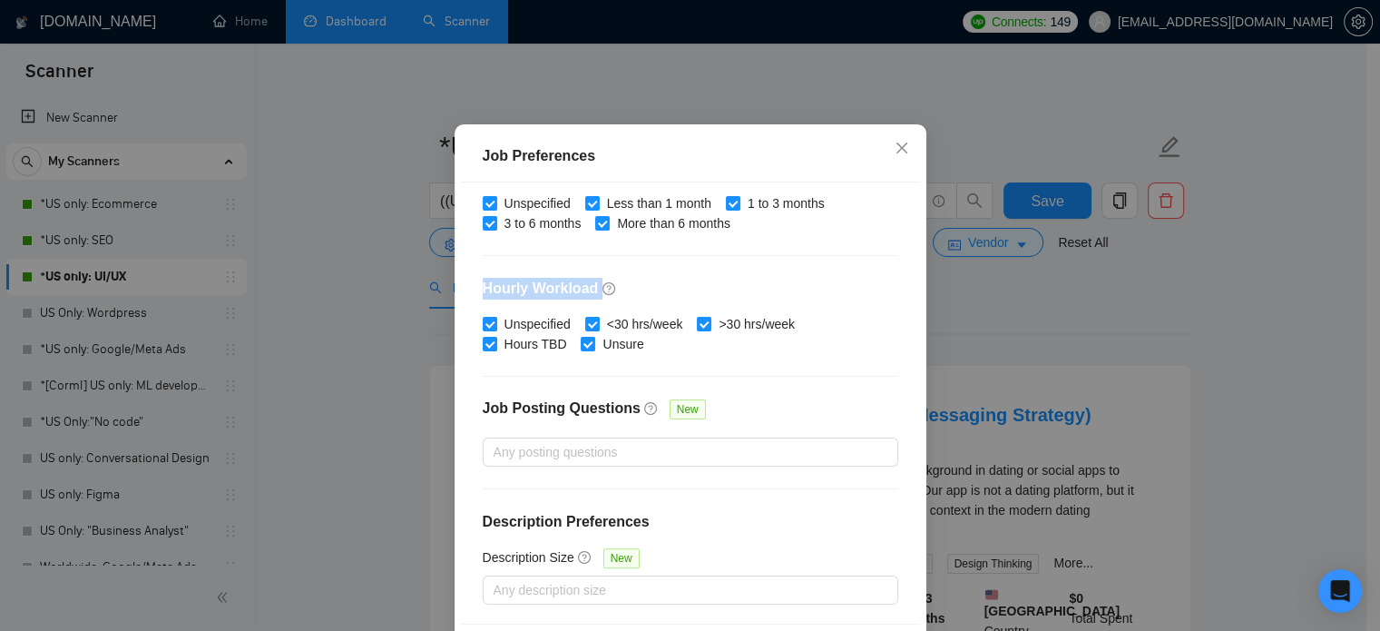
click at [974, 311] on div "Job Preferences Budget Project Type All Fixed Price Hourly Rate Fixed Price Bud…" at bounding box center [690, 315] width 1380 height 631
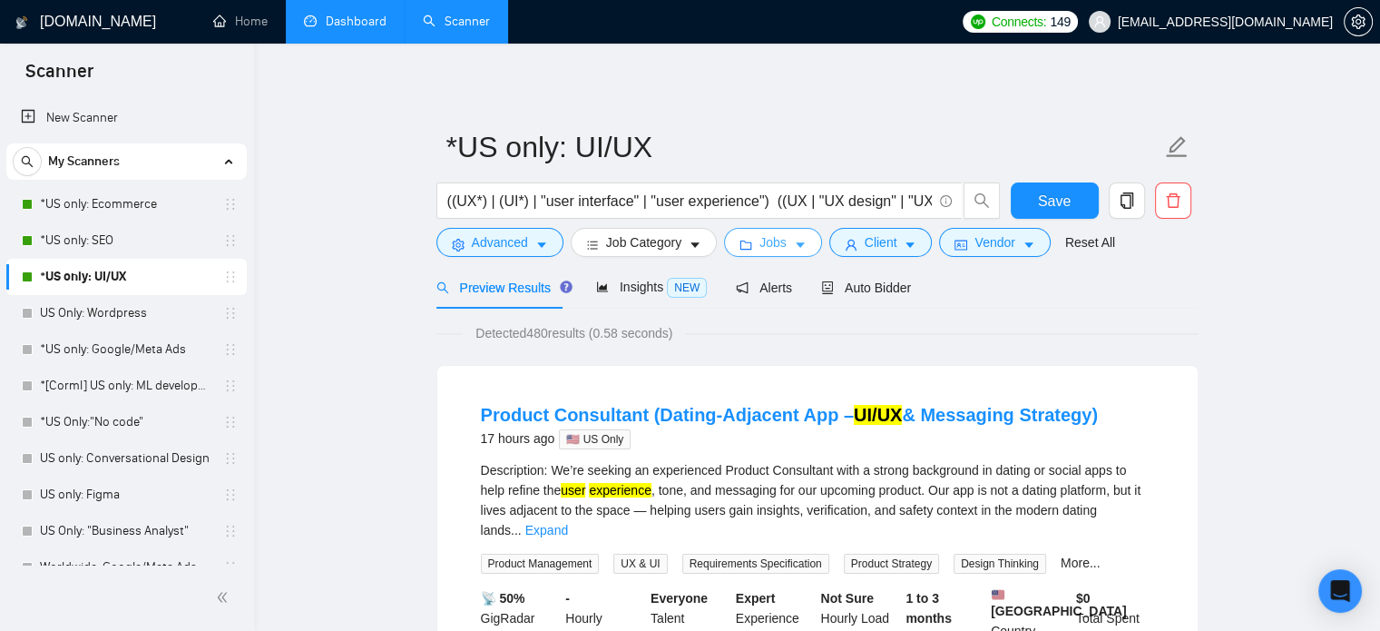
click at [760, 242] on span "Jobs" at bounding box center [773, 242] width 27 height 20
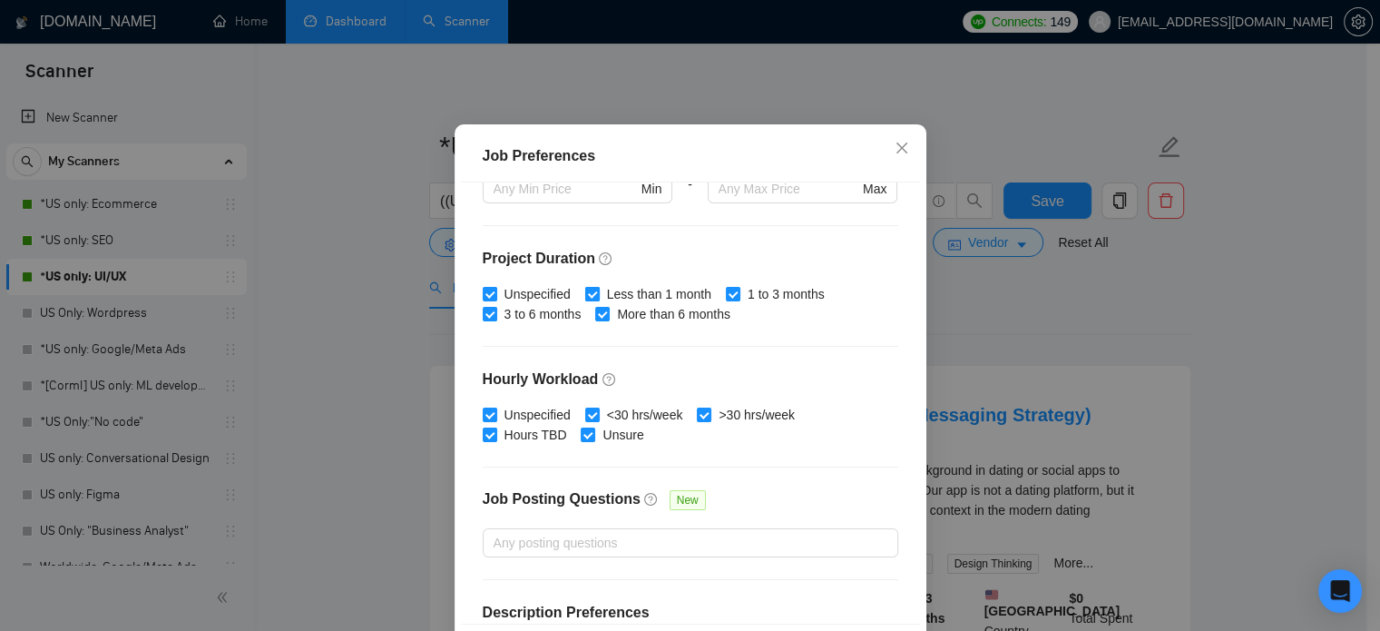
click at [623, 304] on span "Less than 1 month" at bounding box center [659, 294] width 119 height 20
click at [598, 299] on input "Less than 1 month" at bounding box center [591, 293] width 13 height 13
checkbox input "false"
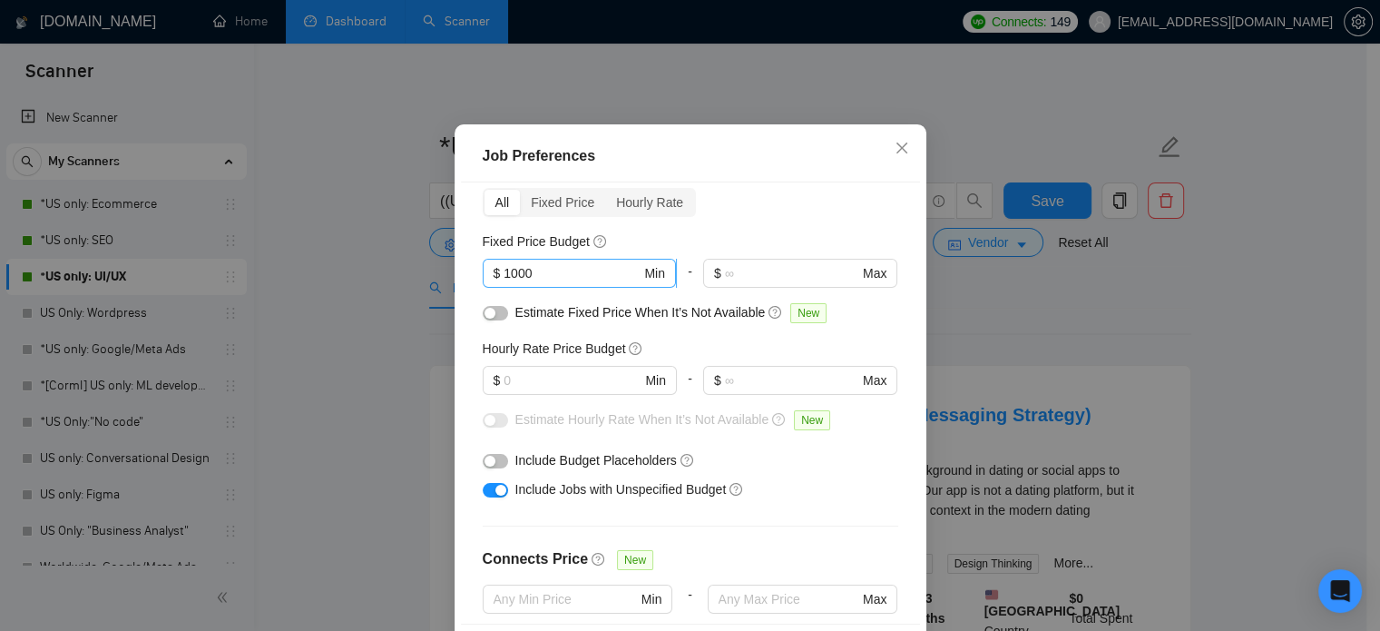
scroll to position [36, 0]
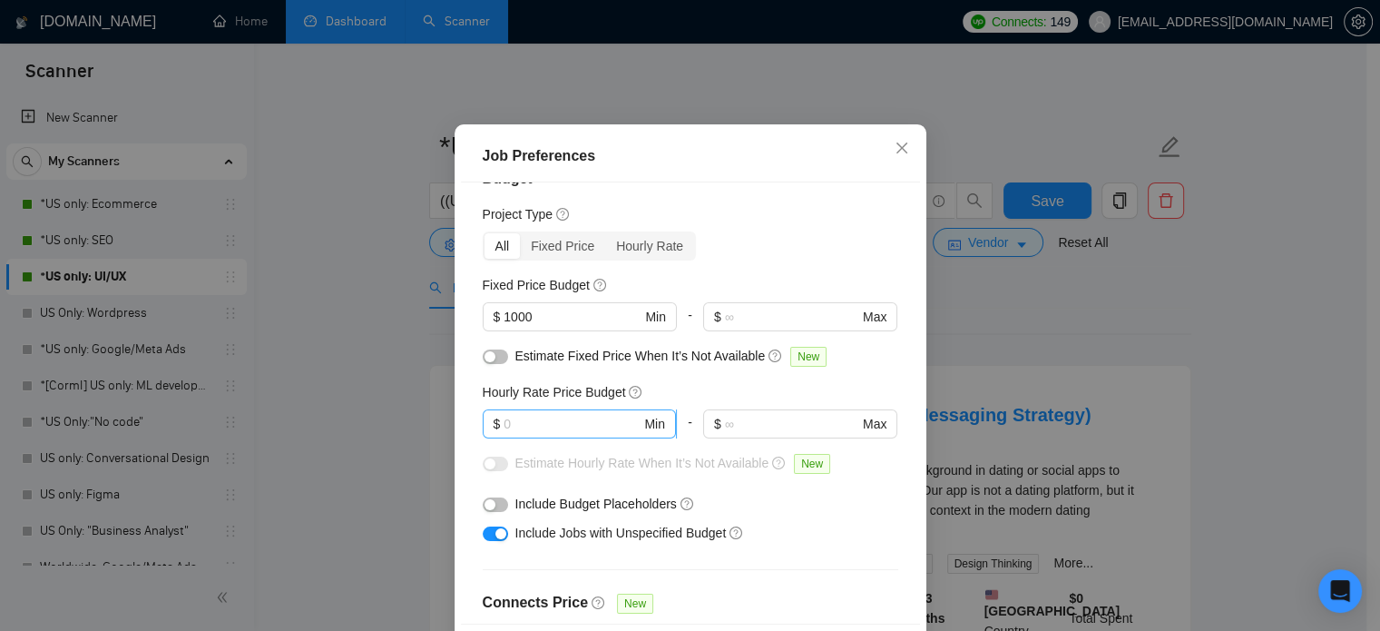
click at [548, 434] on input "text" at bounding box center [572, 424] width 137 height 20
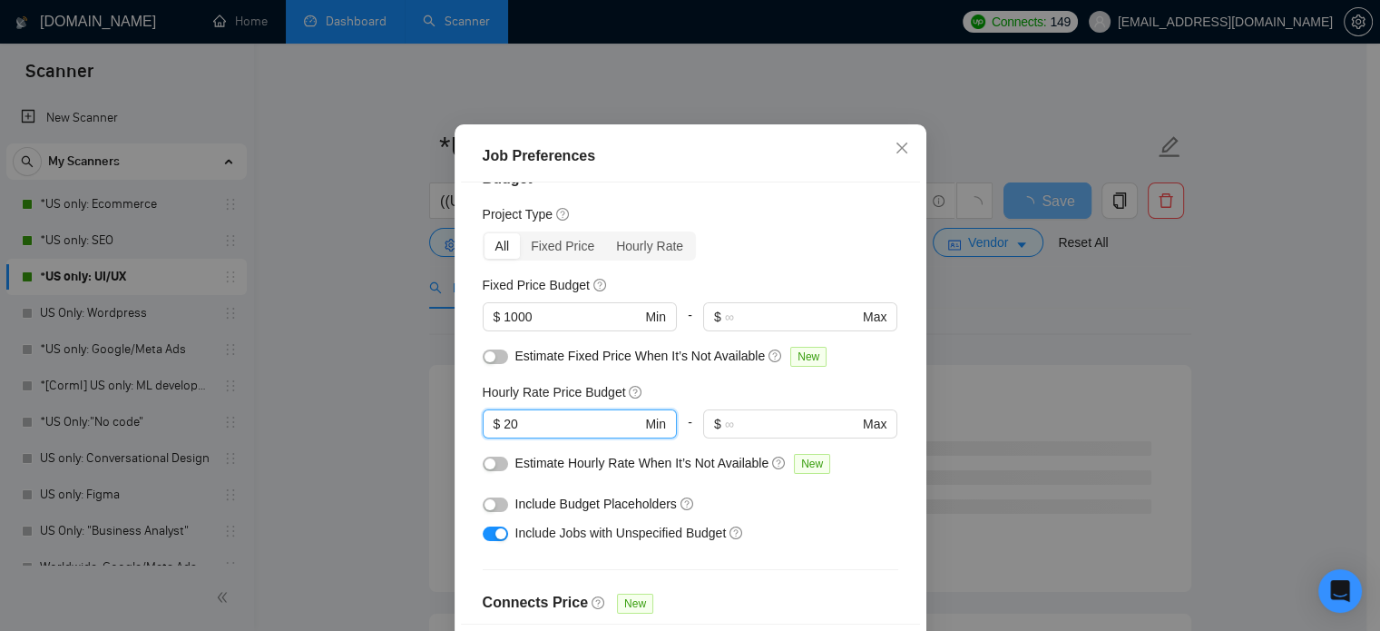
type input "20"
click at [770, 319] on div "Budget Project Type All Fixed Price Hourly Rate Fixed Price Budget $ 1000 Min -…" at bounding box center [690, 403] width 459 height 442
click at [1015, 303] on div "Job Preferences Budget Project Type All Fixed Price Hourly Rate Fixed Price Bud…" at bounding box center [690, 315] width 1380 height 631
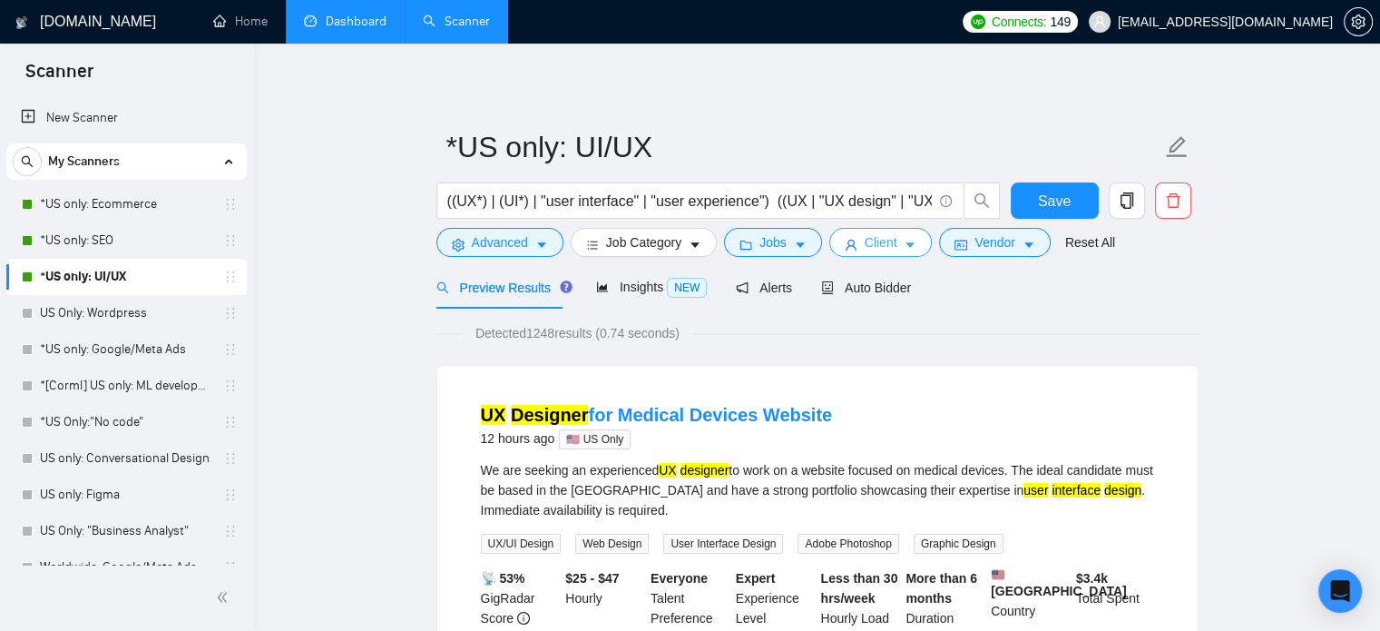
click at [878, 238] on span "Client" at bounding box center [881, 242] width 33 height 20
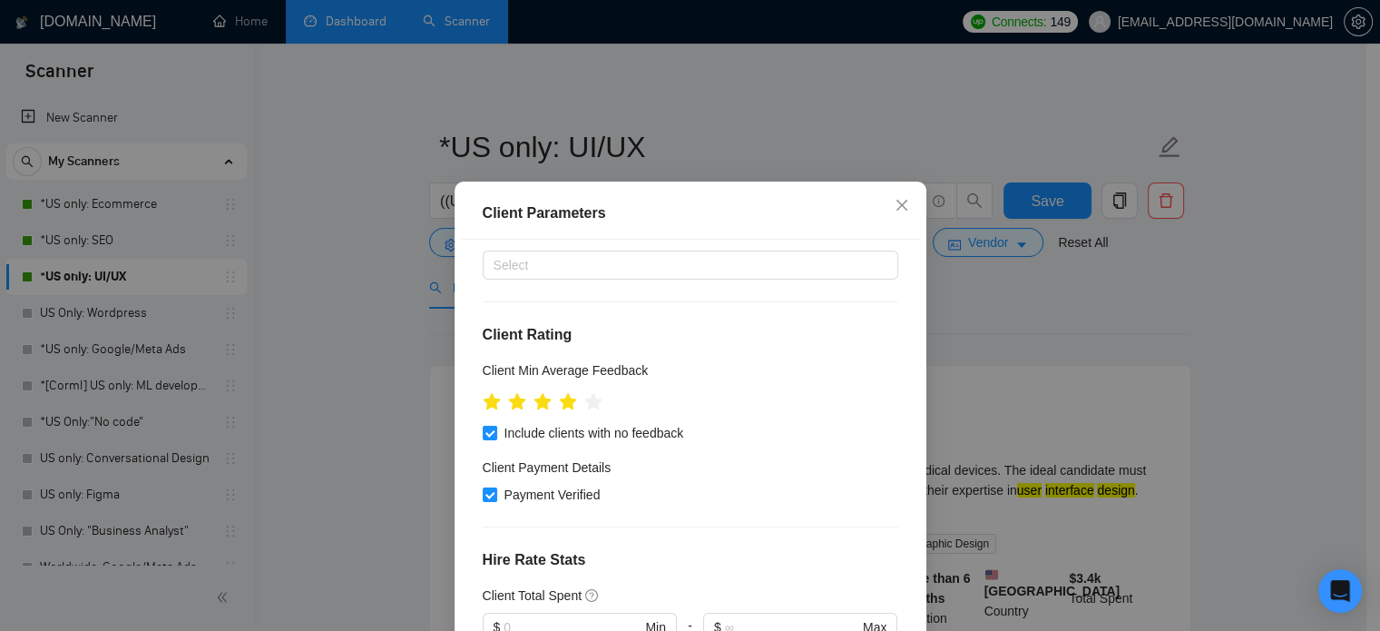
scroll to position [0, 0]
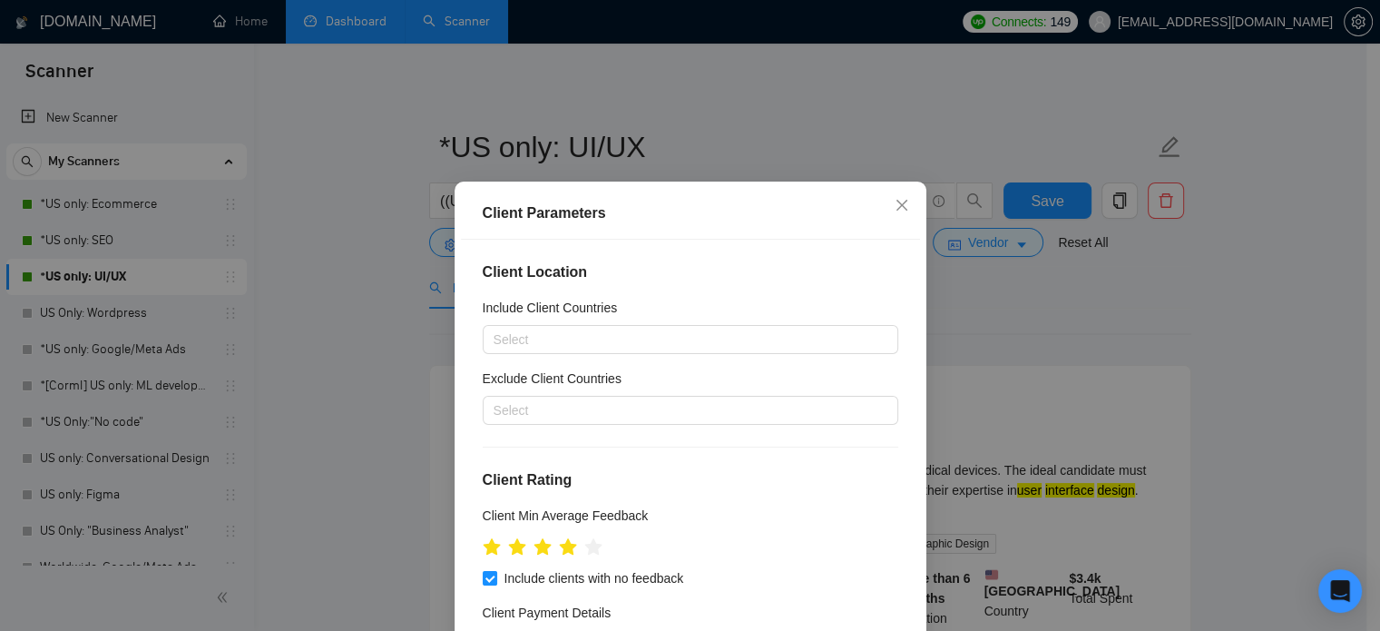
click at [1029, 339] on div "Client Parameters Client Location Include Client Countries Select Exclude Clien…" at bounding box center [690, 315] width 1380 height 631
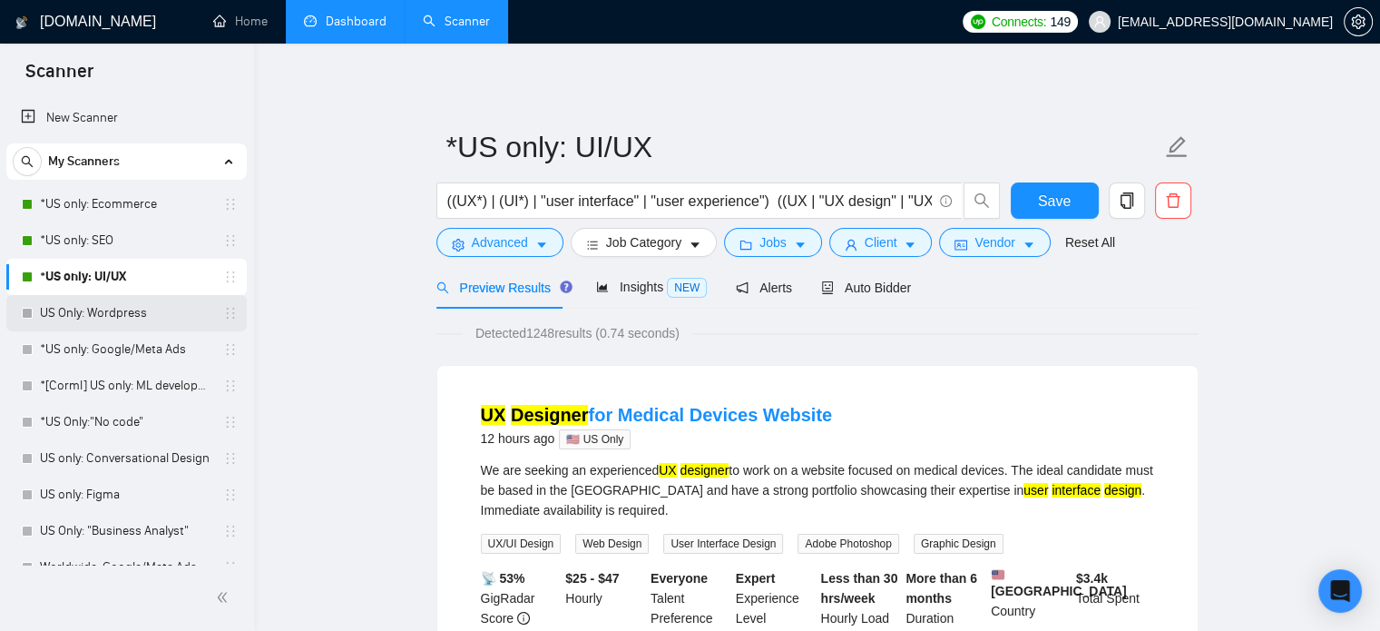
click at [135, 308] on link "US Only: Wordpress" at bounding box center [126, 313] width 172 height 36
